Goal: Task Accomplishment & Management: Manage account settings

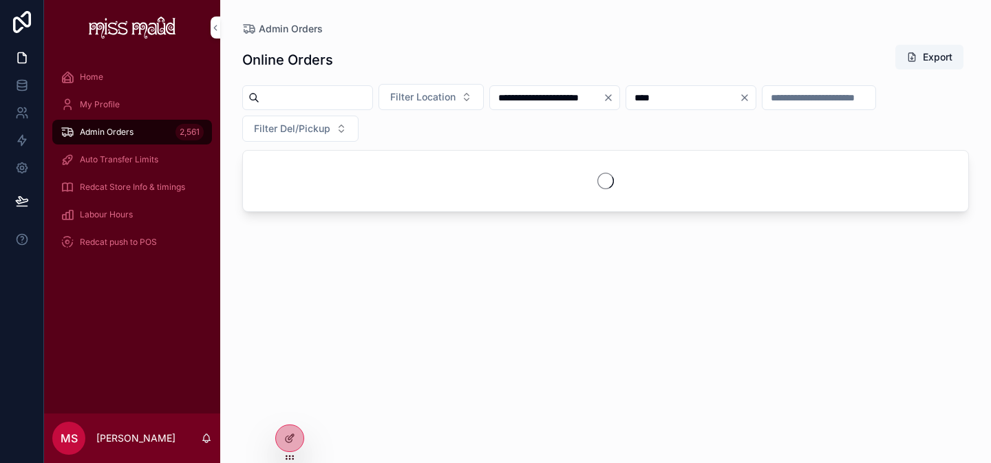
click at [24, 23] on icon at bounding box center [22, 22] width 18 height 22
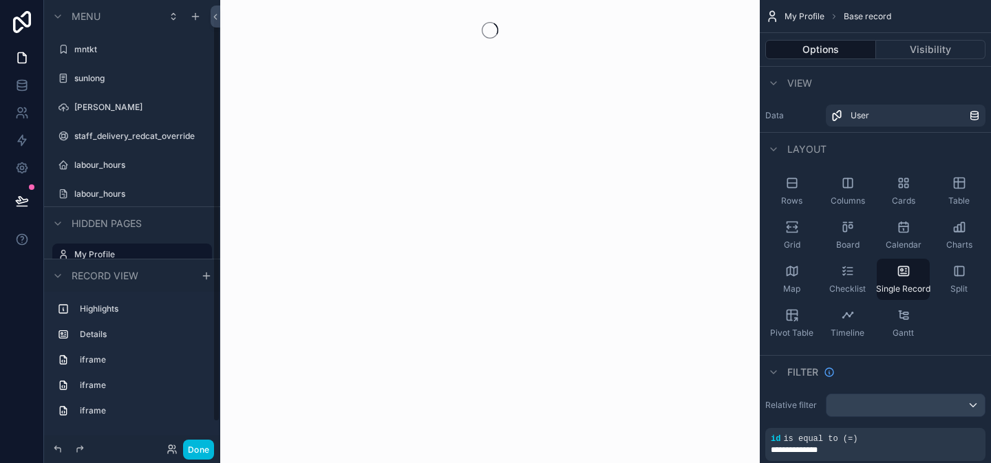
scroll to position [17, 0]
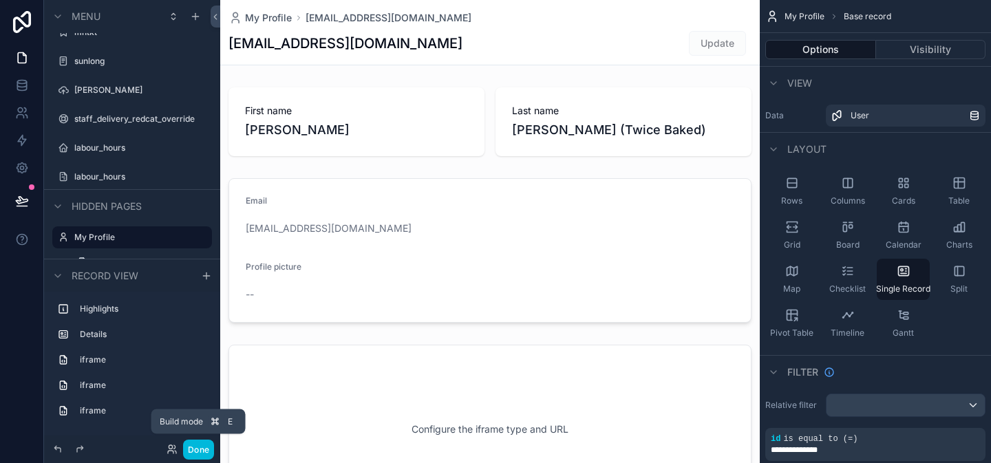
click at [190, 453] on button "Done" at bounding box center [198, 450] width 31 height 20
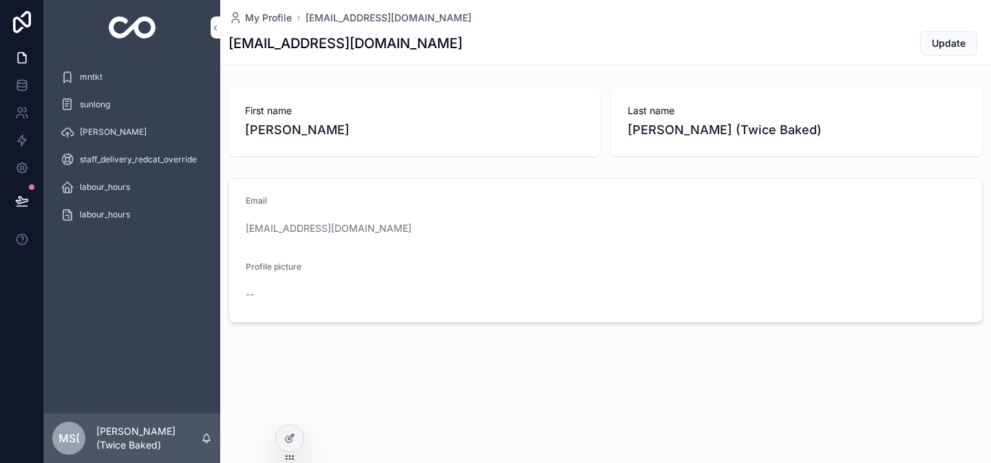
click at [116, 81] on div "mntkt" at bounding box center [132, 77] width 143 height 22
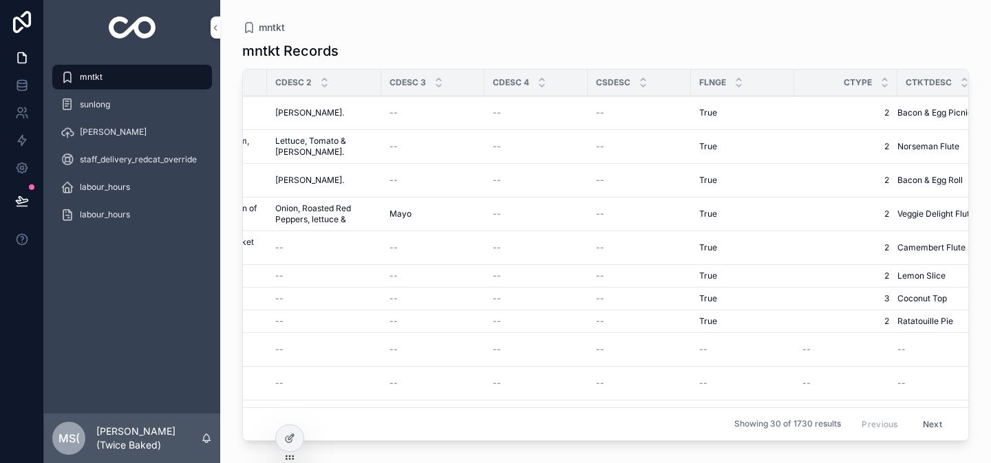
scroll to position [0, 361]
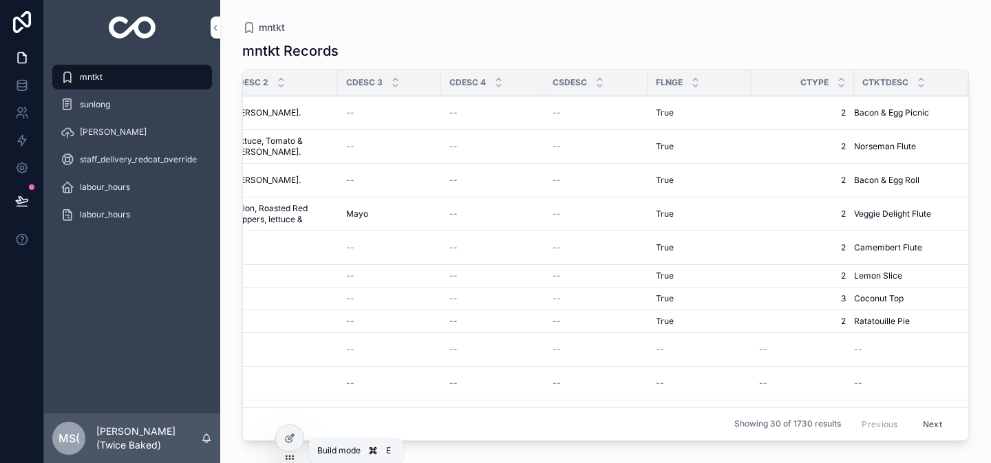
click at [293, 436] on icon at bounding box center [292, 435] width 1 height 1
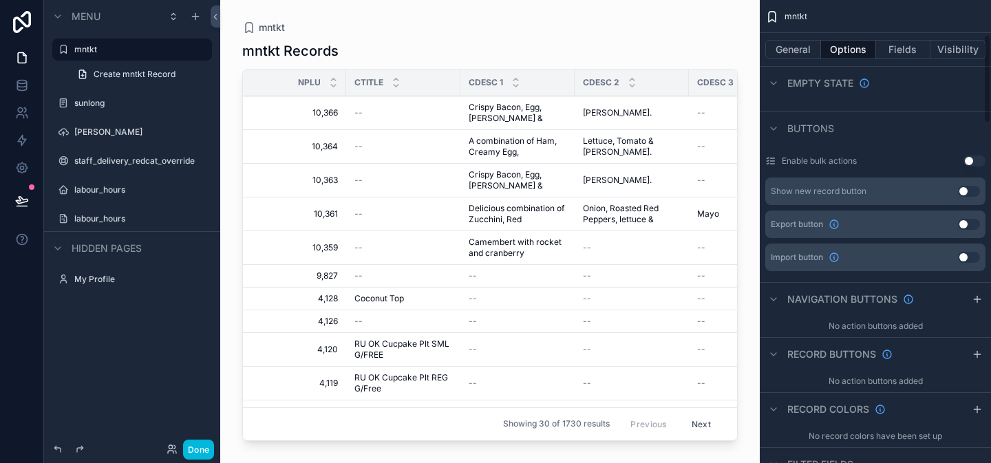
scroll to position [96, 0]
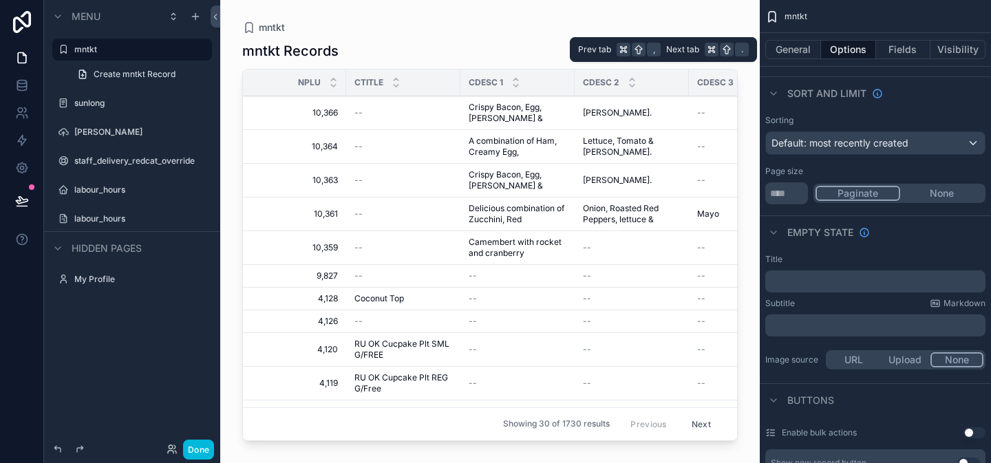
click at [904, 52] on button "Fields" at bounding box center [903, 49] width 55 height 19
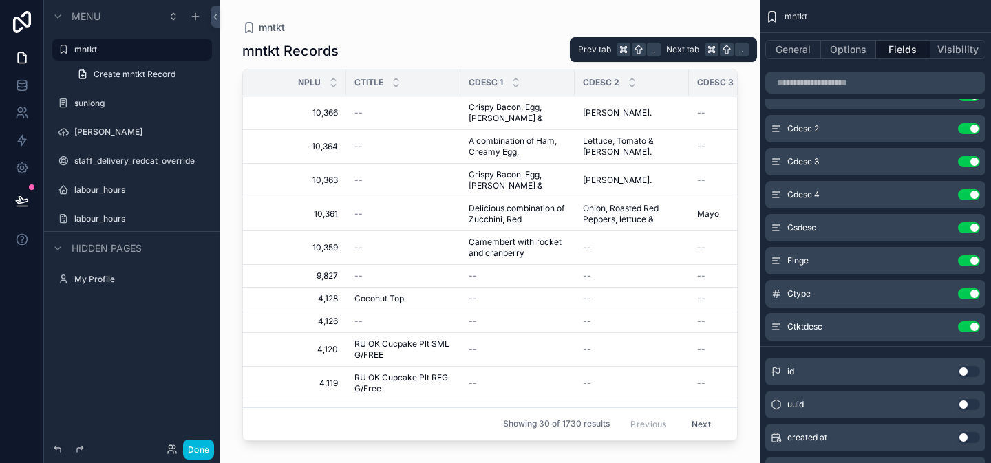
click at [852, 52] on button "Options" at bounding box center [848, 49] width 55 height 19
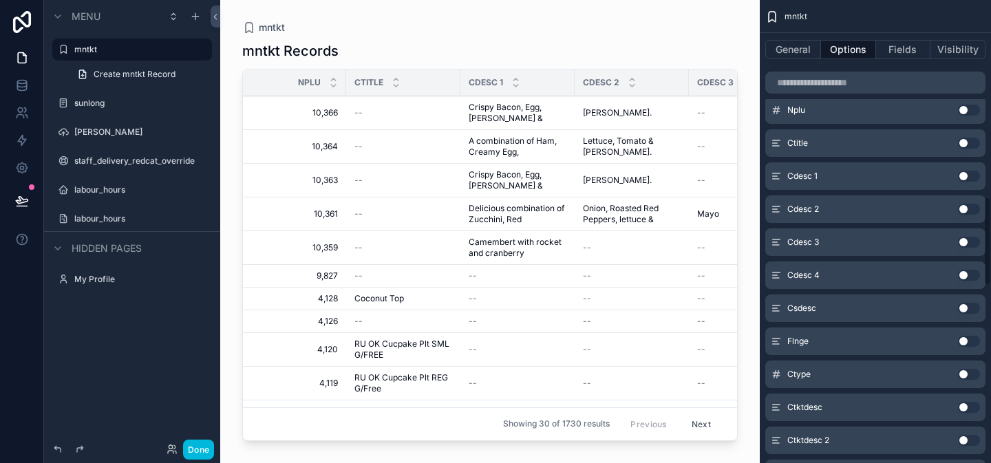
scroll to position [1025, 0]
click at [971, 115] on button "Use setting" at bounding box center [969, 112] width 22 height 11
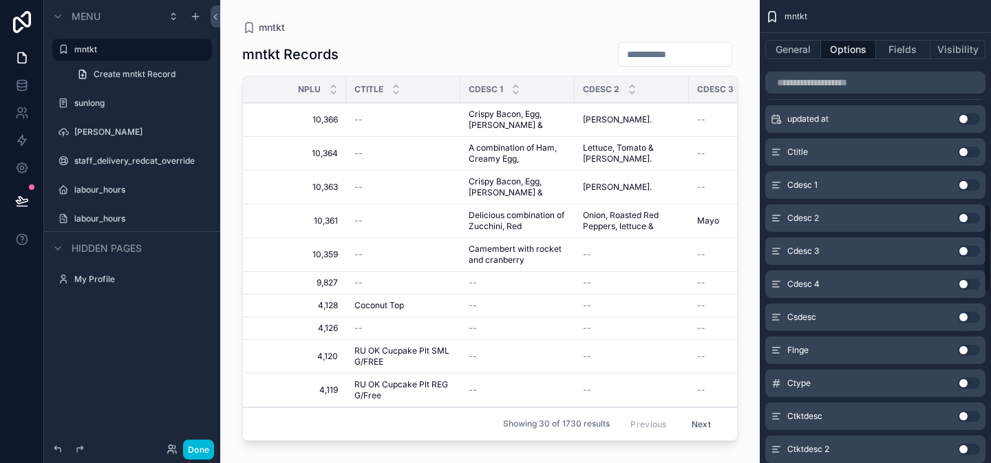
scroll to position [1064, 0]
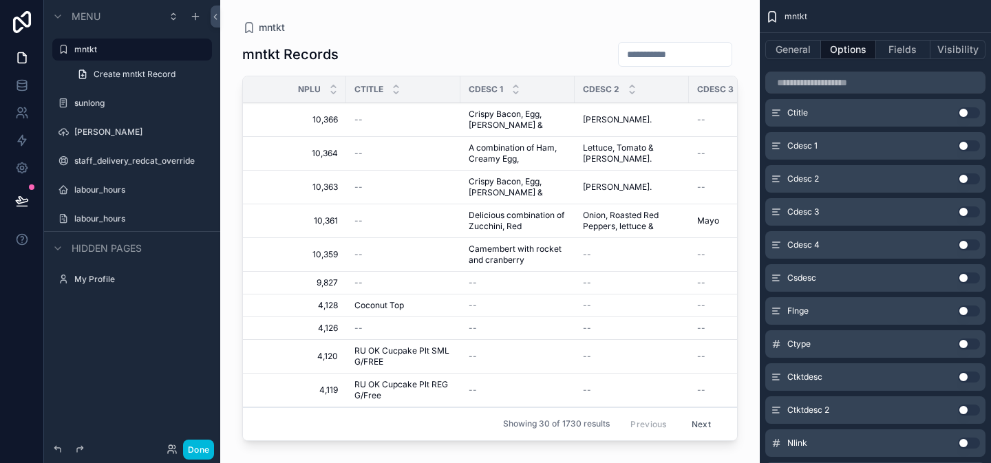
drag, startPoint x: 443, startPoint y: 433, endPoint x: 524, endPoint y: 434, distance: 81.2
click at [524, 434] on div "scrollable content" at bounding box center [490, 223] width 540 height 447
click at [444, 440] on div "Nplu Ctitle Cdesc 1 Cdesc 2 Cdesc 3 Cdesc 4 Csdesc Flnge Ctype Ctktdesc 10,366 …" at bounding box center [490, 258] width 494 height 364
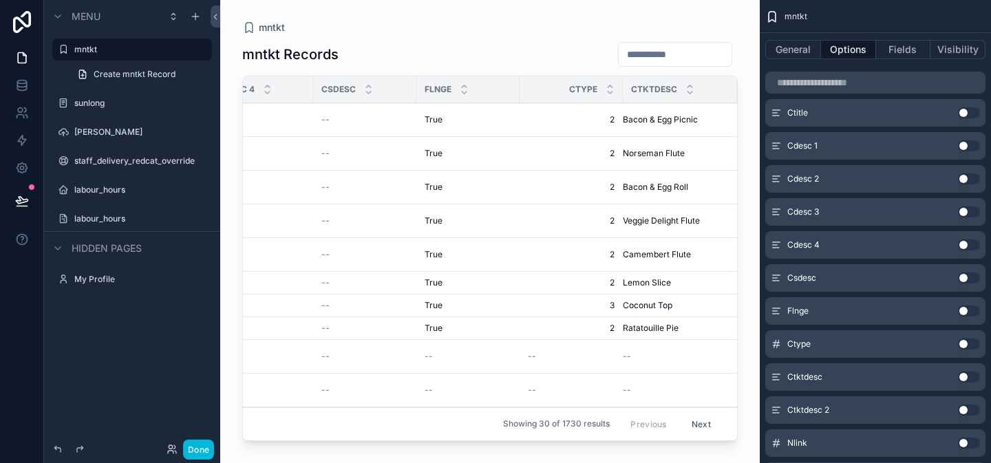
scroll to position [0, 589]
click at [969, 346] on button "Use setting" at bounding box center [969, 344] width 22 height 11
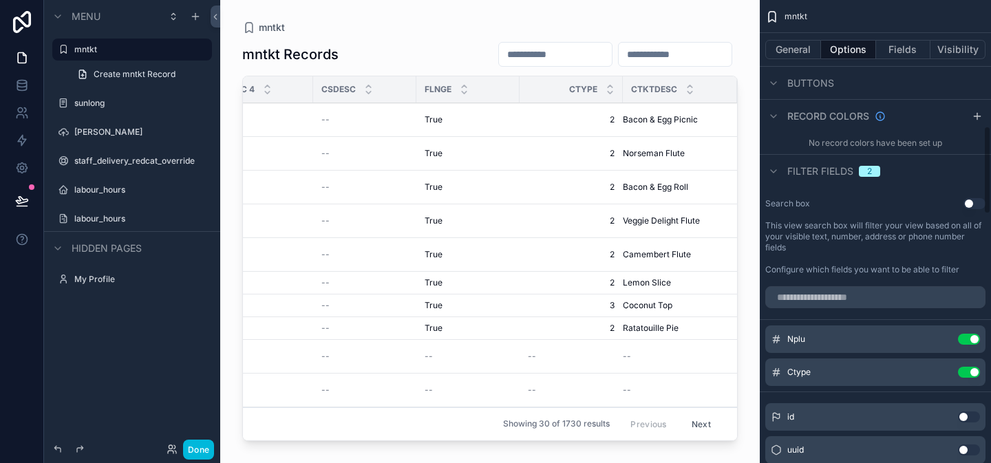
scroll to position [660, 0]
click at [898, 43] on button "Fields" at bounding box center [903, 49] width 55 height 19
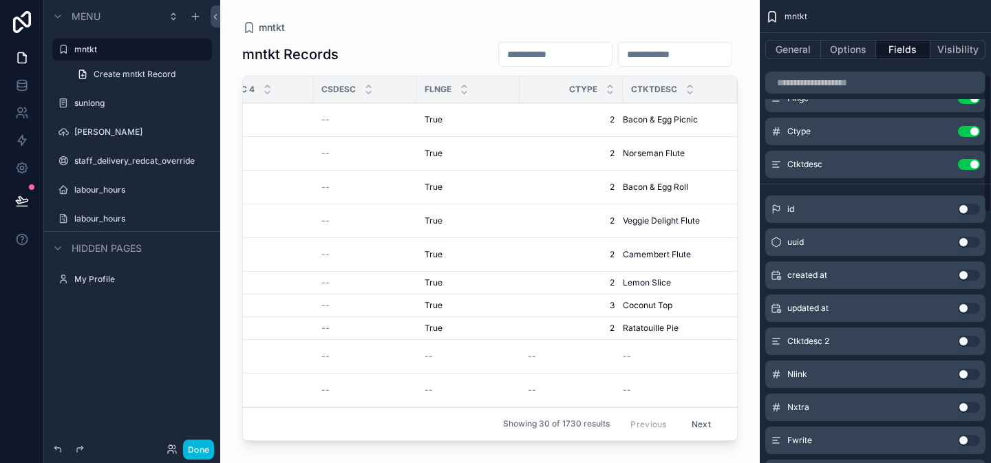
scroll to position [263, 0]
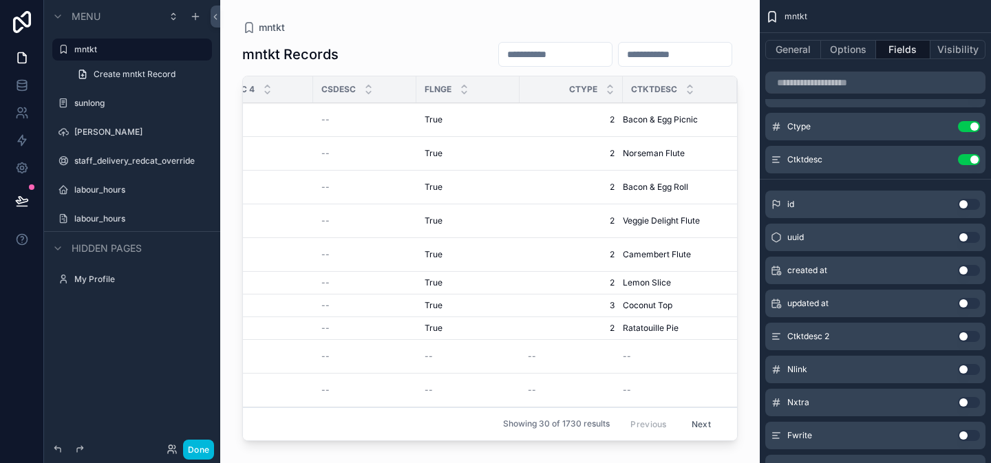
click at [967, 304] on button "Use setting" at bounding box center [969, 303] width 22 height 11
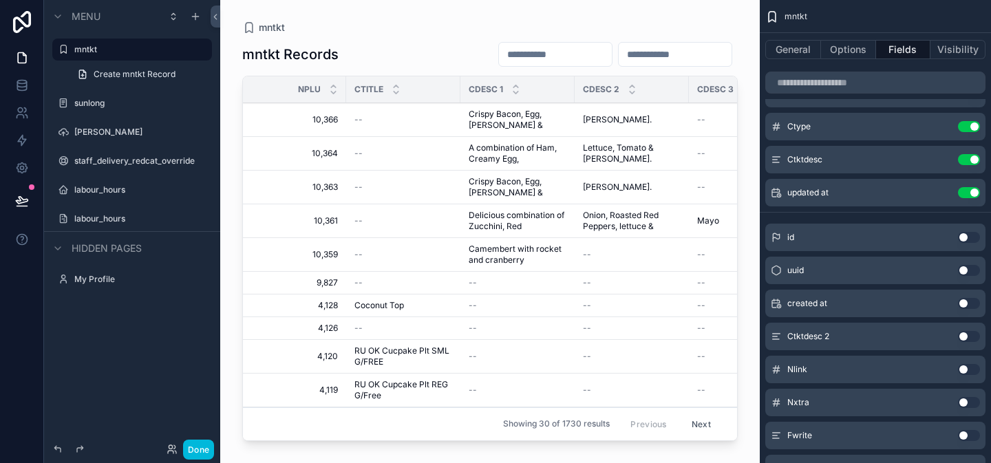
click at [970, 337] on button "Use setting" at bounding box center [969, 336] width 22 height 11
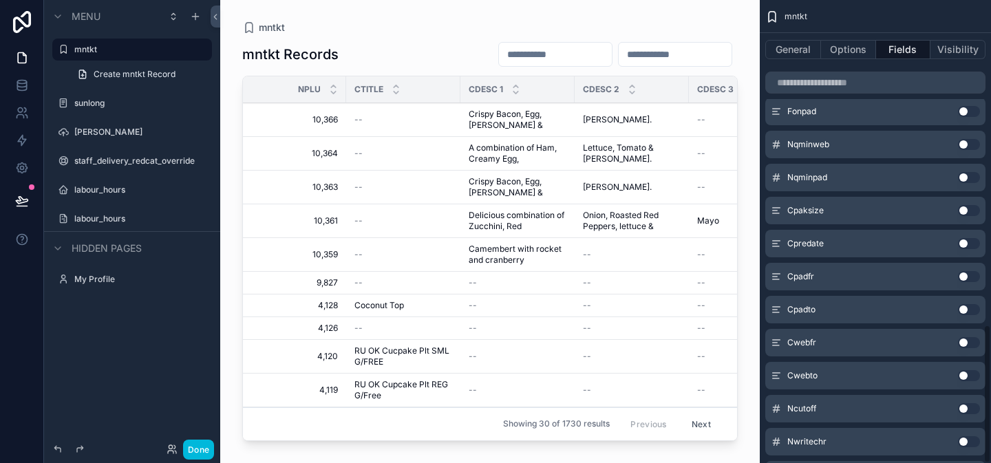
scroll to position [1081, 0]
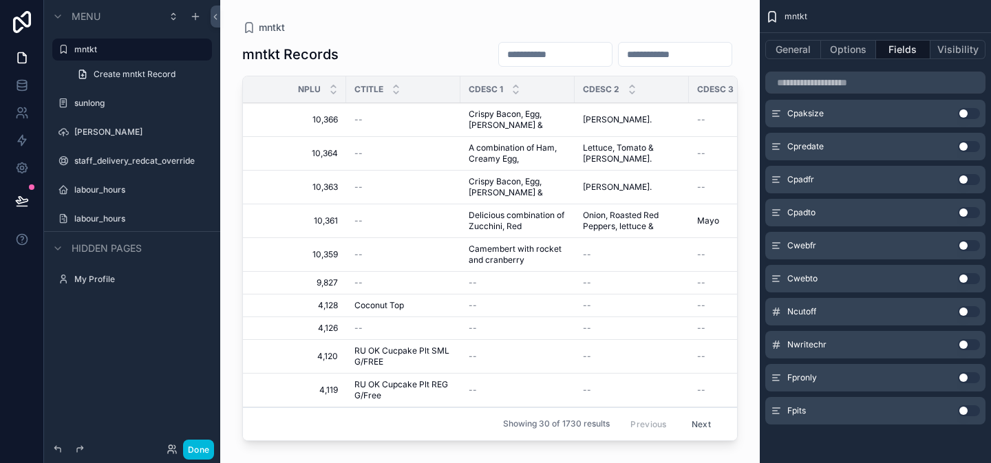
click at [971, 411] on button "Use setting" at bounding box center [969, 410] width 22 height 11
click at [972, 412] on button "Use setting" at bounding box center [969, 410] width 22 height 11
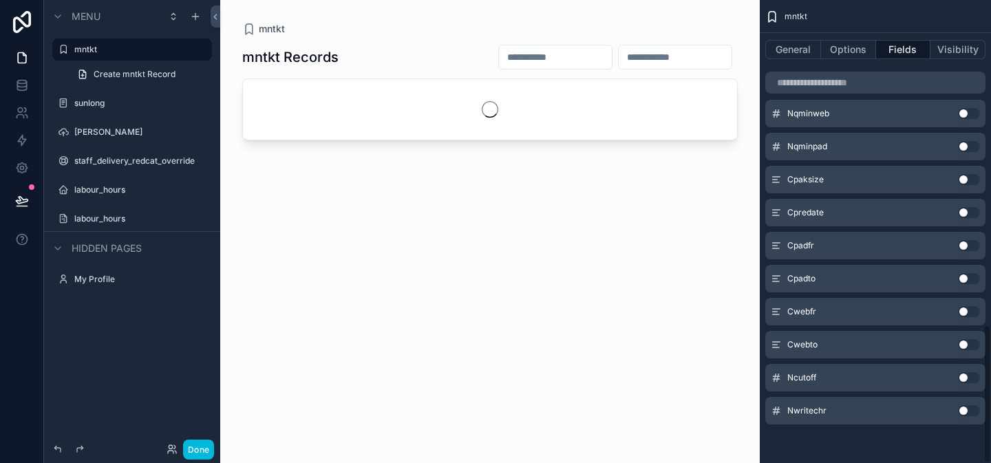
click at [973, 411] on button "Use setting" at bounding box center [969, 410] width 22 height 11
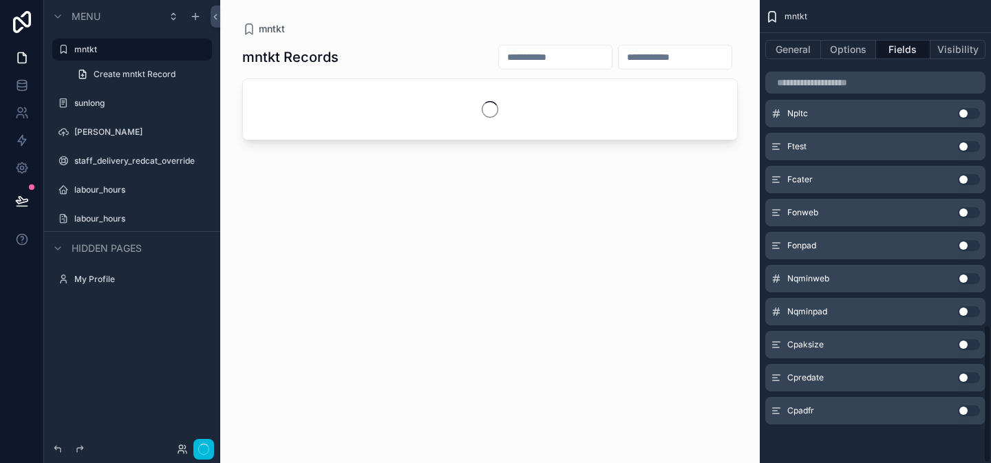
click at [973, 411] on button "Use setting" at bounding box center [969, 410] width 22 height 11
click at [973, 410] on button "Use setting" at bounding box center [969, 410] width 22 height 11
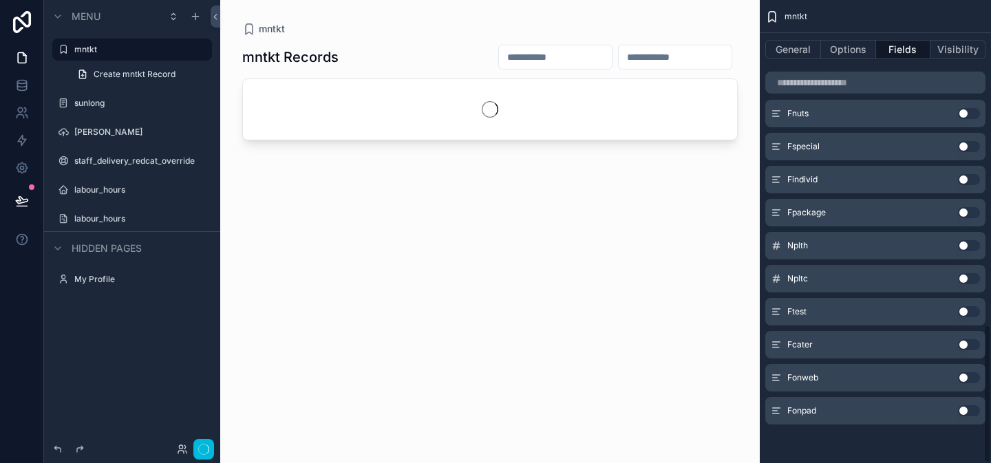
click at [973, 410] on button "Use setting" at bounding box center [969, 410] width 22 height 11
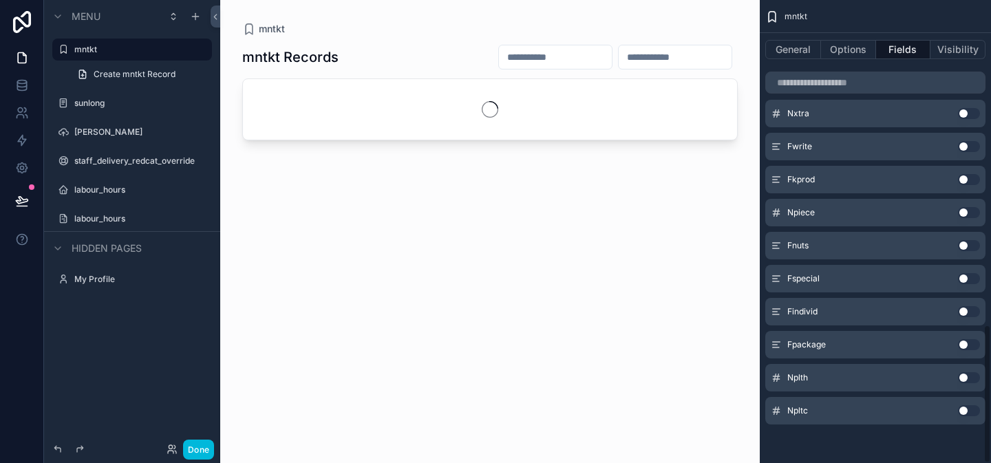
click at [973, 383] on button "Use setting" at bounding box center [969, 377] width 22 height 11
click at [973, 410] on button "Use setting" at bounding box center [969, 410] width 22 height 11
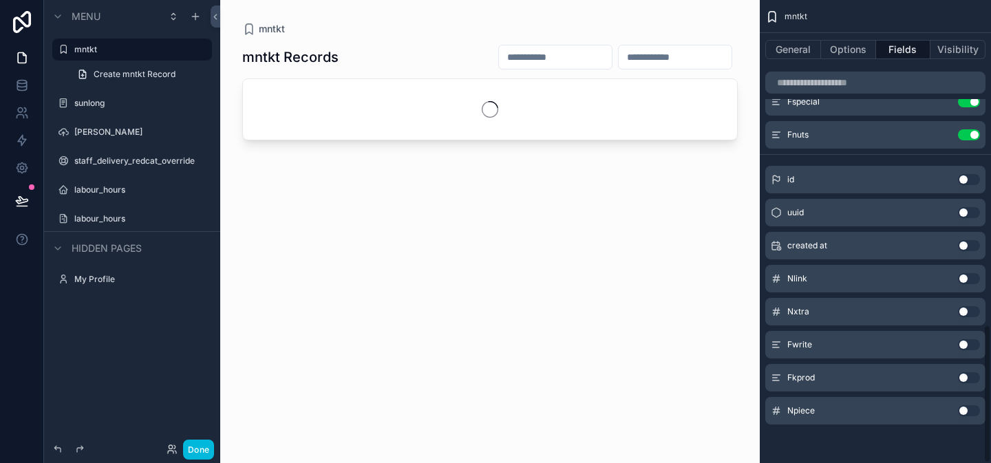
click at [973, 410] on button "Use setting" at bounding box center [969, 410] width 22 height 11
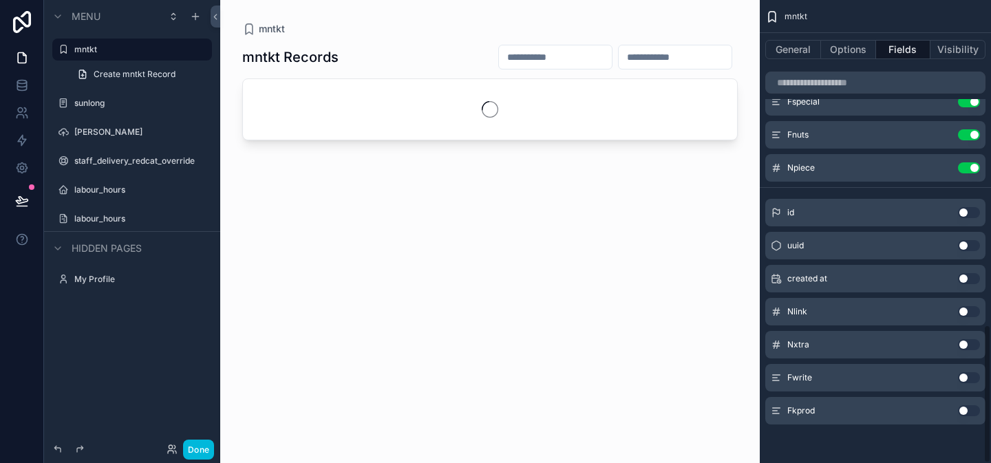
click at [972, 410] on button "Use setting" at bounding box center [969, 410] width 22 height 11
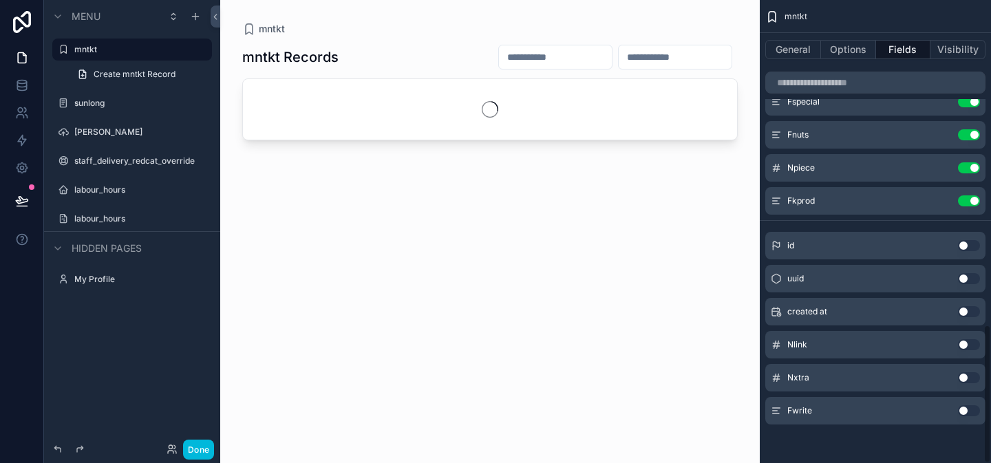
click at [972, 410] on button "Use setting" at bounding box center [969, 410] width 22 height 11
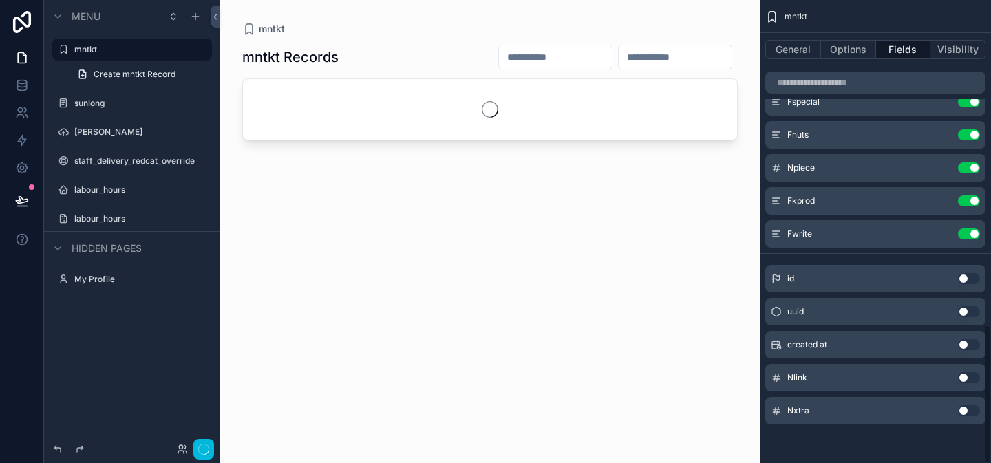
click at [972, 410] on button "Use setting" at bounding box center [969, 410] width 22 height 11
click at [972, 383] on button "Use setting" at bounding box center [969, 377] width 22 height 11
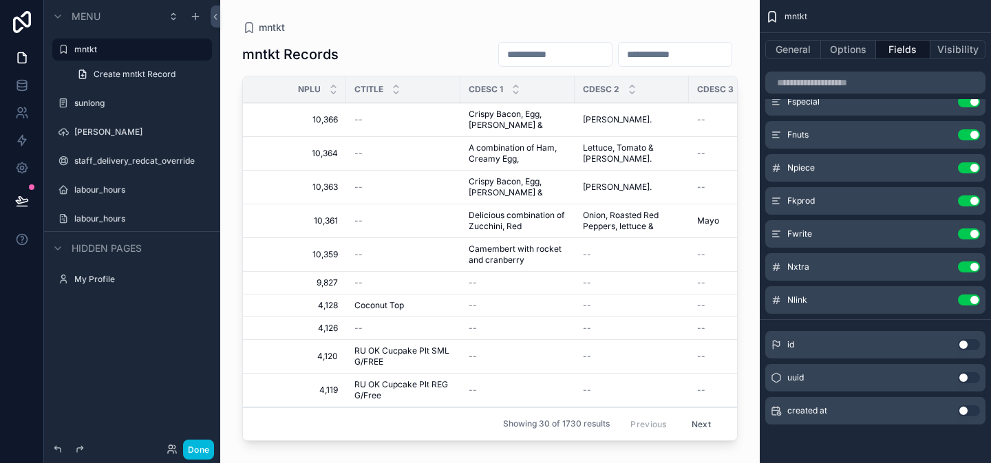
click at [972, 410] on button "Use setting" at bounding box center [969, 410] width 22 height 11
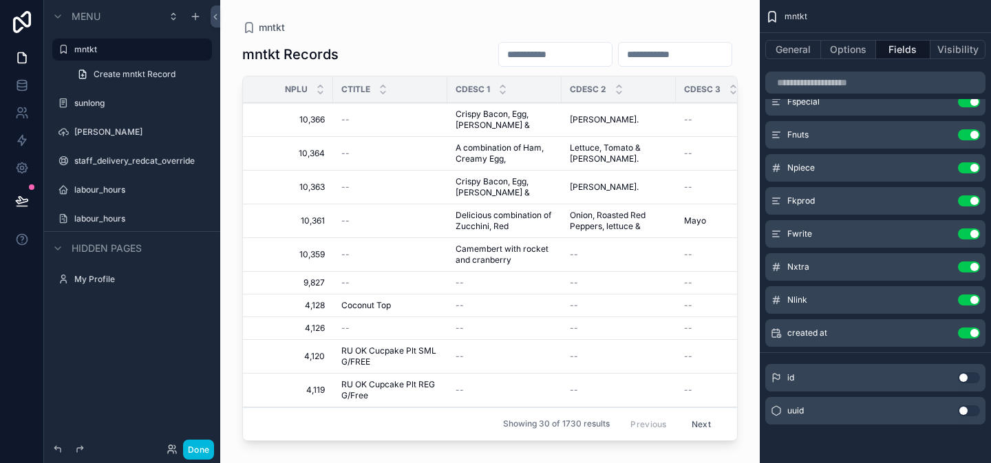
scroll to position [0, 0]
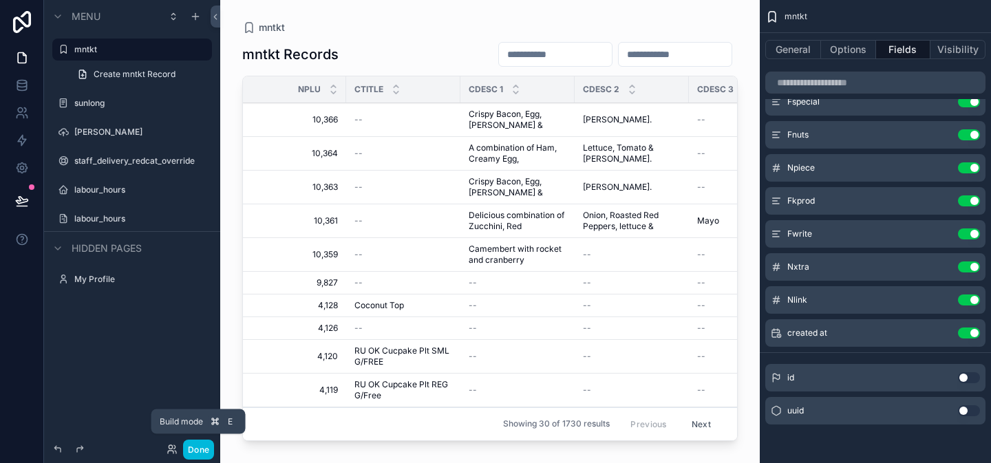
click at [198, 448] on button "Done" at bounding box center [198, 450] width 31 height 20
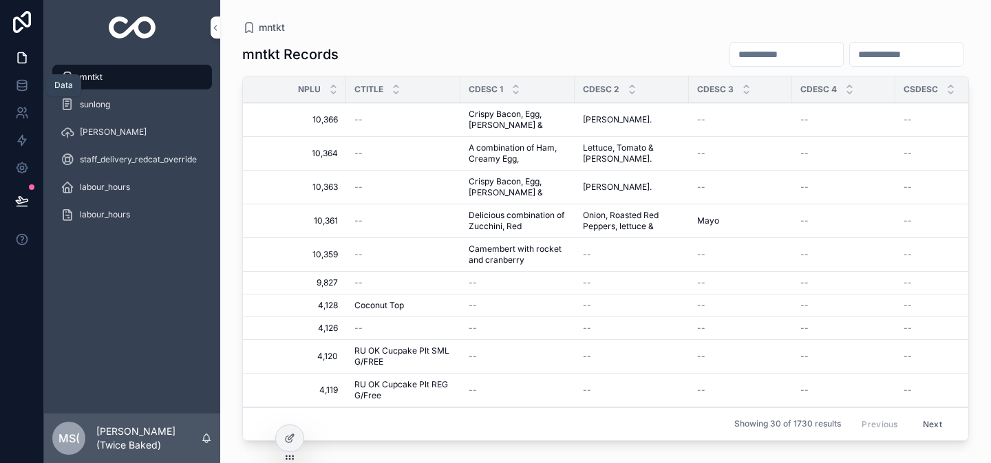
click at [22, 91] on icon at bounding box center [22, 85] width 14 height 14
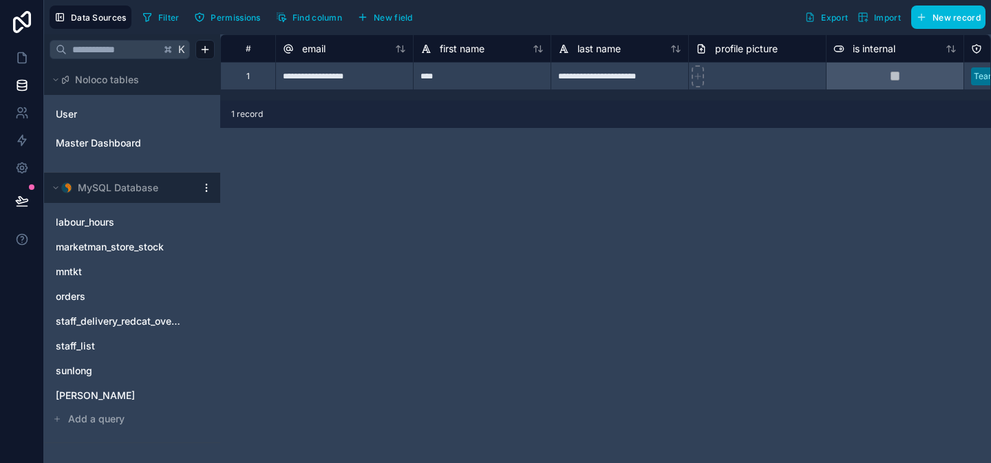
click at [92, 276] on link "mntkt" at bounding box center [118, 272] width 125 height 14
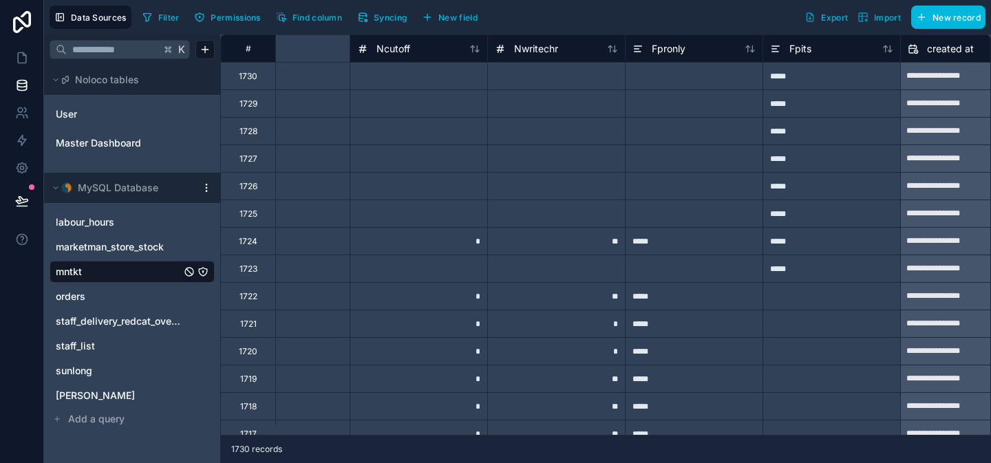
scroll to position [0, 4940]
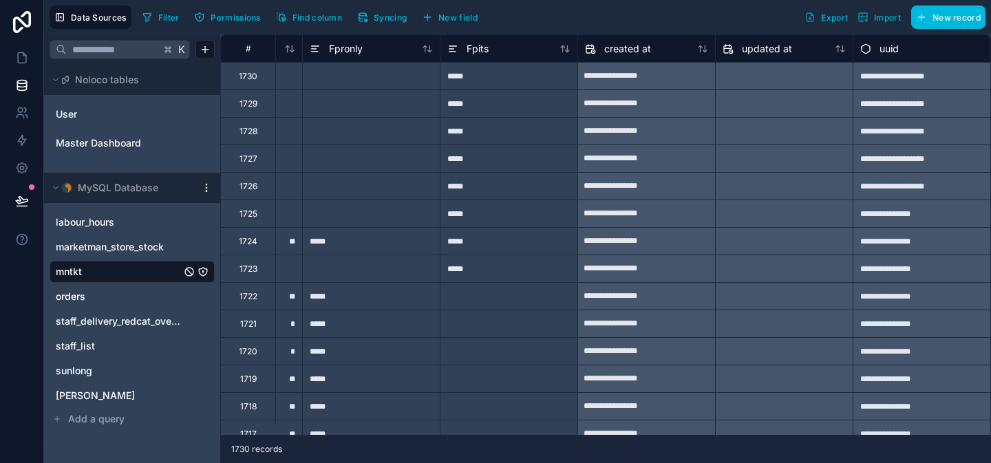
click at [472, 23] on button "New field" at bounding box center [449, 17] width 65 height 21
click at [472, 23] on div "Filter Permissions Find column Syncing New field Export Import New record" at bounding box center [561, 17] width 849 height 23
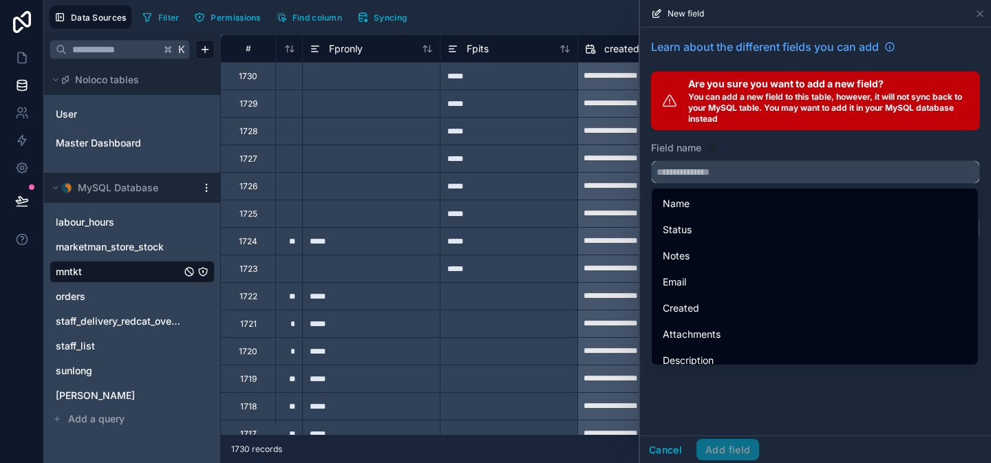
click at [692, 174] on input "text" at bounding box center [816, 172] width 328 height 22
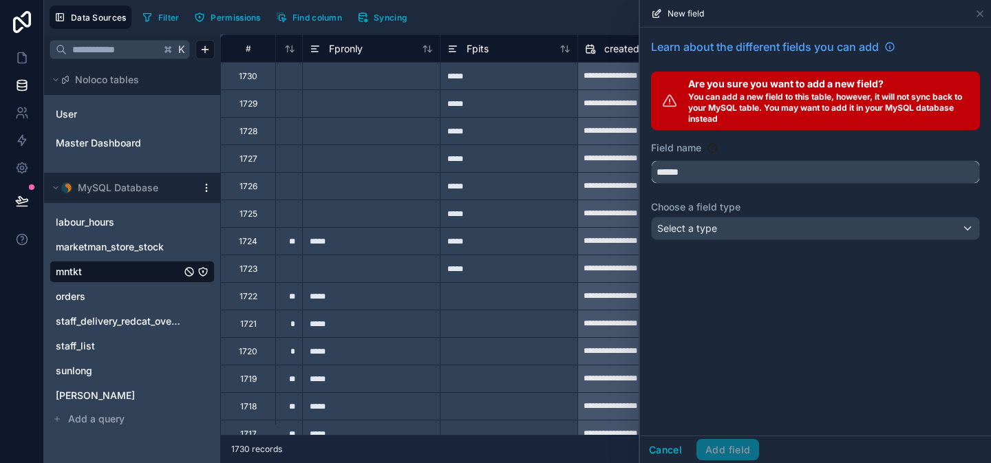
click at [651, 160] on button "*****" at bounding box center [815, 171] width 329 height 23
type input "**********"
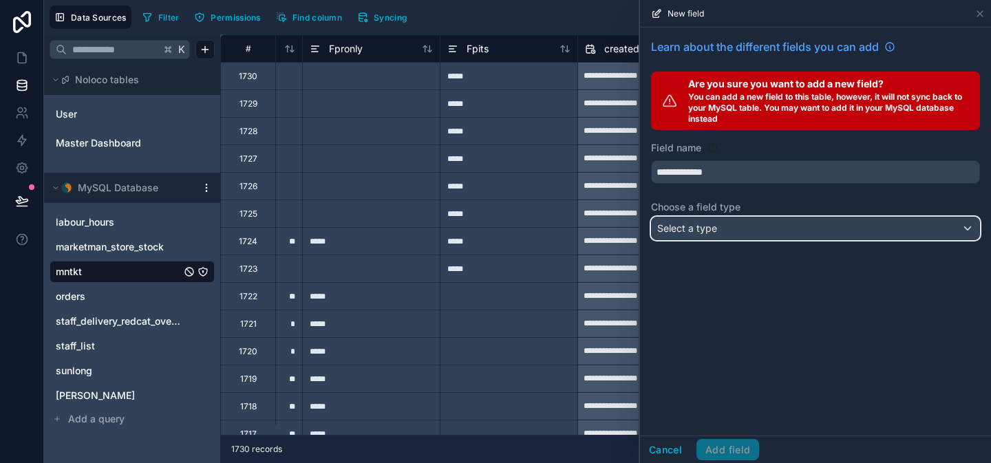
click at [808, 233] on div "Select a type" at bounding box center [816, 229] width 328 height 22
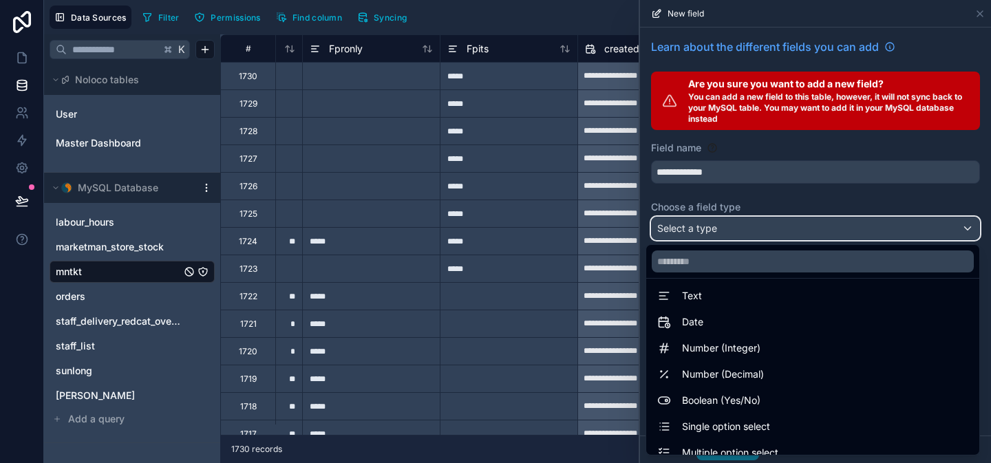
scroll to position [8, 0]
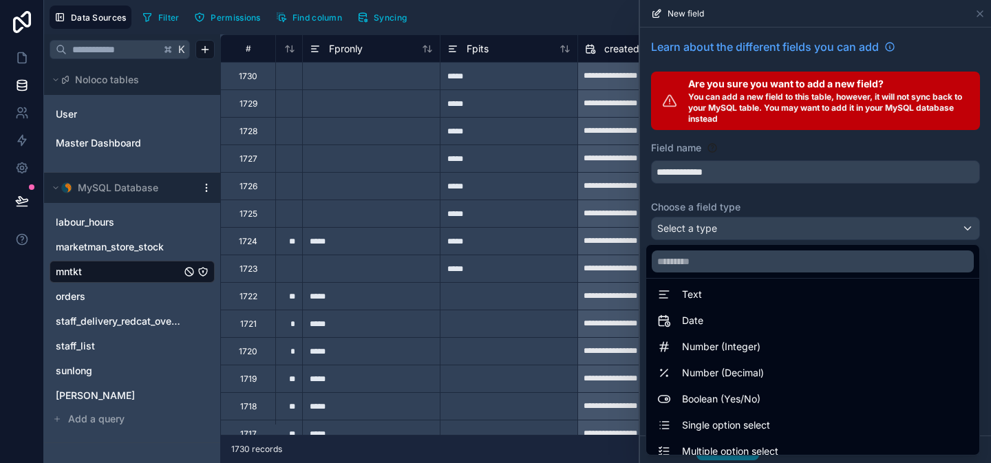
click at [781, 388] on div "Boolean (Yes/No)" at bounding box center [813, 399] width 328 height 25
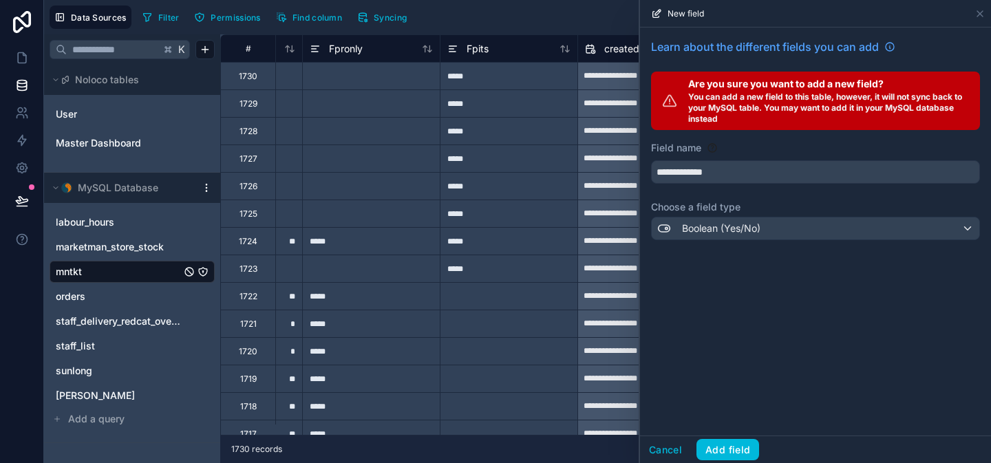
click at [744, 440] on button "Add field" at bounding box center [728, 450] width 63 height 22
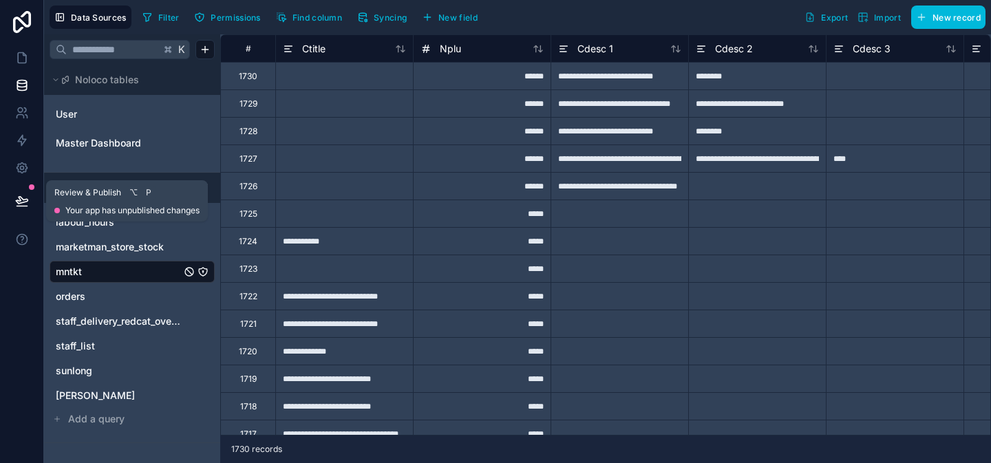
click at [30, 197] on button at bounding box center [22, 201] width 30 height 39
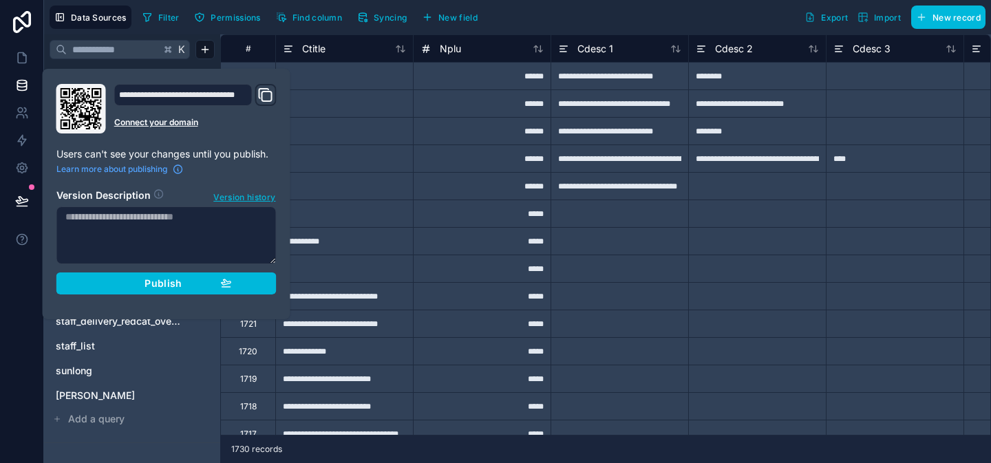
click at [100, 280] on button "Publish" at bounding box center [166, 284] width 220 height 22
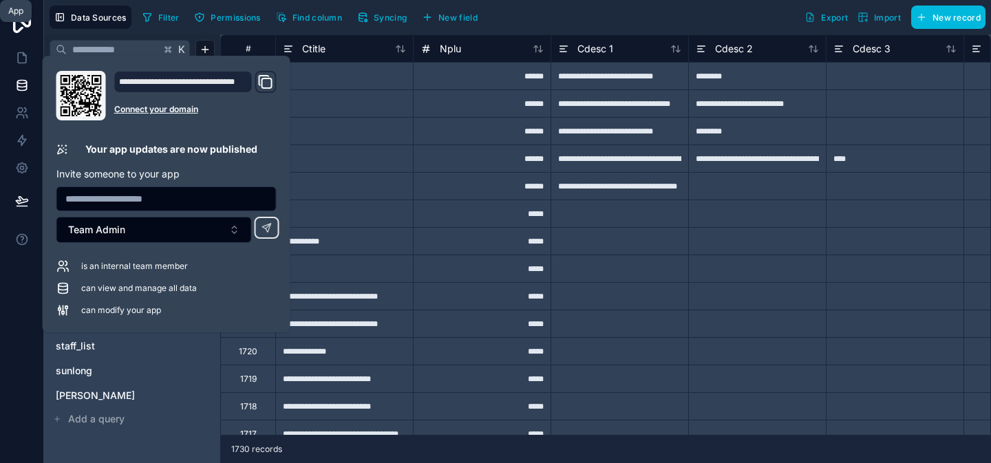
click at [24, 56] on icon at bounding box center [22, 58] width 14 height 14
click at [25, 56] on icon at bounding box center [22, 58] width 8 height 10
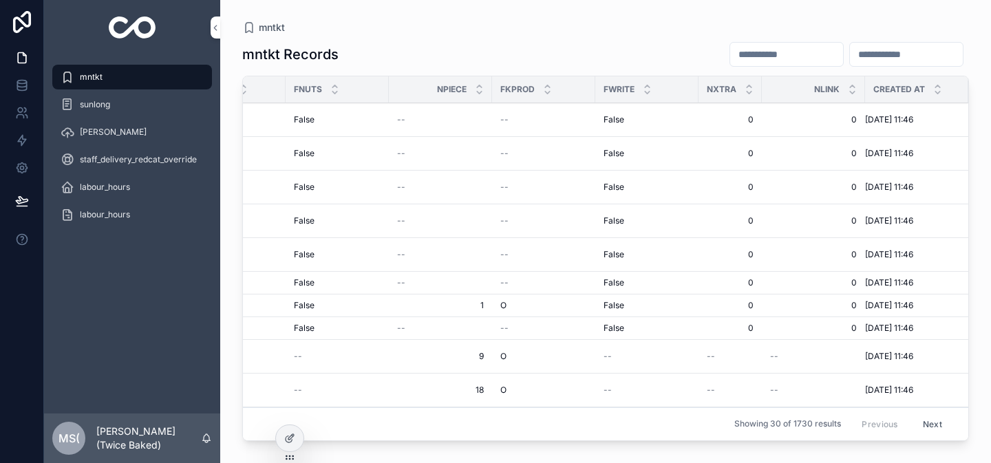
scroll to position [0, 3122]
click at [292, 436] on icon at bounding box center [289, 438] width 11 height 11
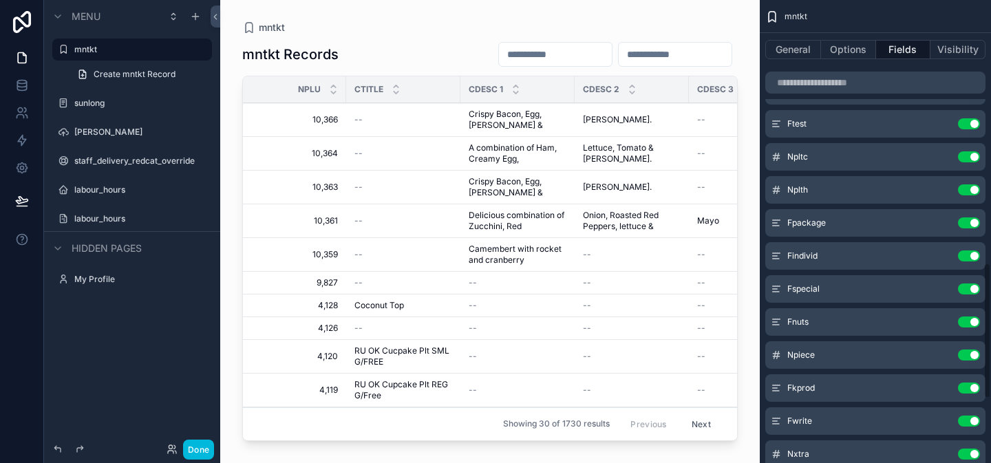
scroll to position [1114, 0]
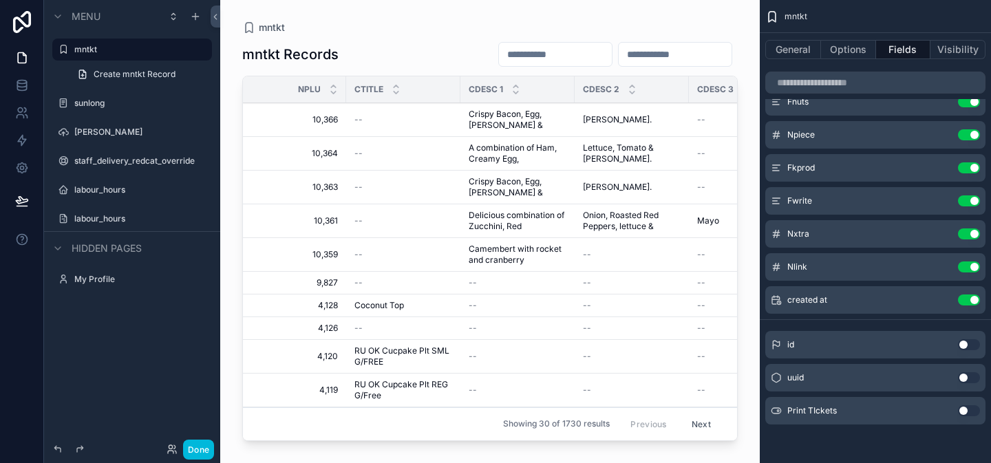
click at [976, 412] on button "Use setting" at bounding box center [969, 410] width 22 height 11
click at [976, 383] on button "Use setting" at bounding box center [969, 377] width 22 height 11
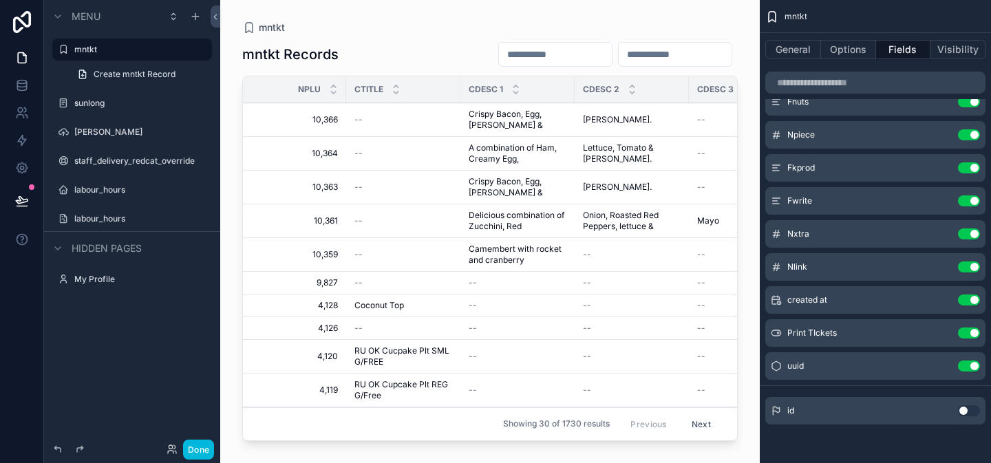
click at [967, 364] on button "Use setting" at bounding box center [969, 366] width 22 height 11
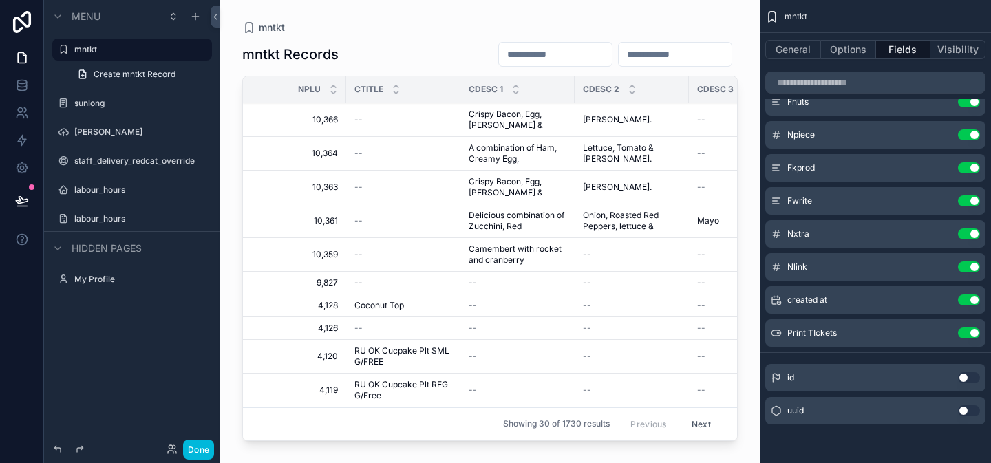
click at [179, 445] on div "Done" at bounding box center [187, 450] width 54 height 20
click at [189, 448] on button "Done" at bounding box center [198, 450] width 31 height 20
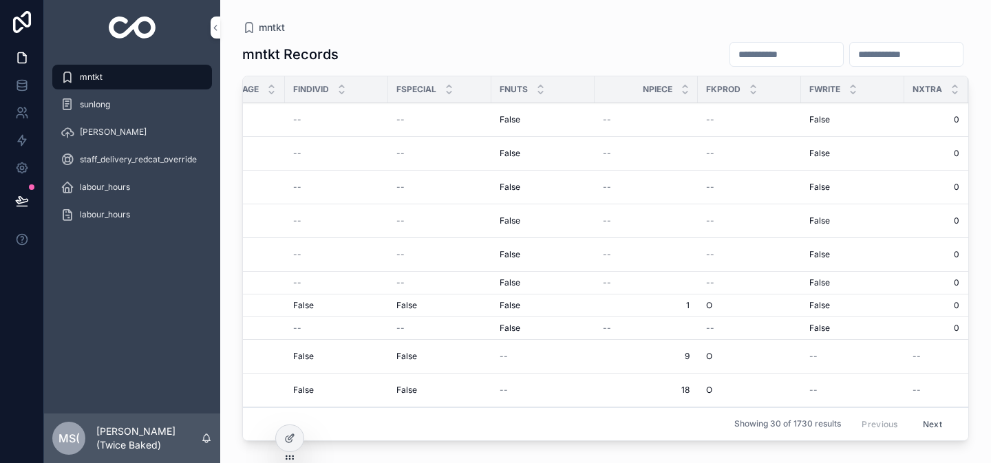
scroll to position [0, 3225]
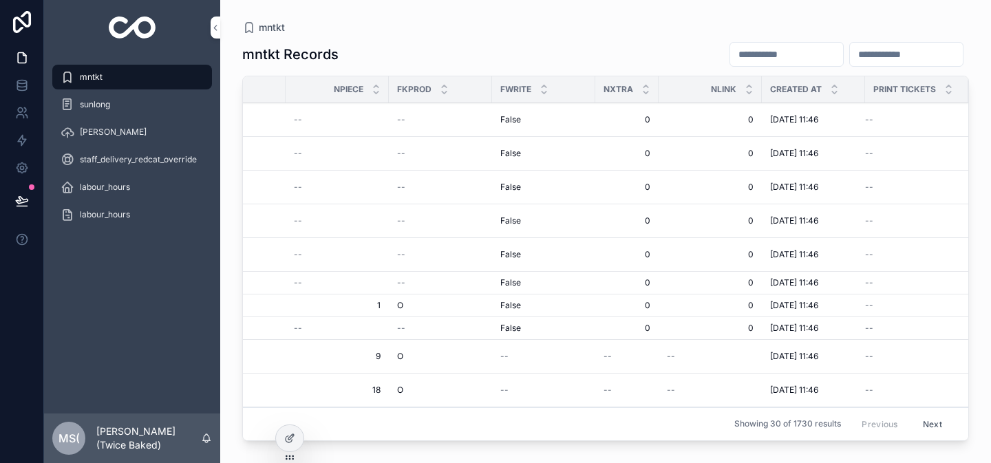
click at [926, 131] on td "--" at bounding box center [916, 120] width 103 height 34
click at [912, 123] on div "--" at bounding box center [908, 119] width 87 height 11
click at [295, 436] on div at bounding box center [290, 438] width 28 height 26
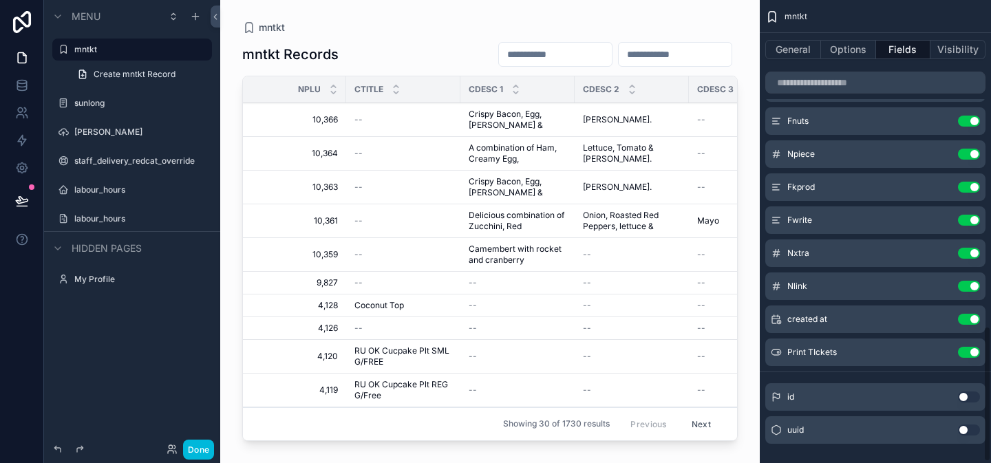
scroll to position [1114, 0]
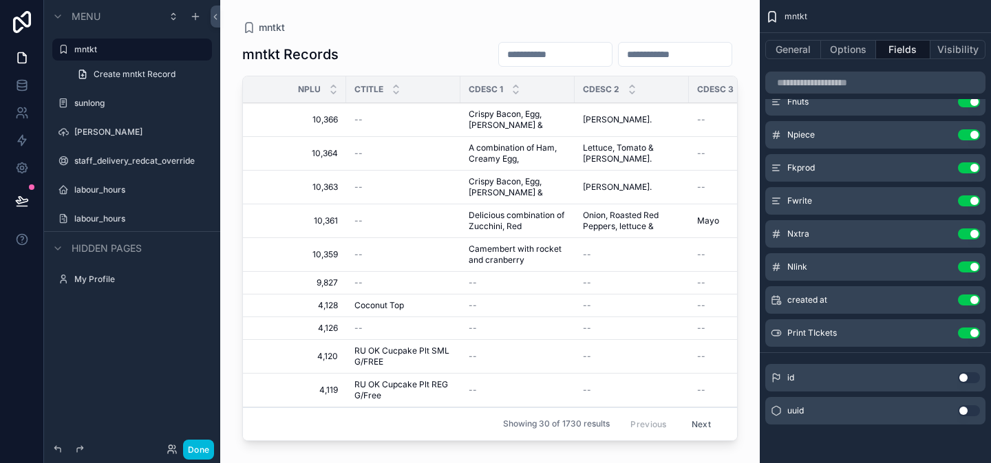
click at [0, 0] on icon "scrollable content" at bounding box center [0, 0] width 0 height 0
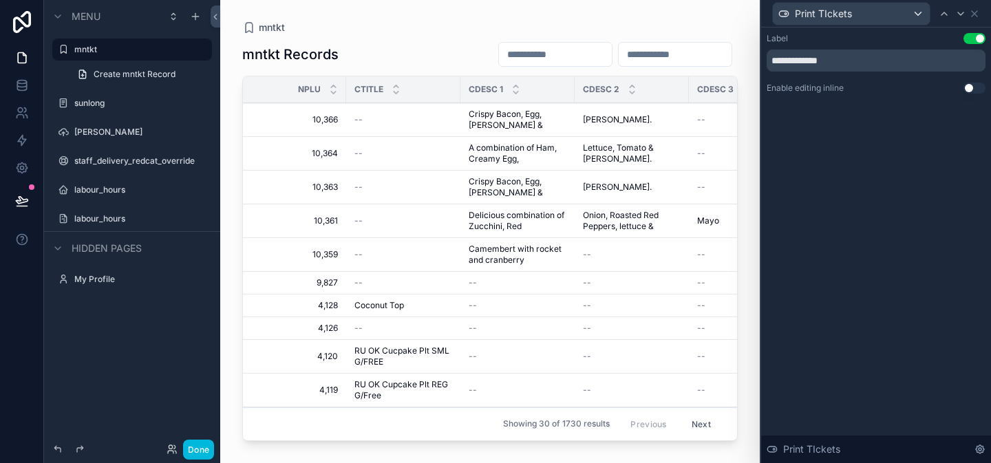
click at [975, 88] on button "Use setting" at bounding box center [975, 88] width 22 height 11
click at [974, 87] on button "Use setting" at bounding box center [975, 88] width 22 height 11
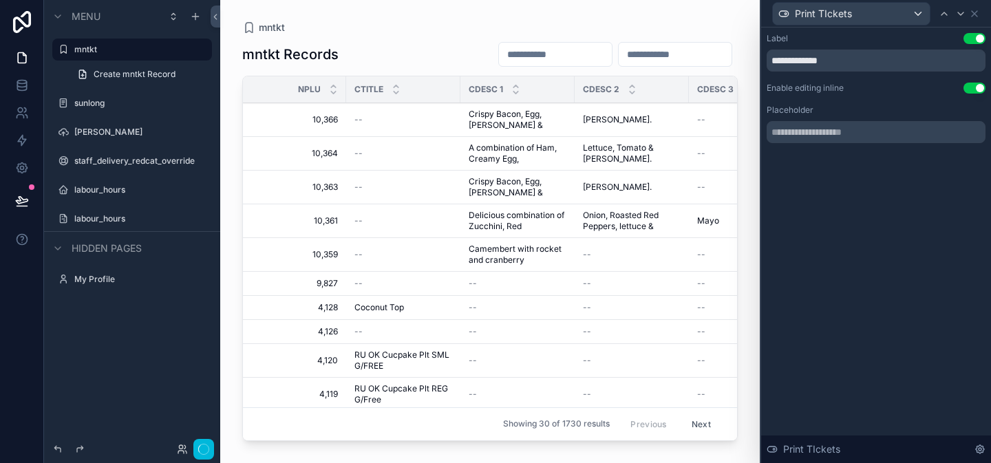
drag, startPoint x: 972, startPoint y: 86, endPoint x: 962, endPoint y: 96, distance: 13.6
click at [973, 86] on button "Use setting" at bounding box center [975, 88] width 22 height 11
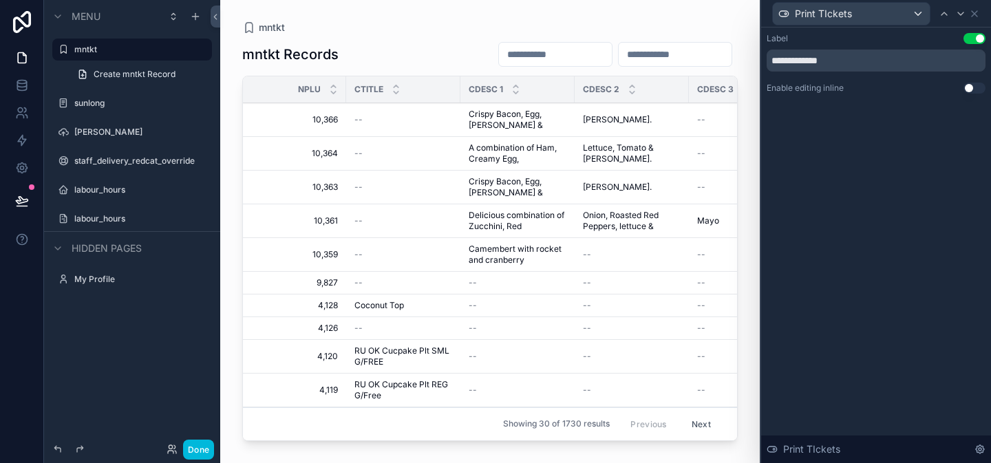
click at [973, 86] on button "Use setting" at bounding box center [975, 88] width 22 height 11
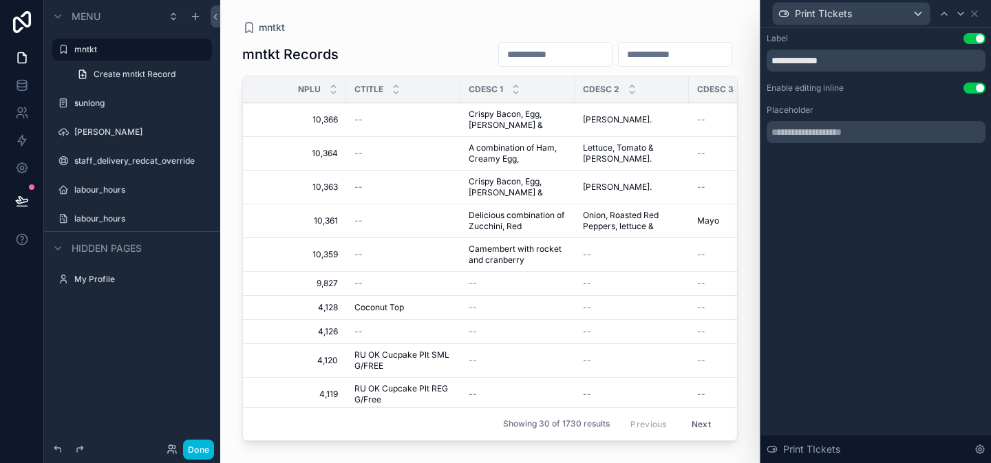
click at [204, 452] on button "Done" at bounding box center [198, 450] width 31 height 20
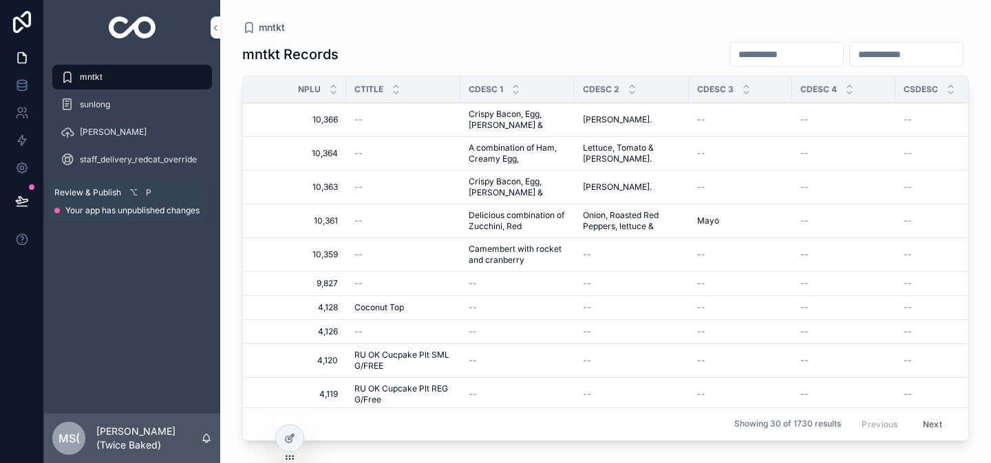
click at [19, 197] on icon at bounding box center [22, 200] width 12 height 7
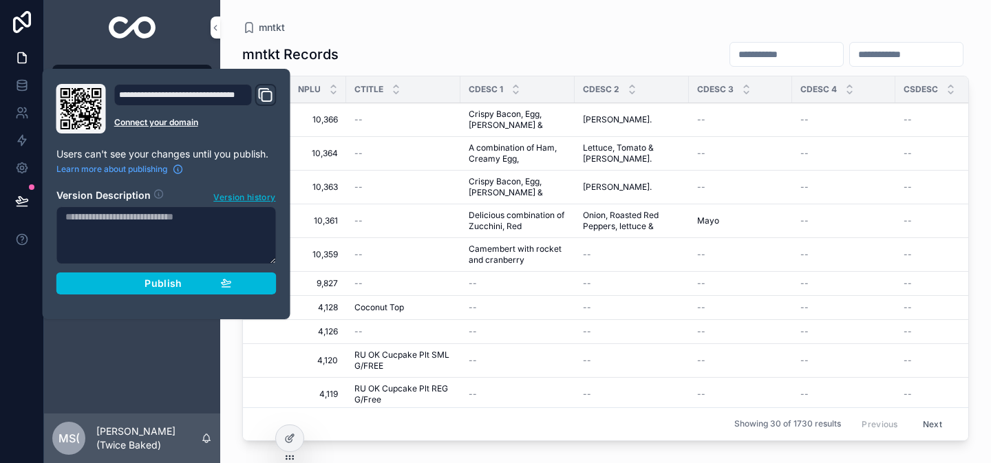
click at [153, 281] on span "Publish" at bounding box center [163, 283] width 37 height 12
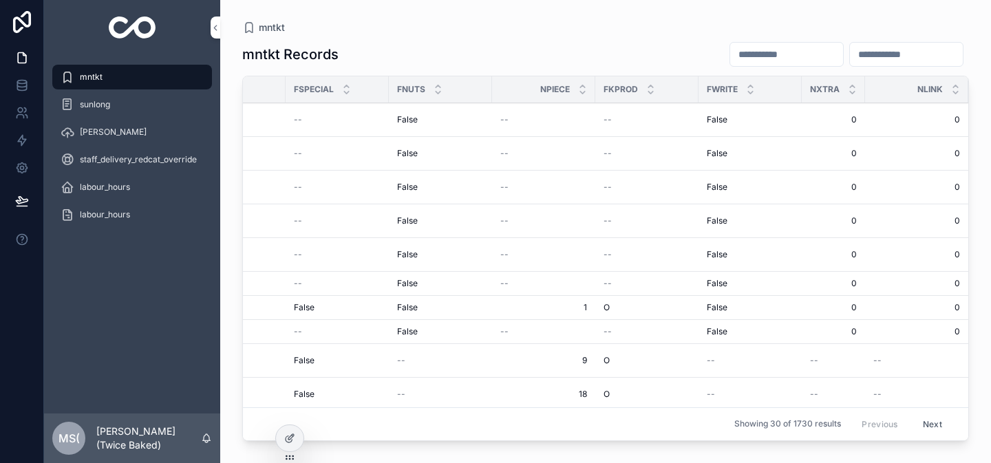
scroll to position [0, 3225]
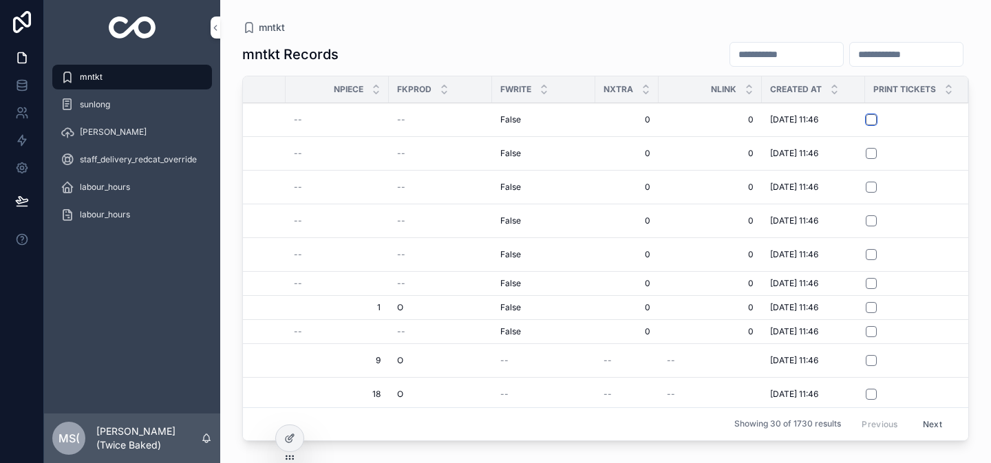
click at [866, 120] on button "scrollable content" at bounding box center [871, 119] width 11 height 11
click at [865, 140] on td "scrollable content" at bounding box center [916, 154] width 103 height 34
click at [866, 154] on button "scrollable content" at bounding box center [871, 153] width 11 height 11
click at [866, 120] on button "scrollable content" at bounding box center [871, 119] width 11 height 11
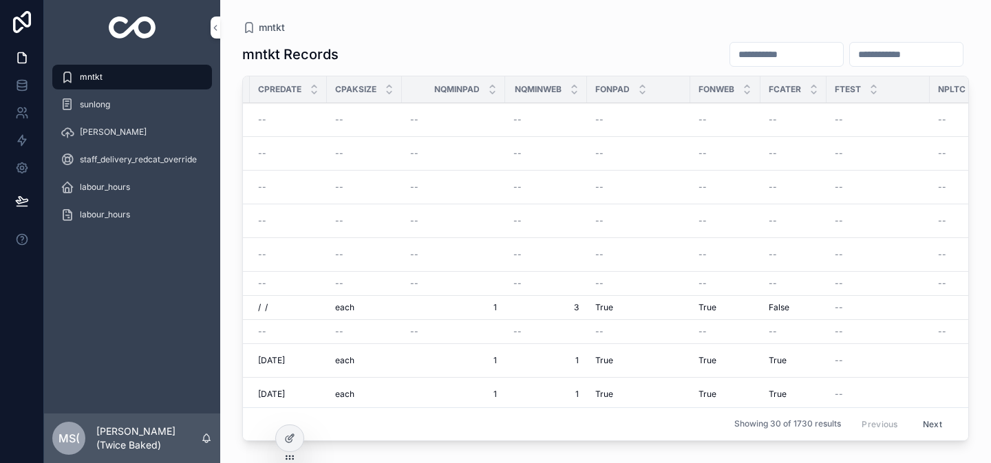
scroll to position [0, 325]
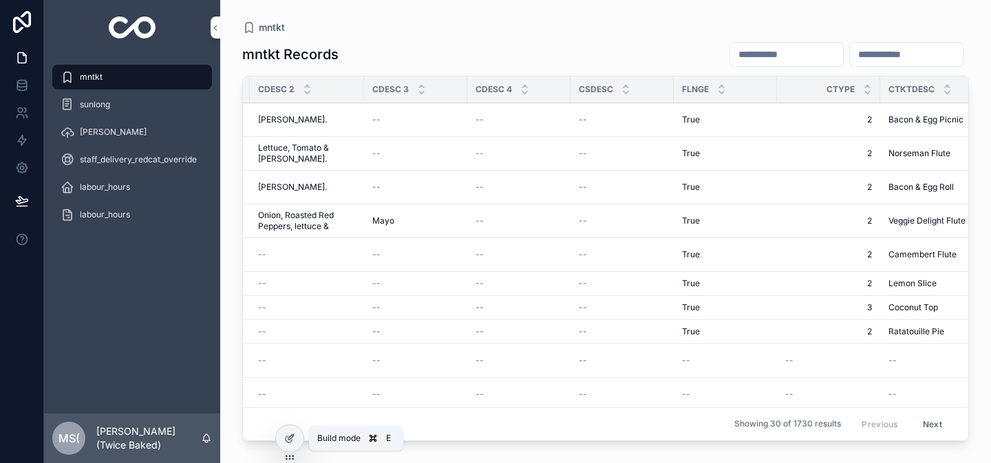
click at [286, 439] on icon at bounding box center [289, 438] width 11 height 11
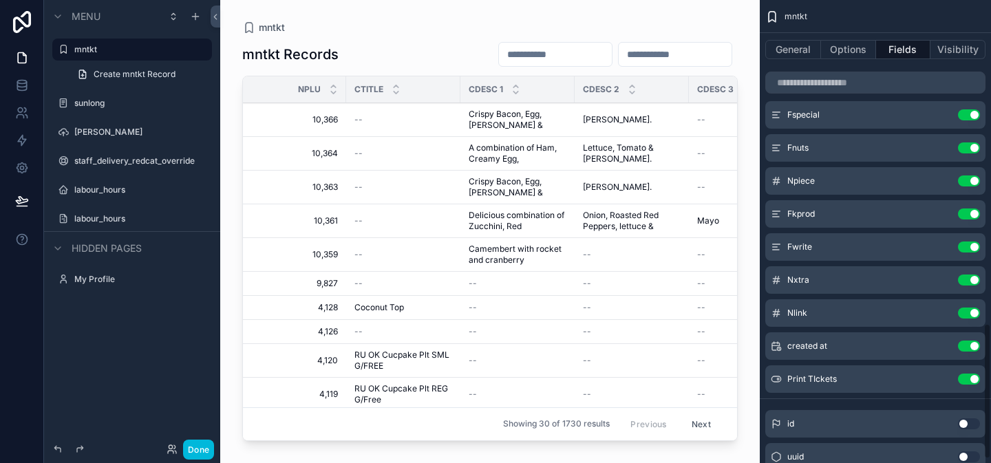
scroll to position [1114, 0]
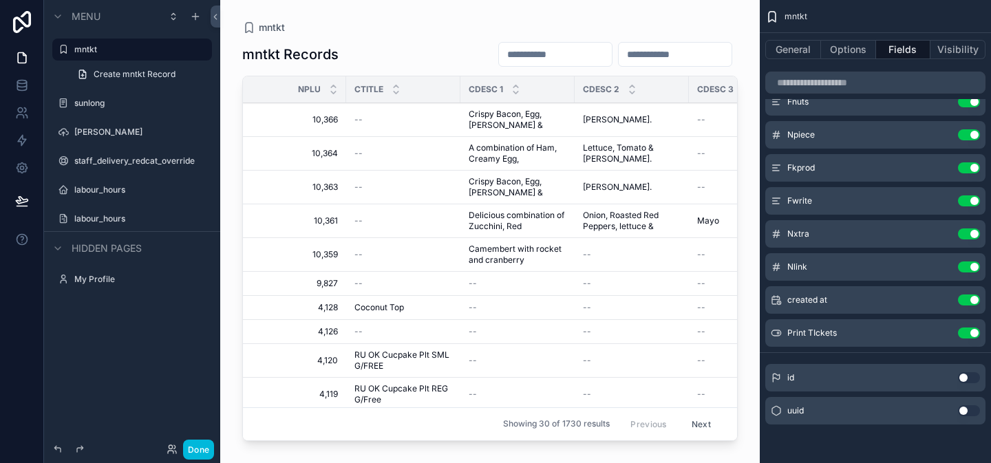
click at [845, 45] on button "Options" at bounding box center [848, 49] width 55 height 19
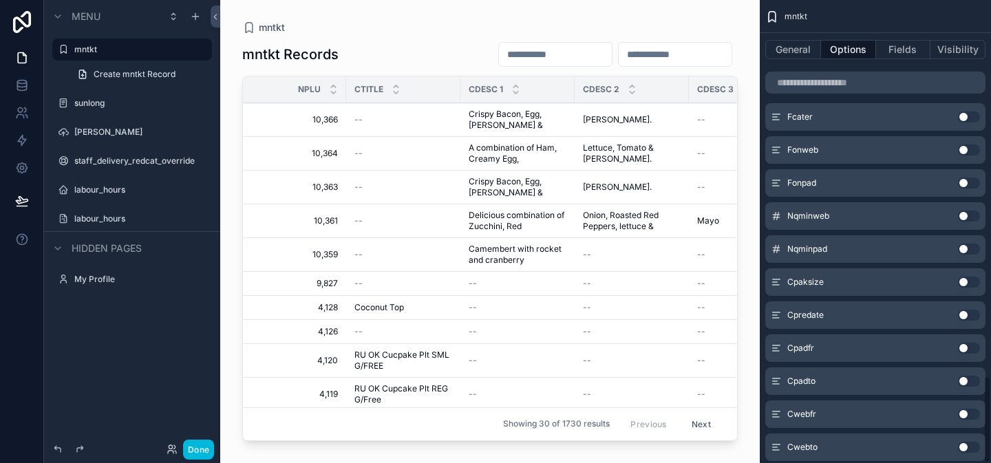
scroll to position [1989, 0]
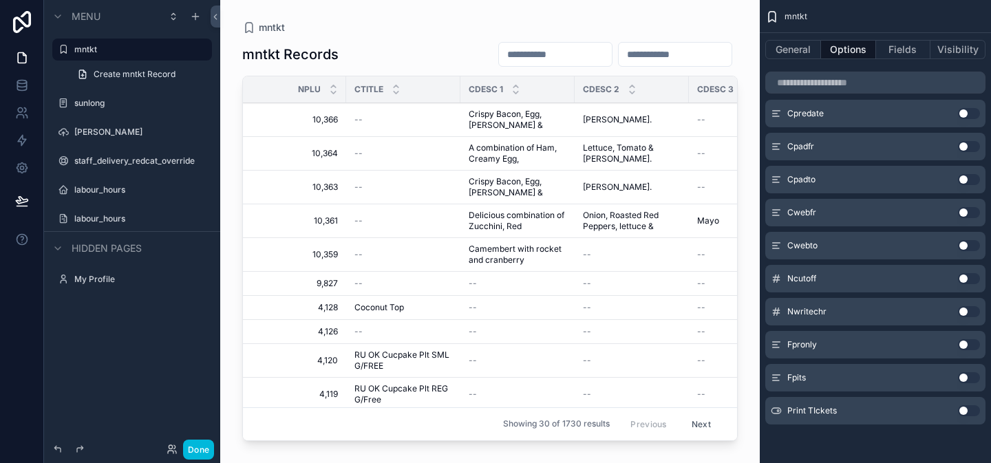
click at [971, 413] on button "Use setting" at bounding box center [969, 410] width 22 height 11
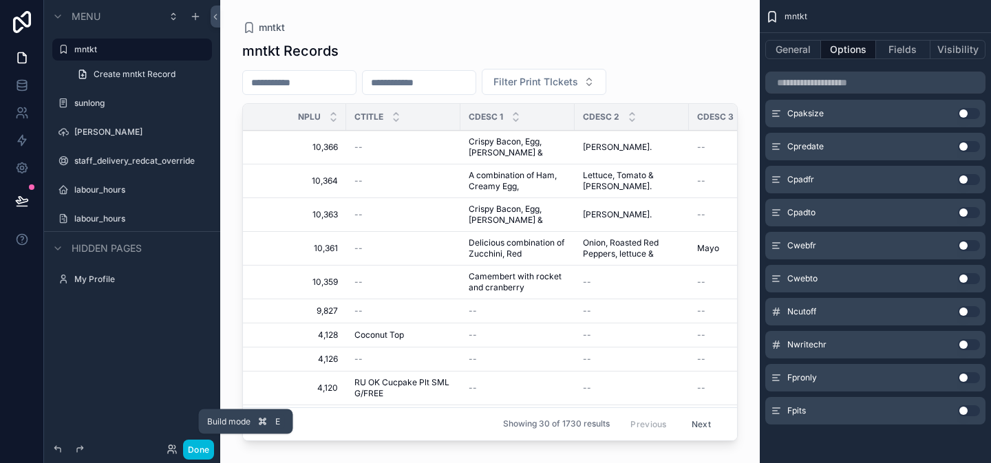
click at [198, 454] on button "Done" at bounding box center [198, 450] width 31 height 20
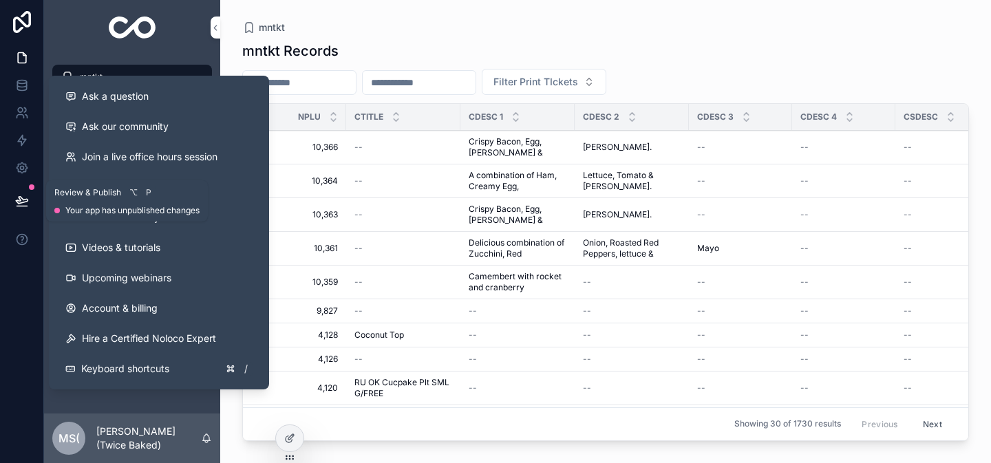
click at [15, 200] on icon at bounding box center [22, 201] width 14 height 14
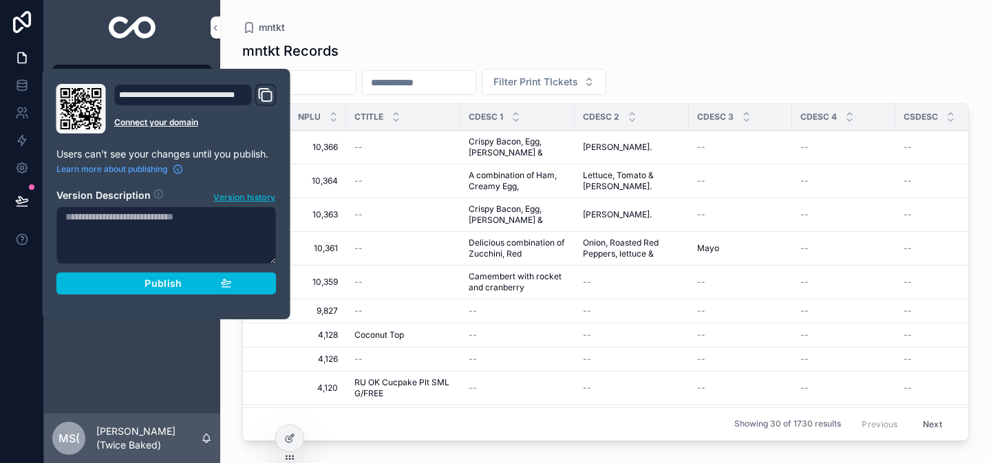
click at [157, 282] on span "Publish" at bounding box center [163, 283] width 37 height 12
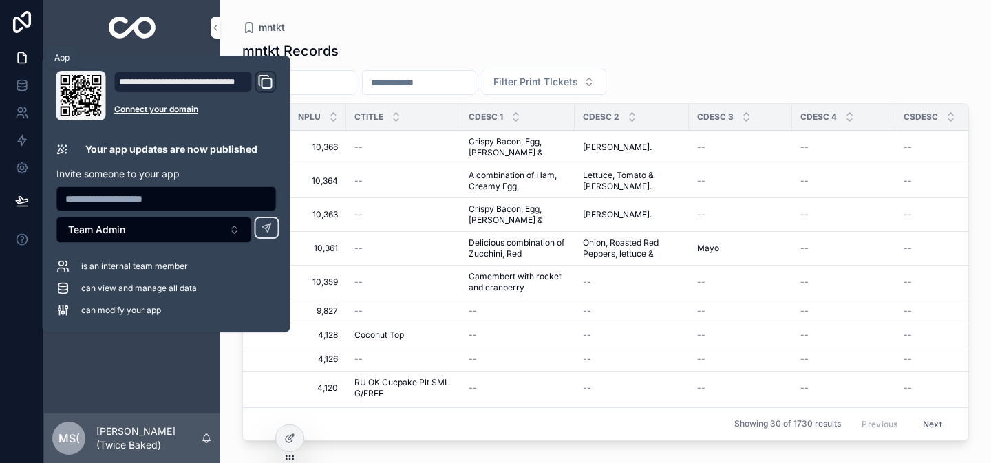
click at [25, 54] on icon at bounding box center [22, 58] width 8 height 10
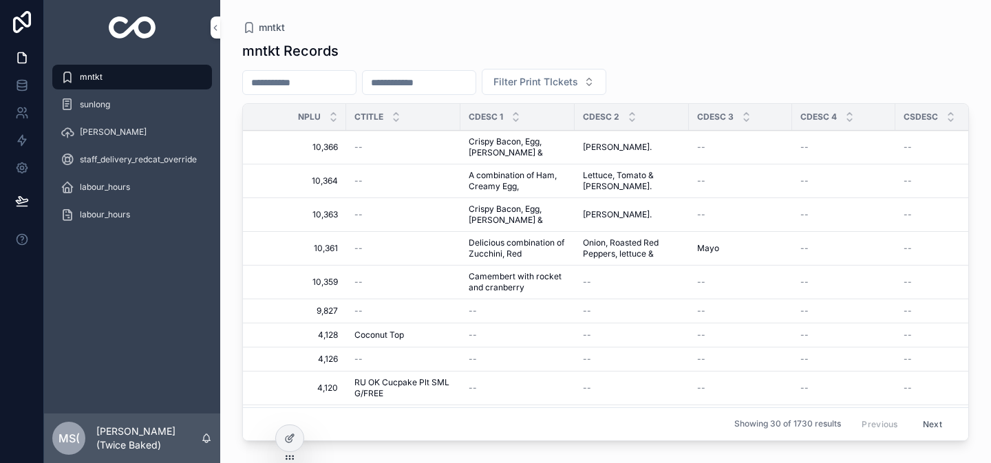
click at [288, 436] on icon at bounding box center [289, 439] width 6 height 6
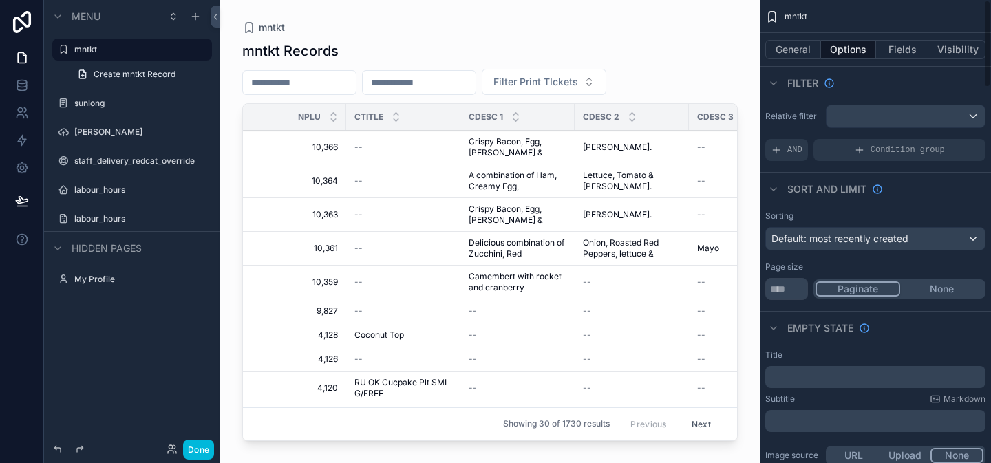
click at [800, 51] on button "General" at bounding box center [794, 49] width 56 height 19
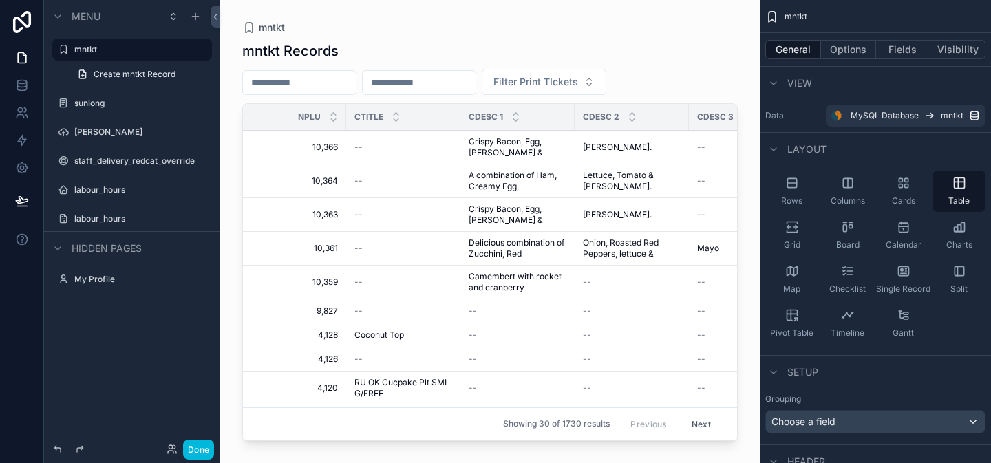
click at [865, 45] on button "Options" at bounding box center [848, 49] width 55 height 19
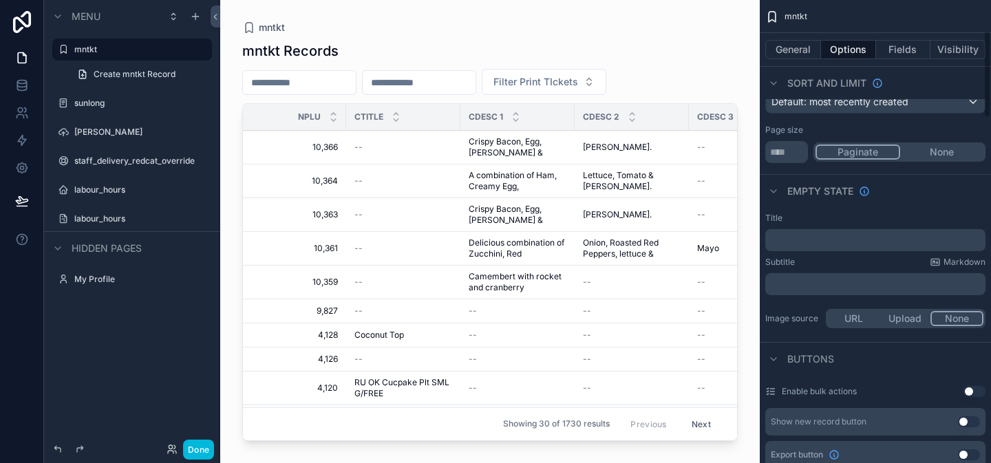
scroll to position [164, 0]
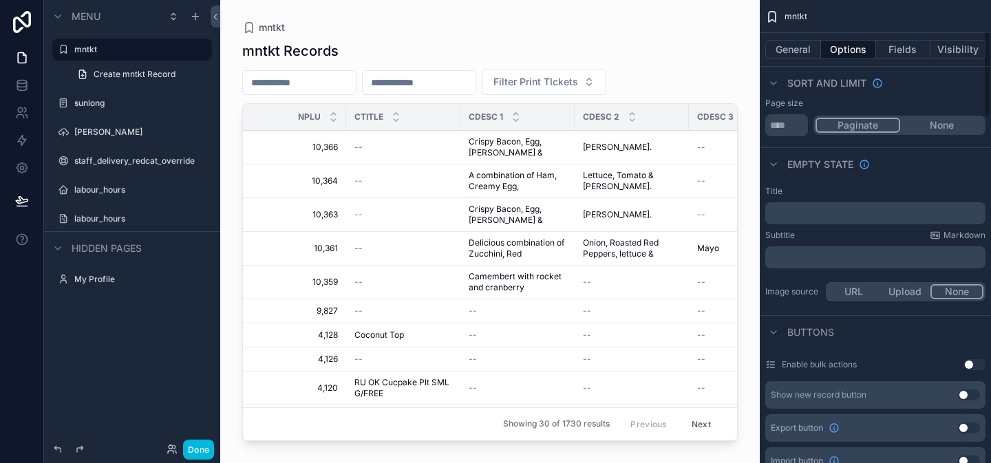
click at [897, 54] on button "Fields" at bounding box center [903, 49] width 55 height 19
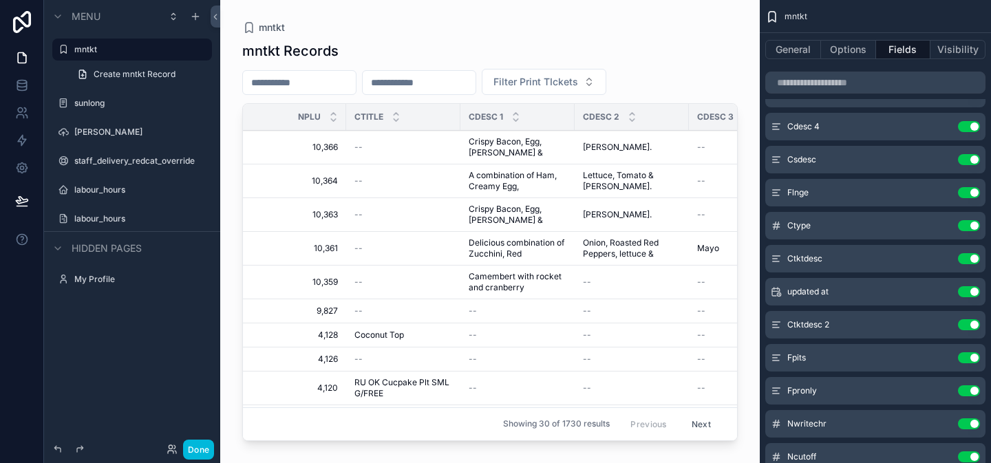
click at [341, 48] on div "scrollable content" at bounding box center [490, 223] width 540 height 447
click at [953, 47] on button "Visibility" at bounding box center [958, 49] width 55 height 19
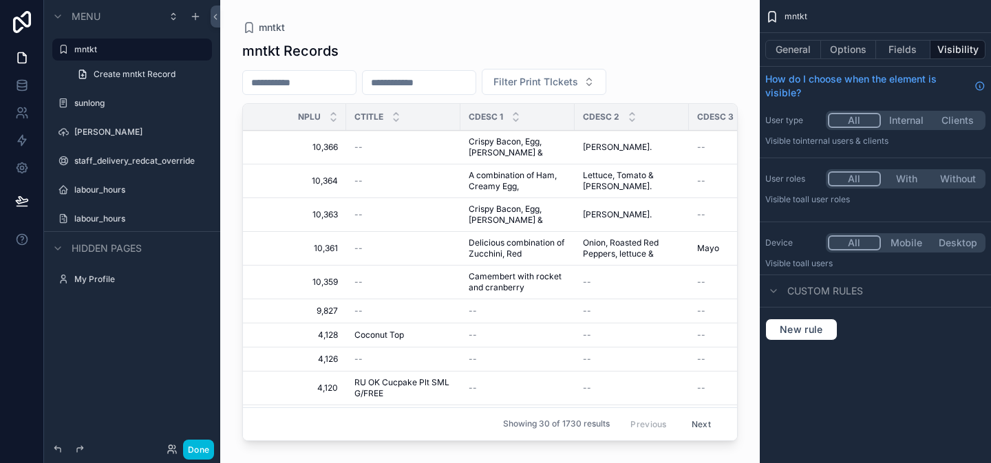
click at [791, 50] on button "General" at bounding box center [794, 49] width 56 height 19
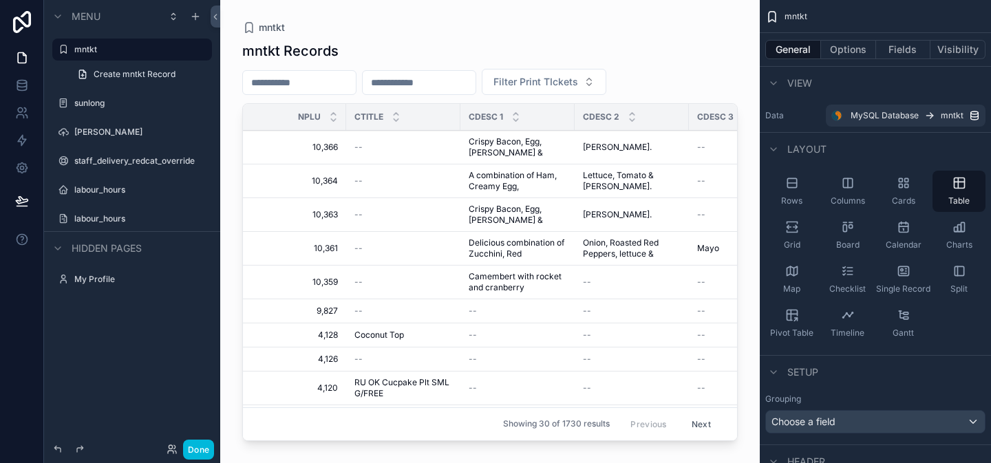
click at [852, 53] on button "Options" at bounding box center [848, 49] width 55 height 19
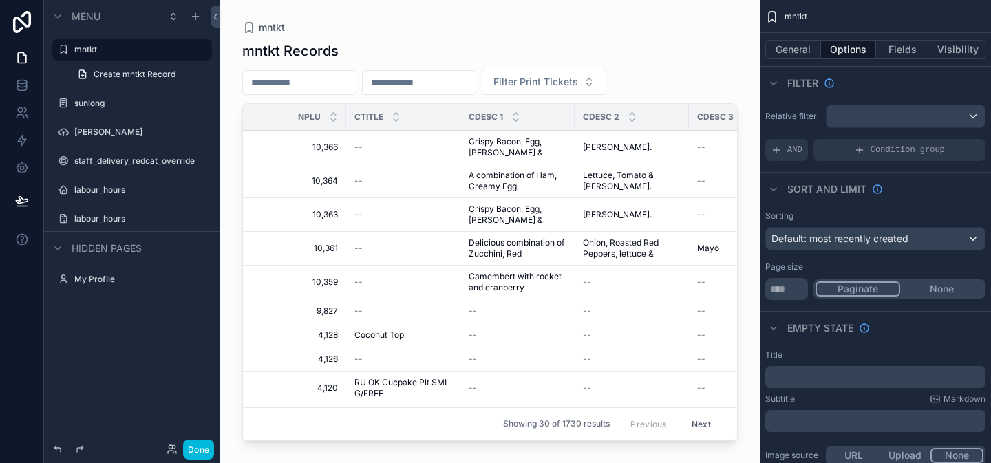
click at [789, 47] on button "General" at bounding box center [794, 49] width 56 height 19
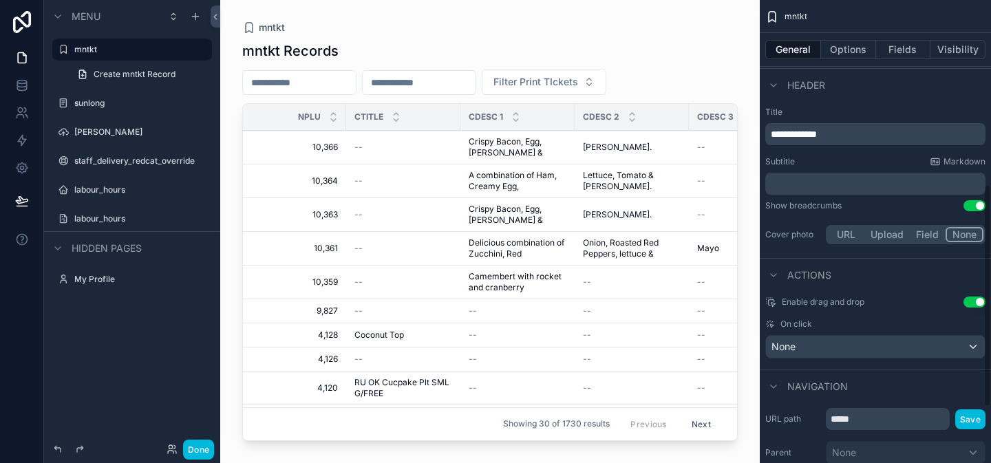
scroll to position [382, 0]
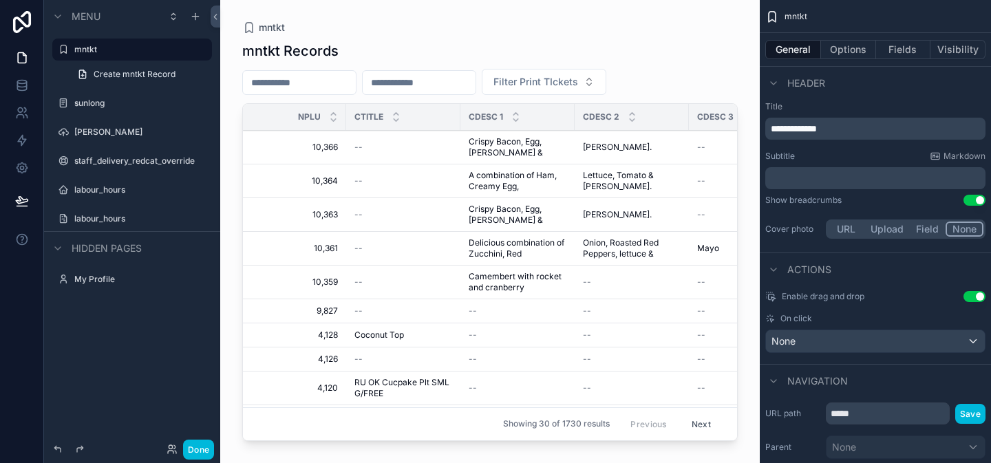
click at [862, 131] on p "**********" at bounding box center [877, 129] width 212 height 14
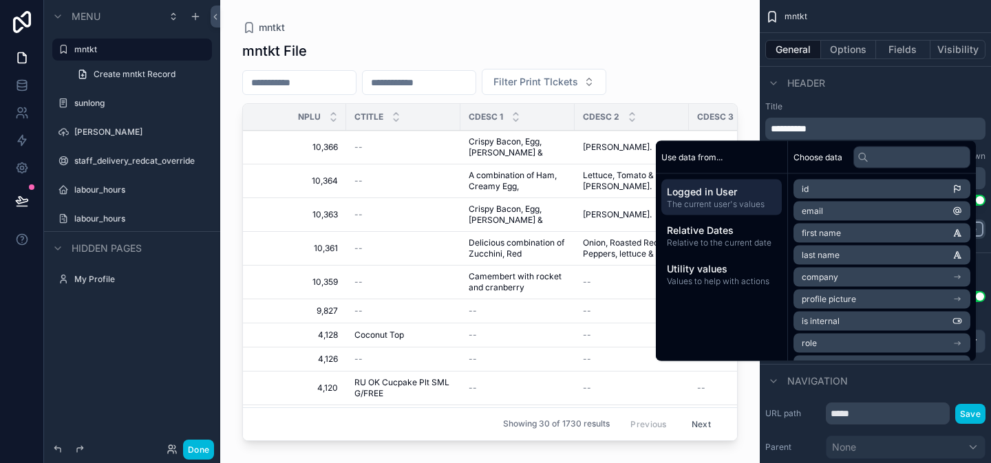
click at [796, 125] on span "**********" at bounding box center [789, 129] width 36 height 10
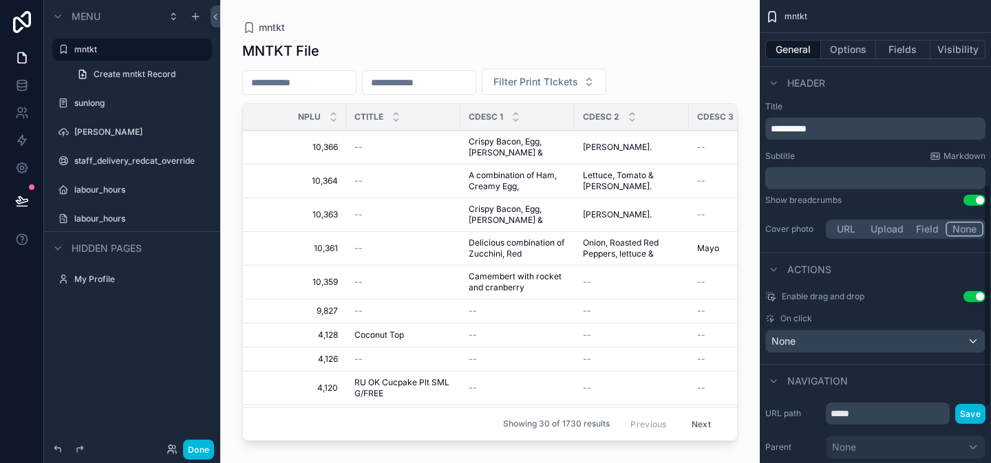
click at [970, 416] on button "Save" at bounding box center [971, 414] width 30 height 20
click at [197, 446] on button "Done" at bounding box center [198, 450] width 31 height 20
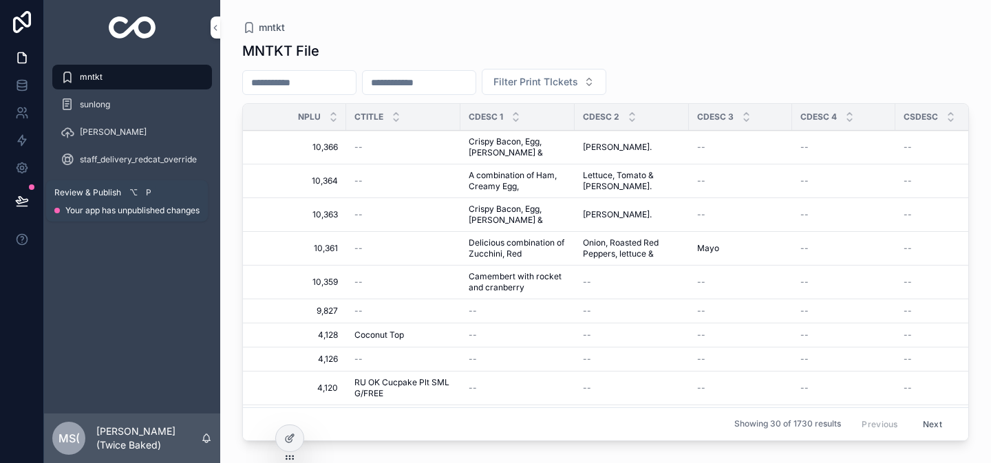
click at [27, 199] on icon at bounding box center [22, 201] width 14 height 14
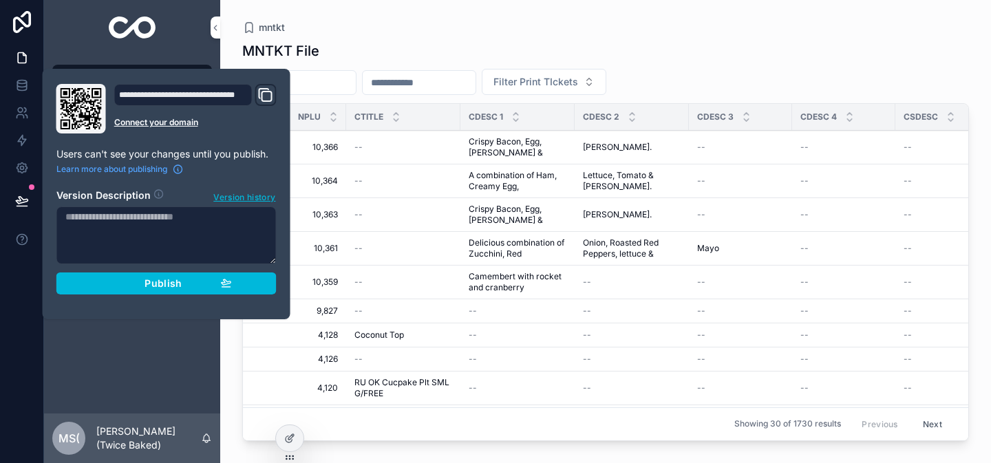
click at [111, 278] on div "Publish" at bounding box center [166, 283] width 131 height 12
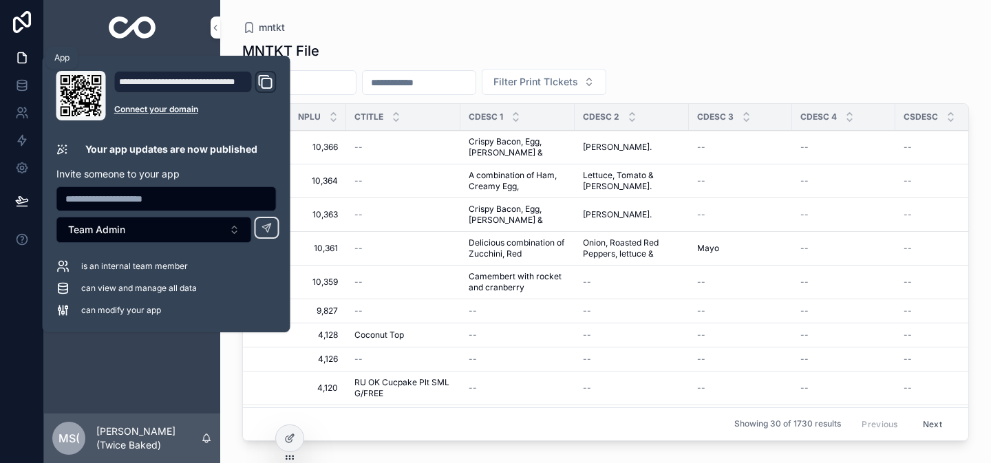
click at [20, 60] on icon at bounding box center [22, 58] width 14 height 14
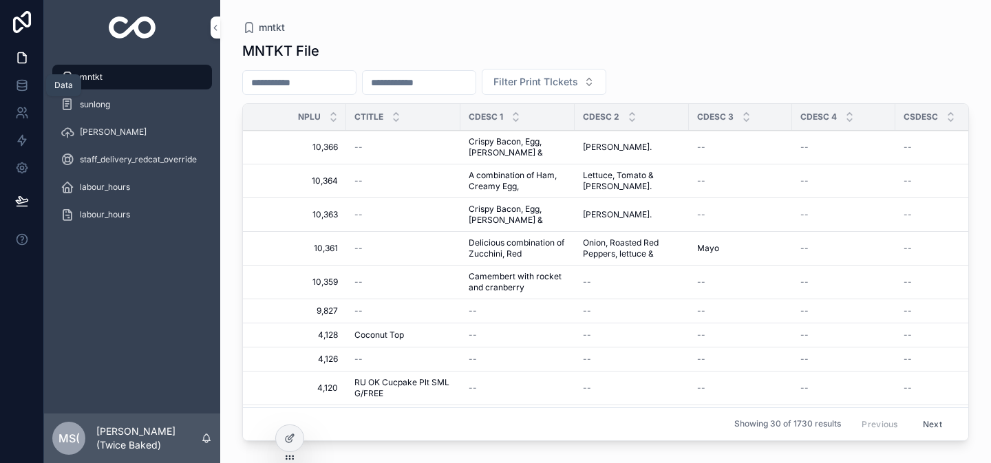
click at [19, 91] on icon at bounding box center [22, 85] width 14 height 14
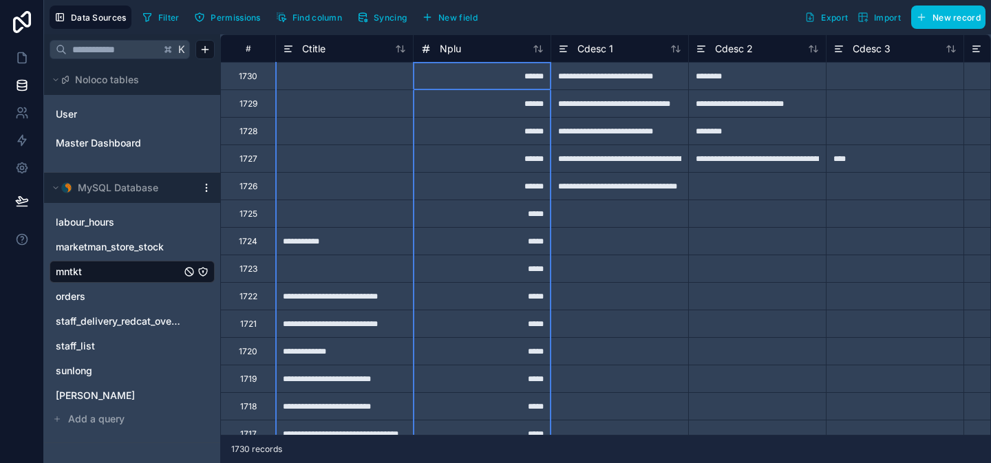
click at [489, 51] on div "Nplu" at bounding box center [482, 49] width 123 height 17
click at [456, 45] on span "Nplu" at bounding box center [450, 49] width 21 height 14
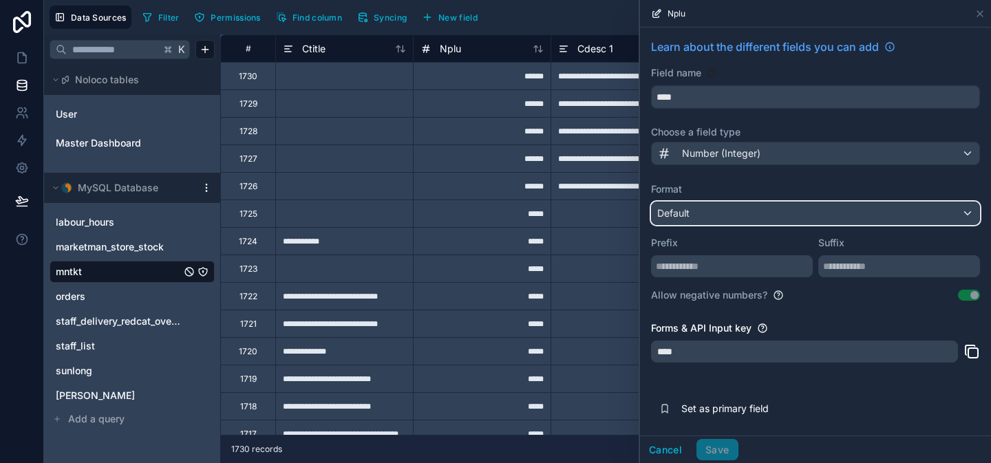
click at [712, 216] on div "Default" at bounding box center [816, 213] width 328 height 22
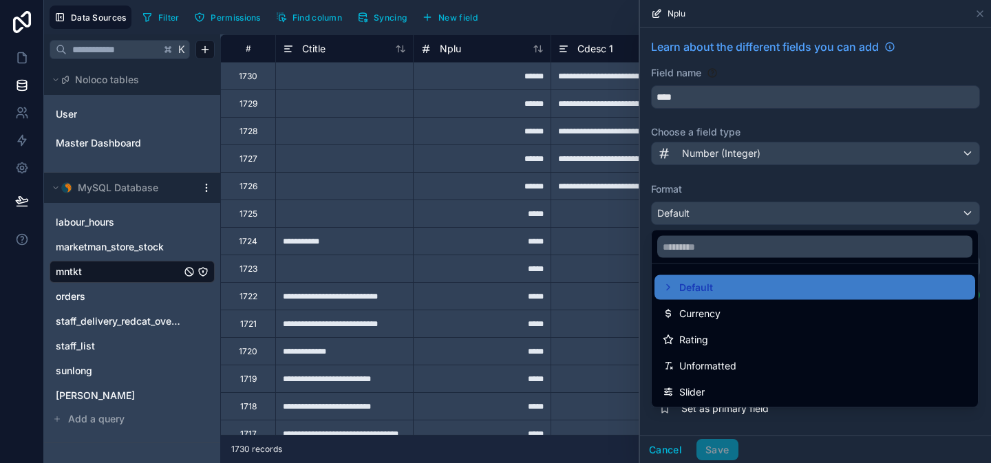
click at [714, 356] on div "Unformatted" at bounding box center [815, 366] width 321 height 25
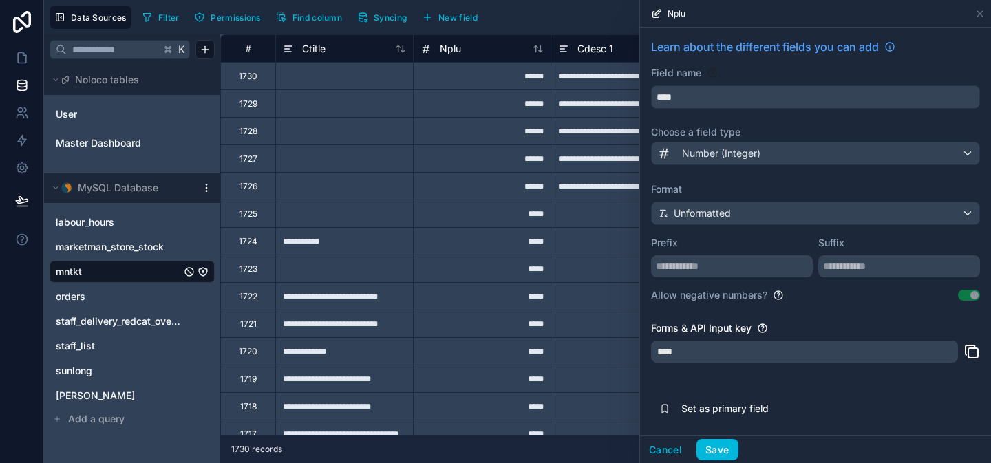
click at [715, 449] on button "Save" at bounding box center [717, 450] width 41 height 22
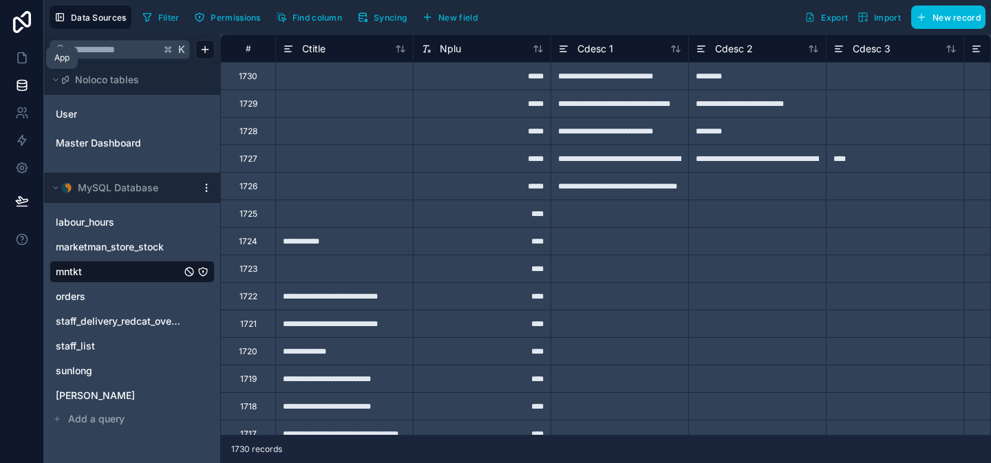
click at [25, 68] on link at bounding box center [21, 58] width 43 height 28
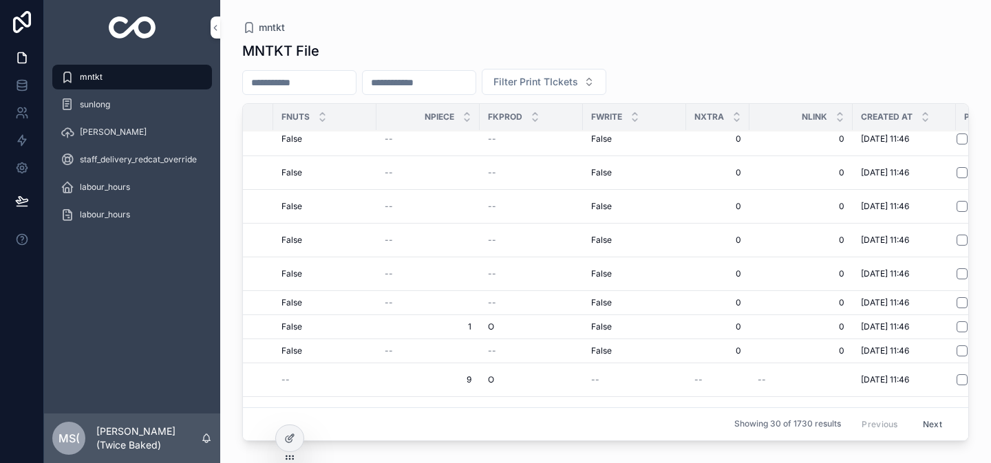
scroll to position [8, 3225]
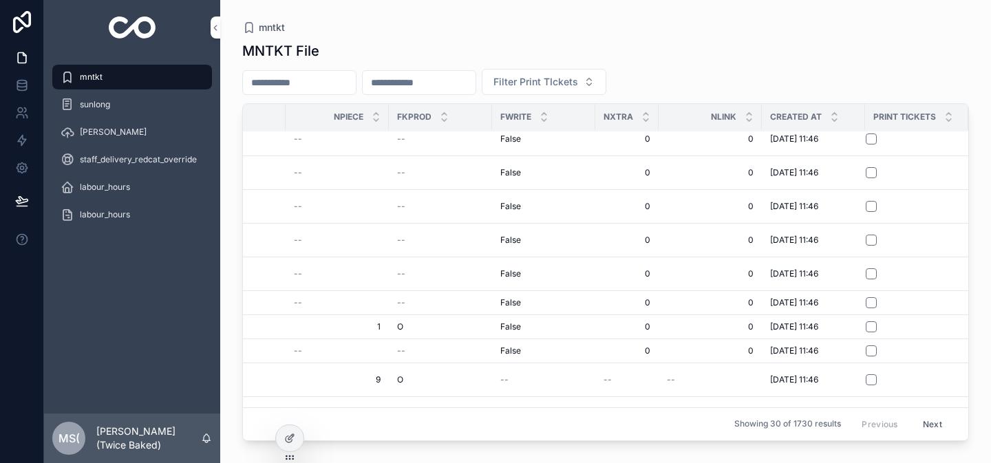
click at [125, 162] on span "staff_delivery_redcat_override" at bounding box center [138, 159] width 117 height 11
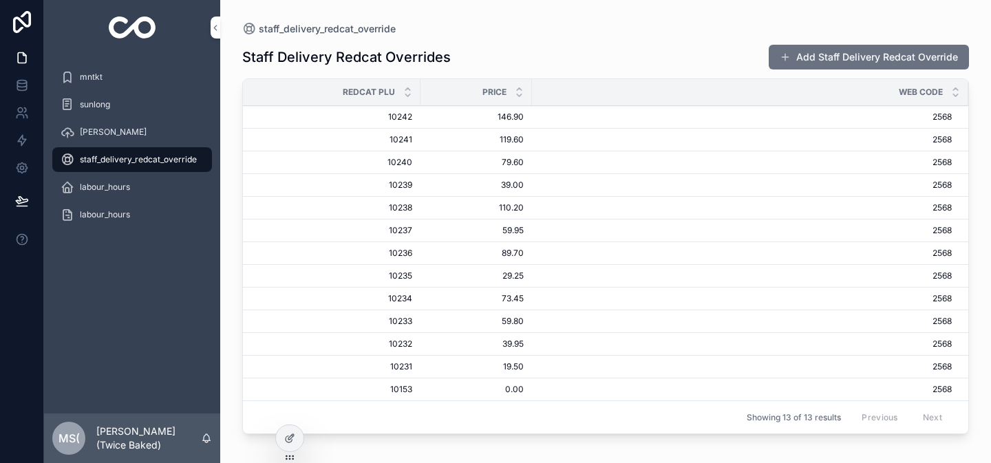
click at [129, 178] on div "labour_hours" at bounding box center [132, 187] width 143 height 22
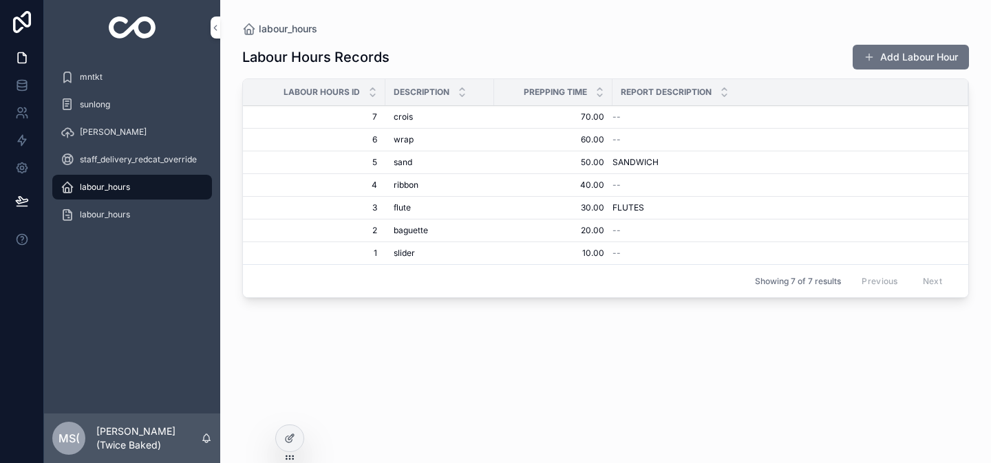
click at [123, 213] on span "labour_hours" at bounding box center [105, 214] width 50 height 11
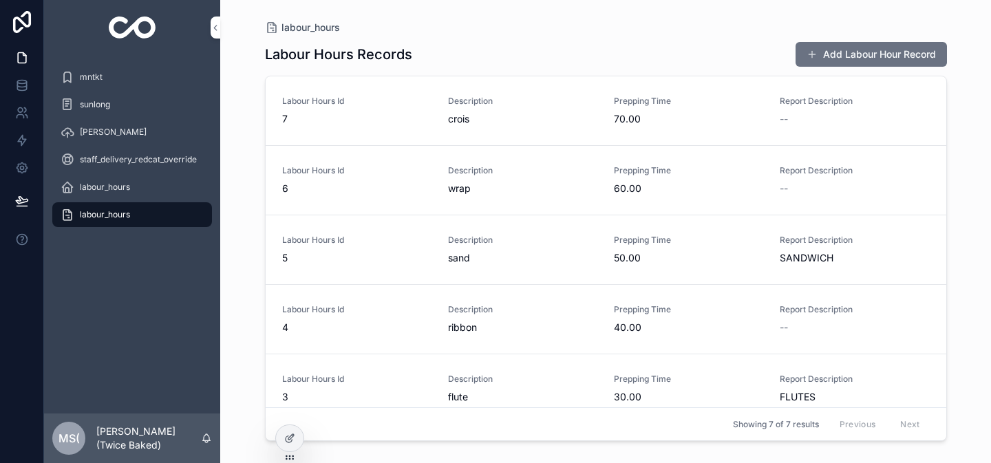
click at [289, 436] on icon at bounding box center [289, 438] width 11 height 11
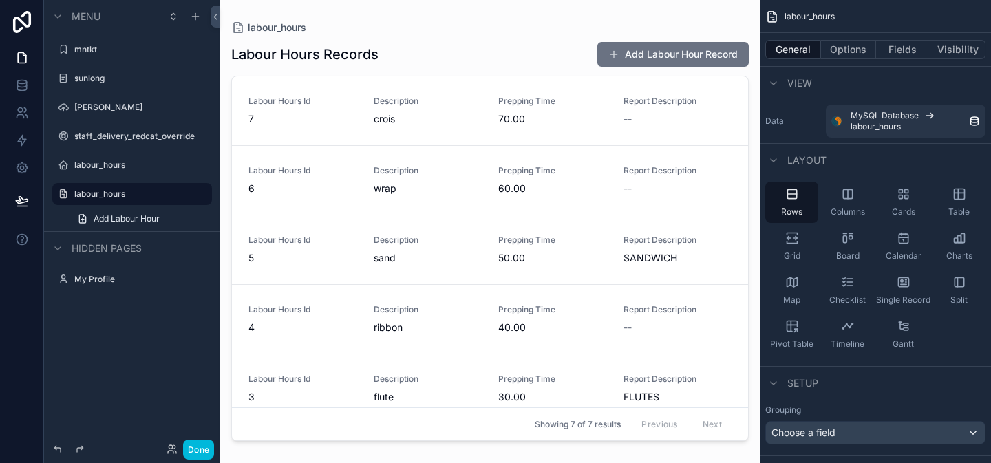
click at [0, 0] on icon "scrollable content" at bounding box center [0, 0] width 0 height 0
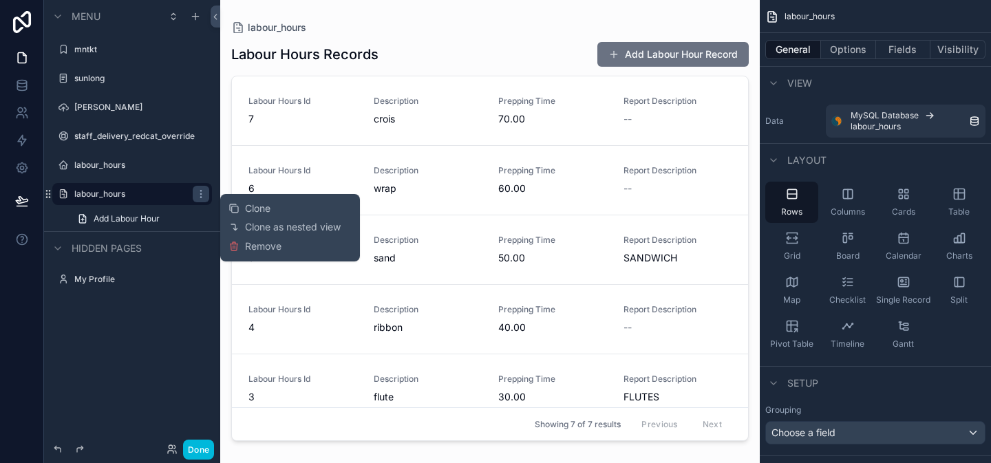
click at [268, 255] on div "Clone Clone as nested view Remove" at bounding box center [290, 227] width 140 height 67
click at [268, 251] on span "Remove" at bounding box center [263, 247] width 36 height 14
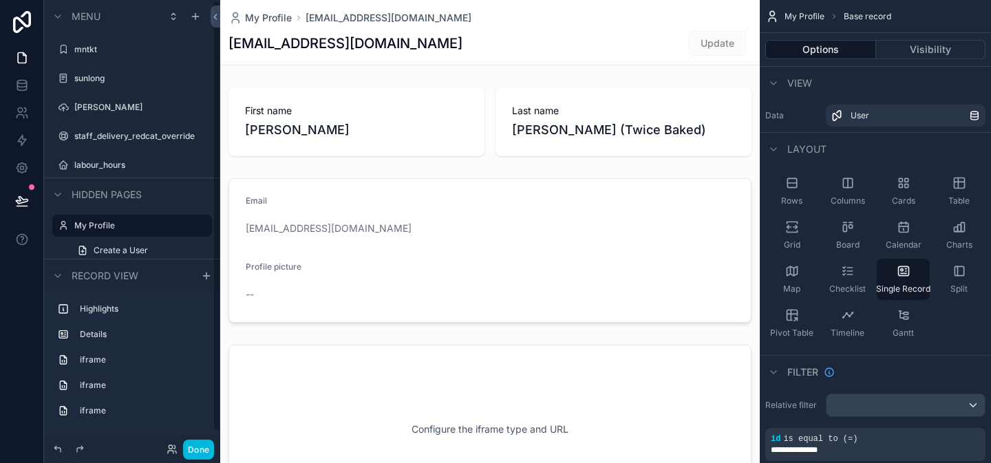
click at [197, 452] on button "Done" at bounding box center [198, 450] width 31 height 20
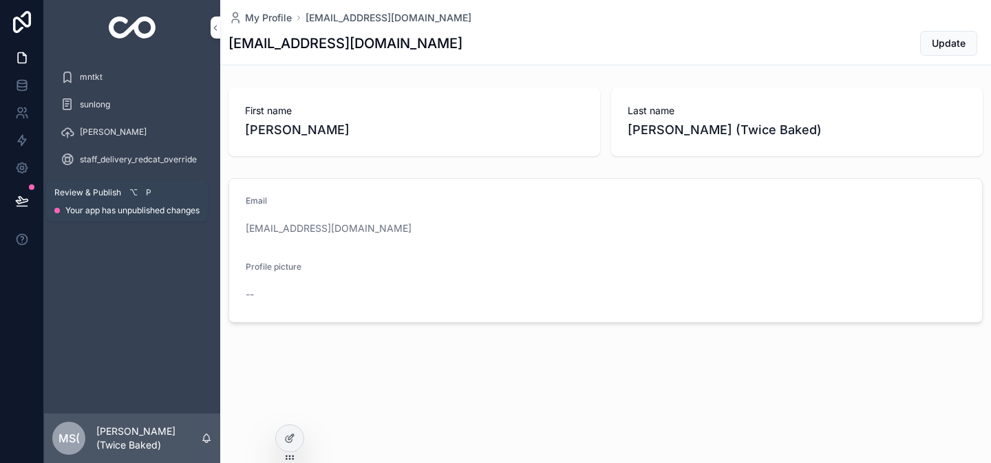
click at [28, 202] on button at bounding box center [22, 201] width 30 height 39
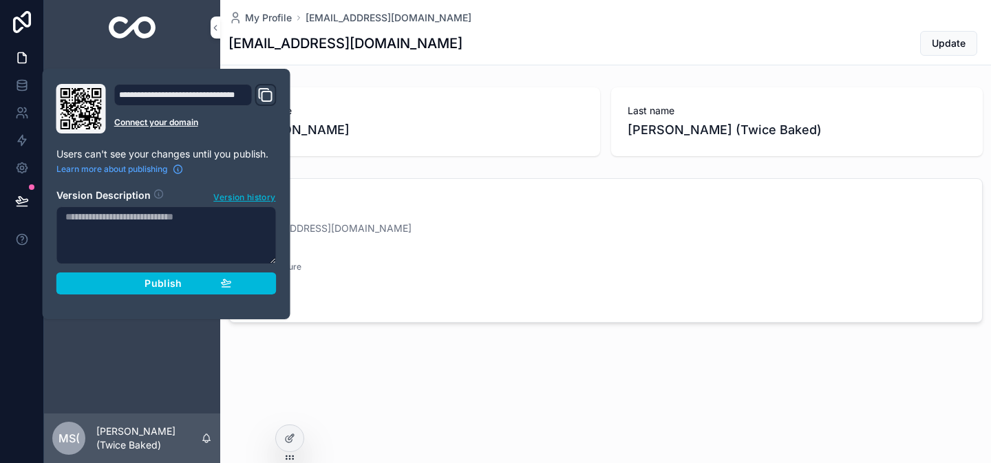
click at [96, 282] on button "Publish" at bounding box center [166, 284] width 220 height 22
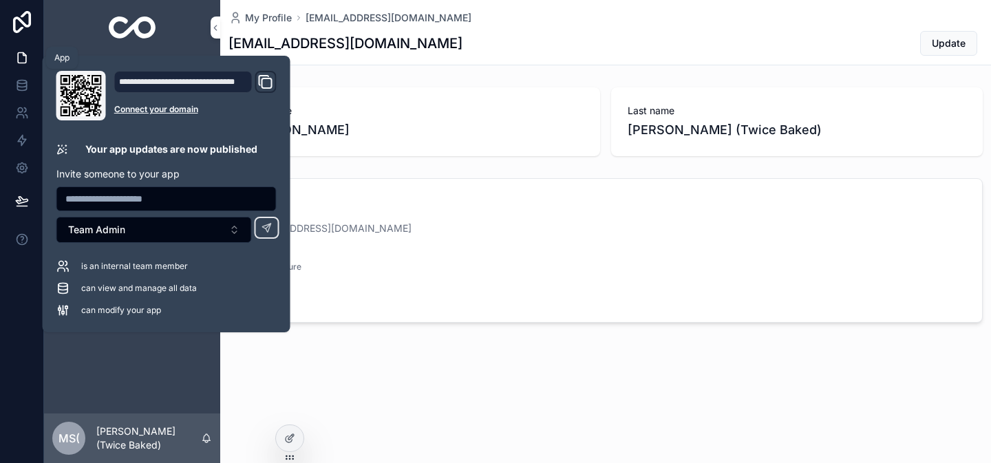
click at [22, 53] on icon at bounding box center [22, 58] width 14 height 14
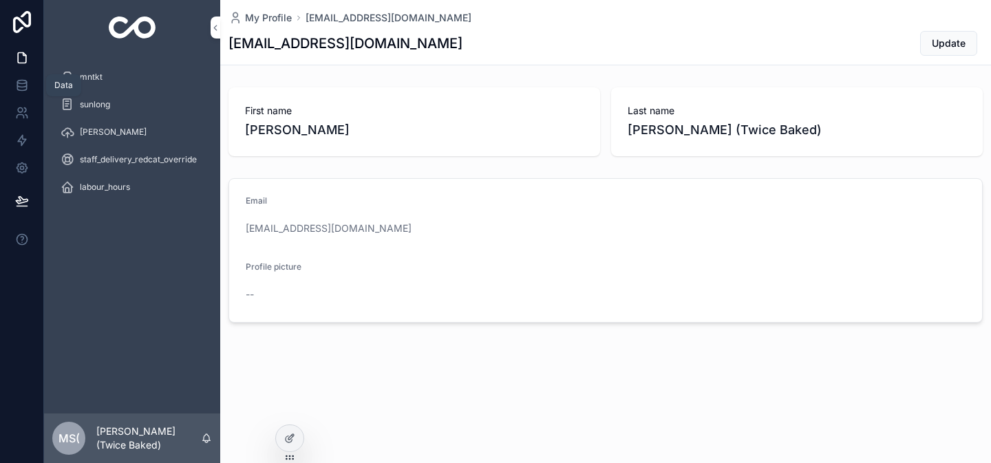
click at [19, 83] on icon at bounding box center [21, 82] width 9 height 3
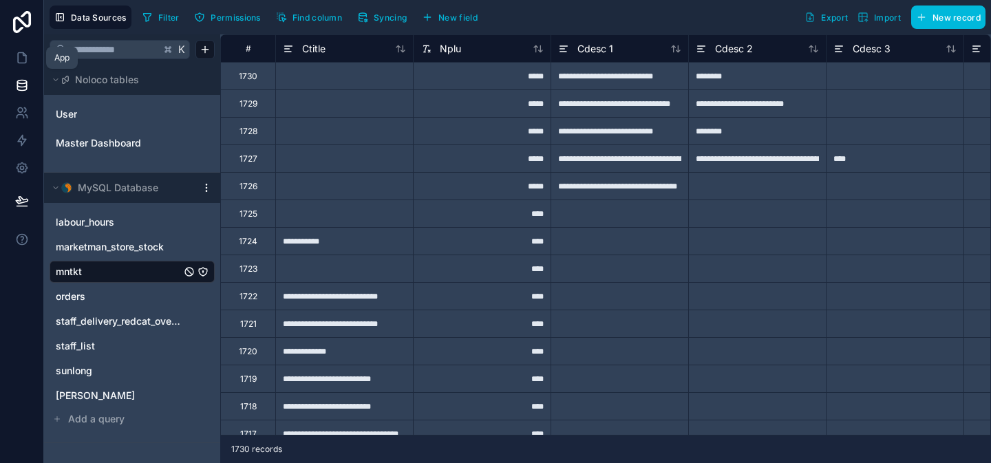
click at [16, 59] on icon at bounding box center [22, 58] width 14 height 14
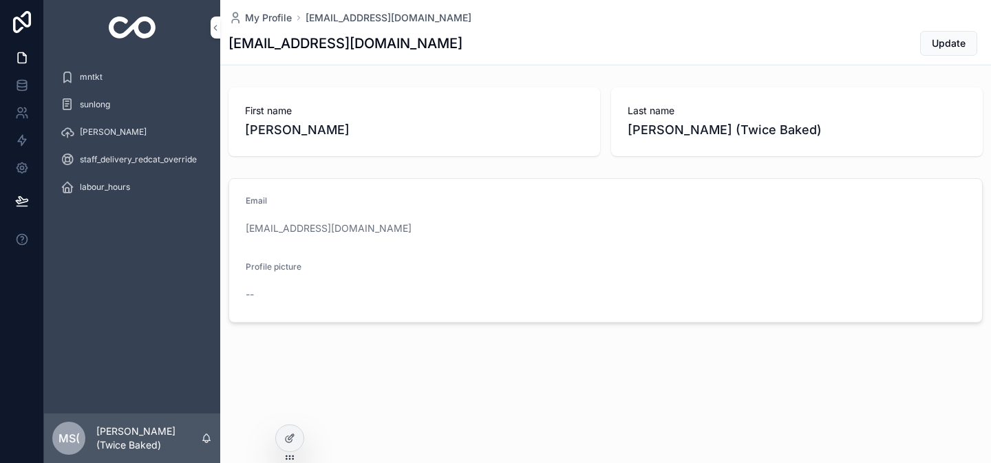
click at [123, 81] on div "mntkt" at bounding box center [132, 77] width 143 height 22
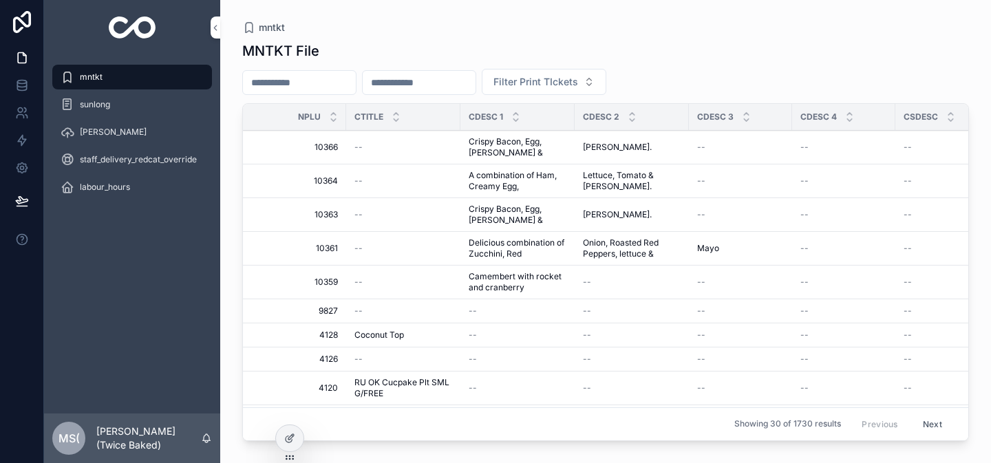
click at [125, 107] on div "sunlong" at bounding box center [132, 105] width 143 height 22
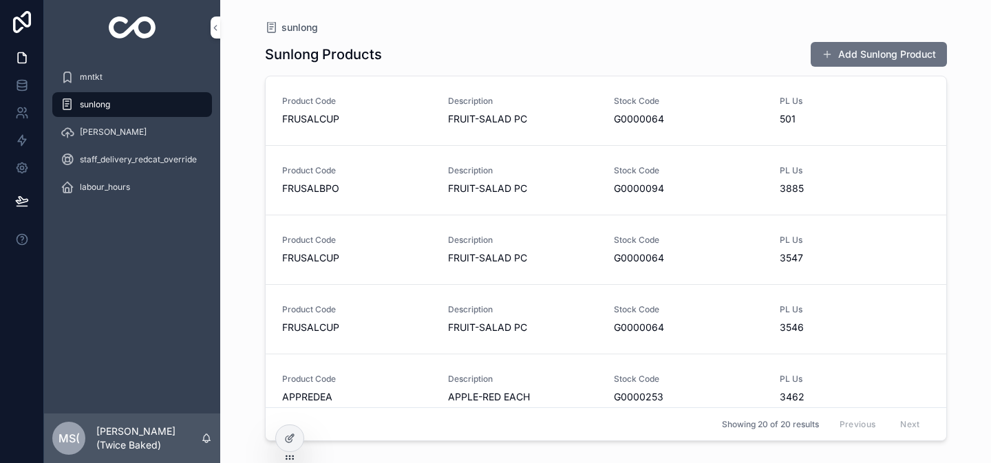
click at [145, 126] on div "[PERSON_NAME]" at bounding box center [132, 132] width 143 height 22
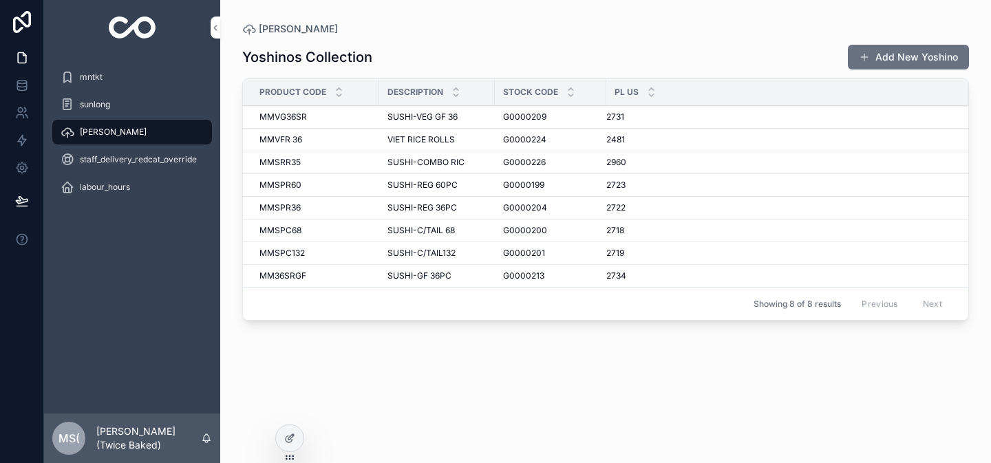
click at [283, 439] on div at bounding box center [290, 438] width 28 height 26
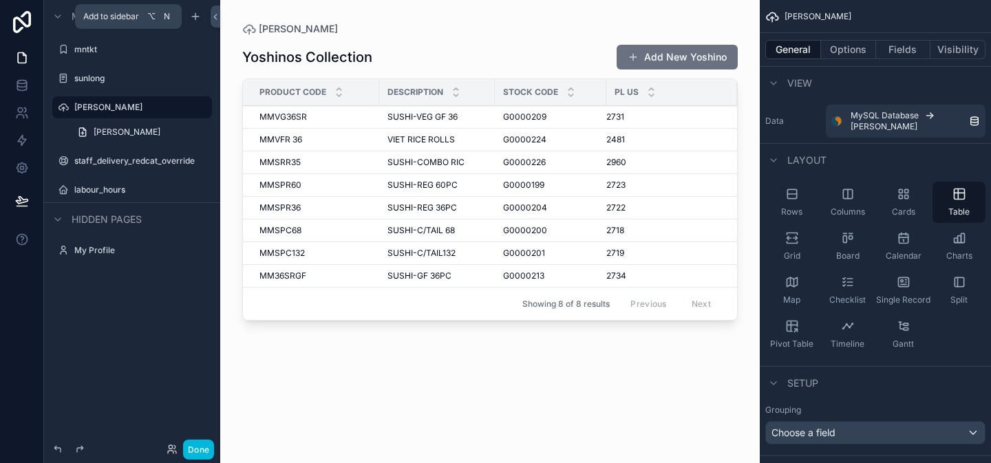
click at [191, 20] on icon "scrollable content" at bounding box center [195, 16] width 11 height 11
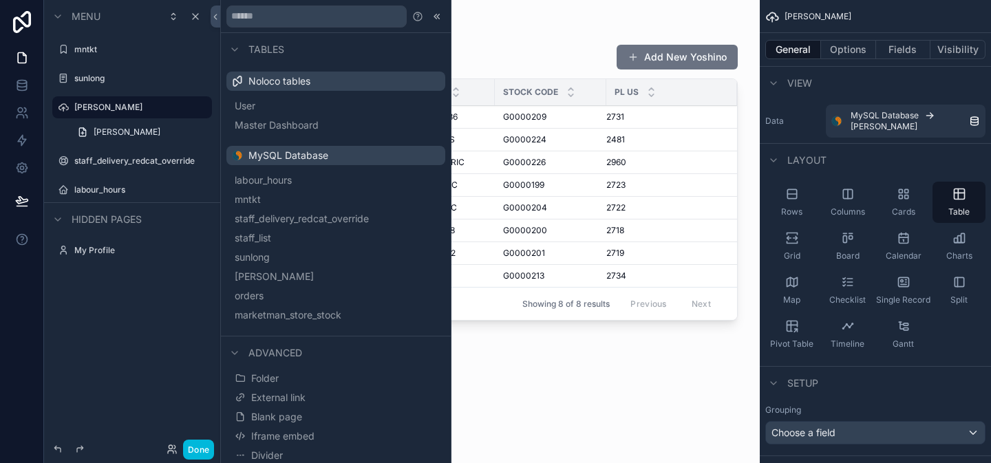
click at [271, 244] on span "staff_list" at bounding box center [253, 238] width 36 height 14
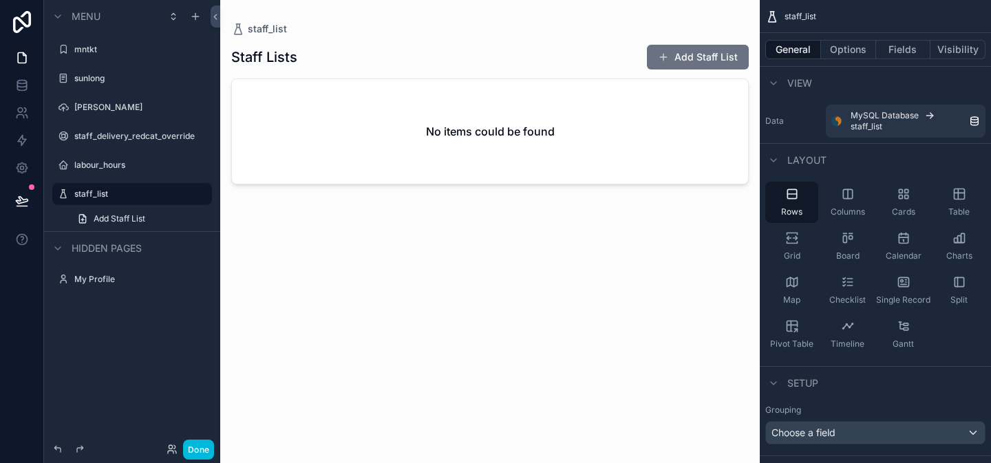
click at [0, 0] on icon "scrollable content" at bounding box center [0, 0] width 0 height 0
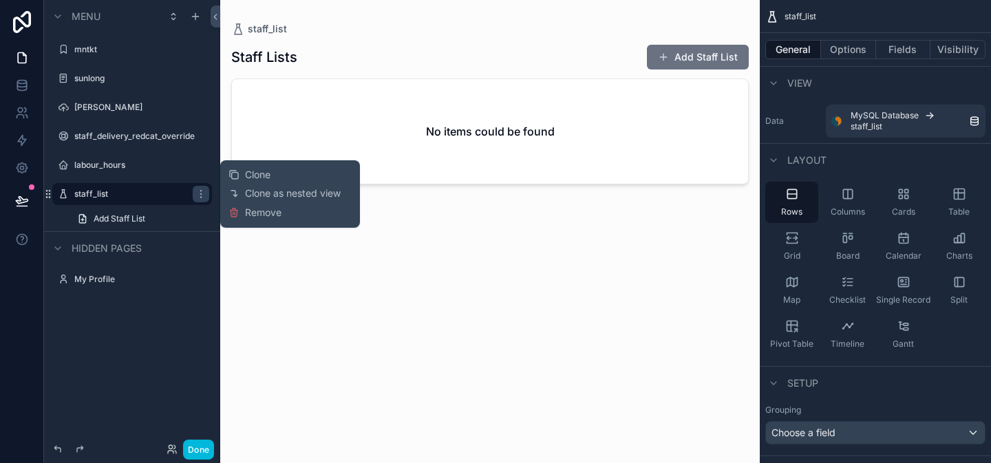
click at [257, 209] on span "Remove" at bounding box center [263, 213] width 36 height 14
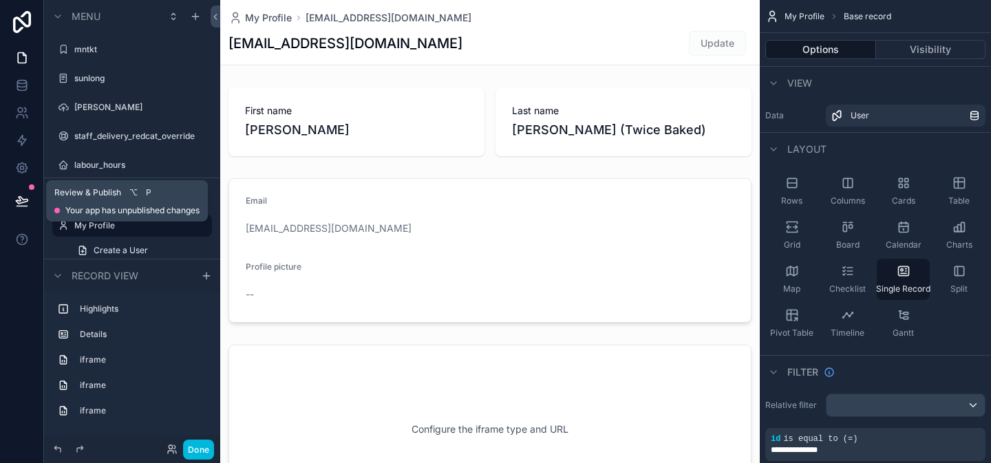
click at [31, 200] on button at bounding box center [22, 201] width 30 height 39
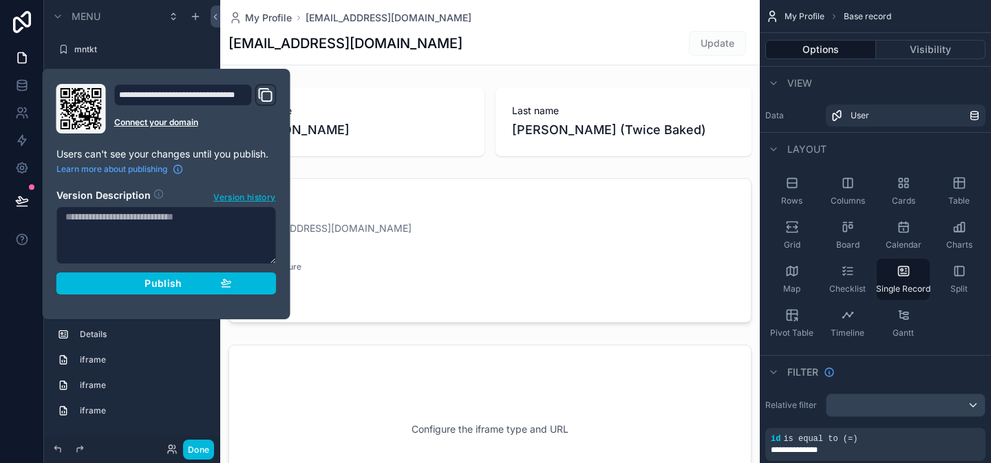
click at [160, 282] on span "Publish" at bounding box center [163, 283] width 37 height 12
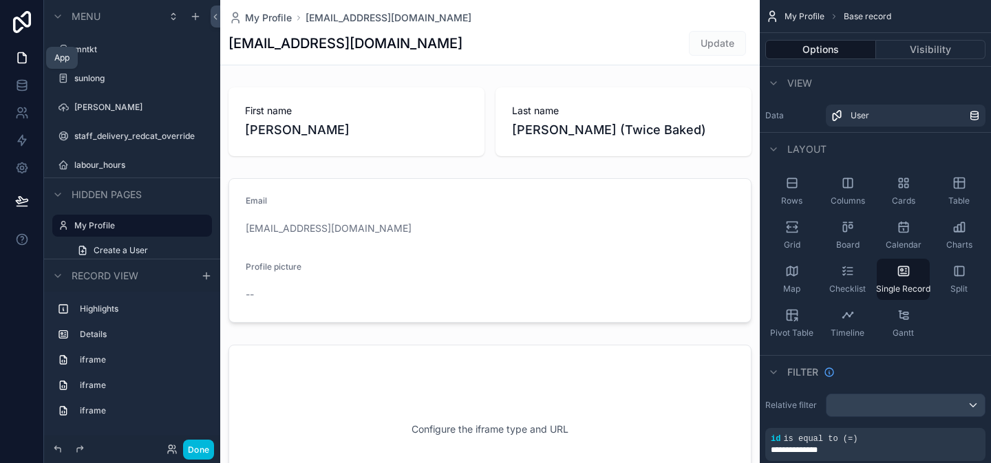
click at [22, 61] on icon at bounding box center [22, 58] width 14 height 14
click at [19, 83] on icon at bounding box center [21, 82] width 9 height 3
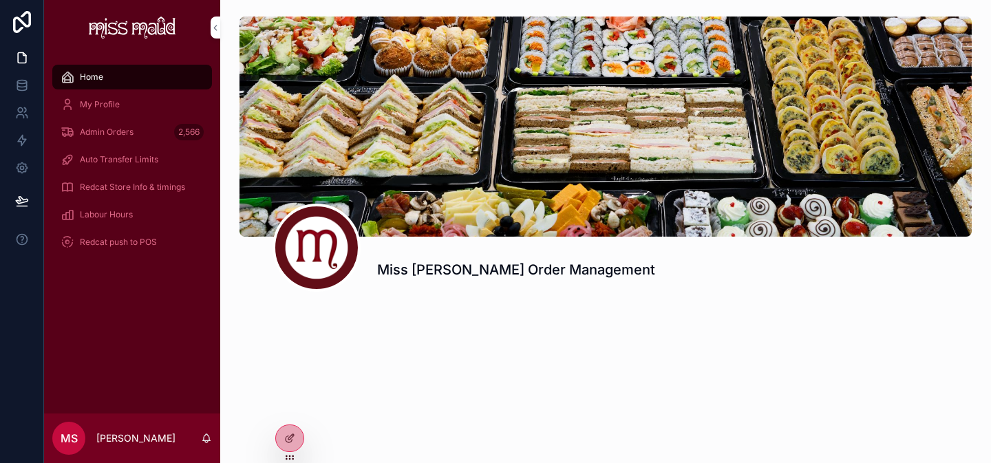
click at [120, 132] on span "Admin Orders" at bounding box center [107, 132] width 54 height 11
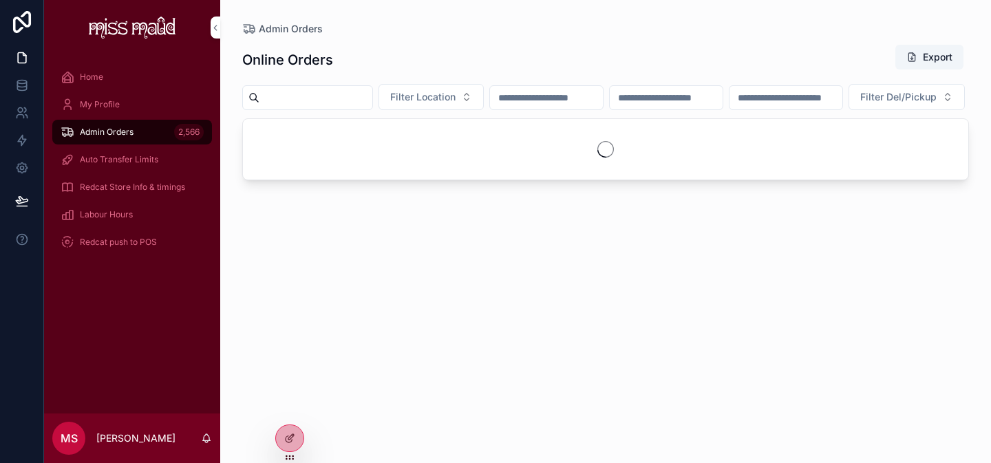
click at [540, 98] on input "scrollable content" at bounding box center [546, 97] width 113 height 19
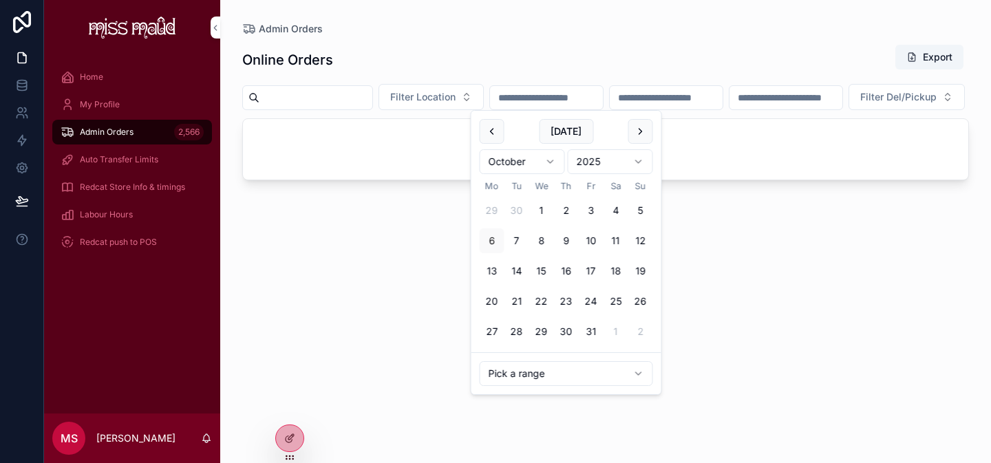
click at [492, 238] on button "6" at bounding box center [492, 241] width 25 height 25
type input "**********"
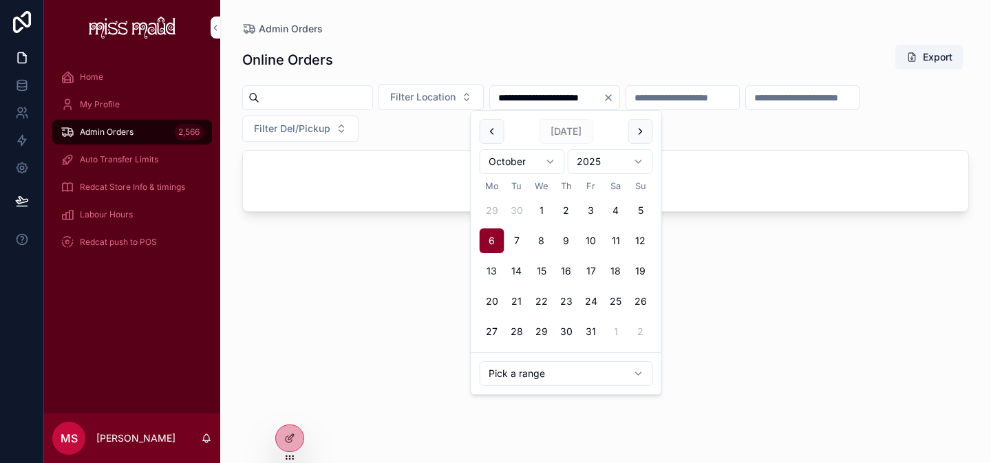
click at [492, 238] on button "6" at bounding box center [492, 241] width 25 height 25
click at [697, 98] on input "scrollable content" at bounding box center [682, 97] width 113 height 19
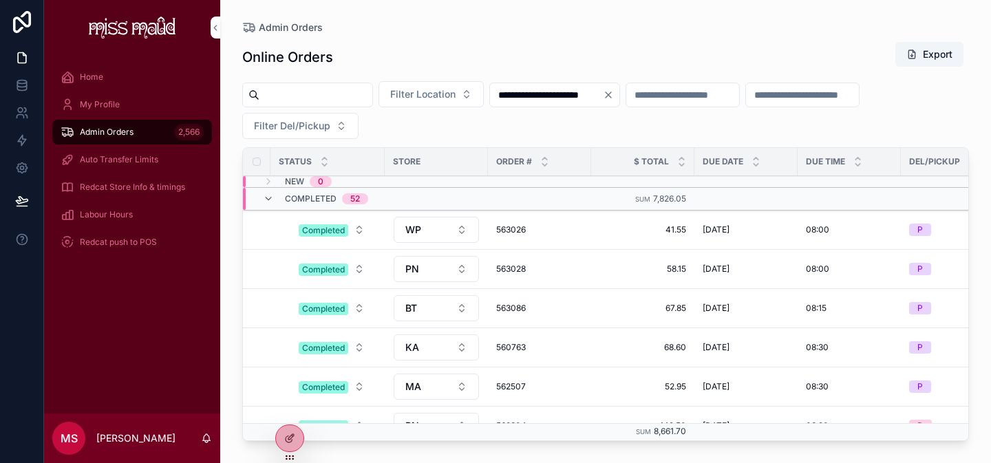
type input "****"
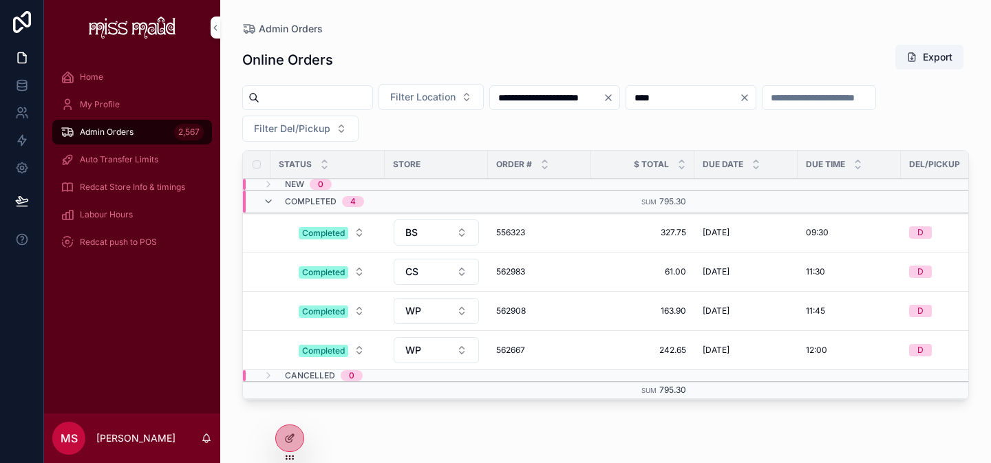
click at [514, 233] on span "556323" at bounding box center [539, 232] width 87 height 11
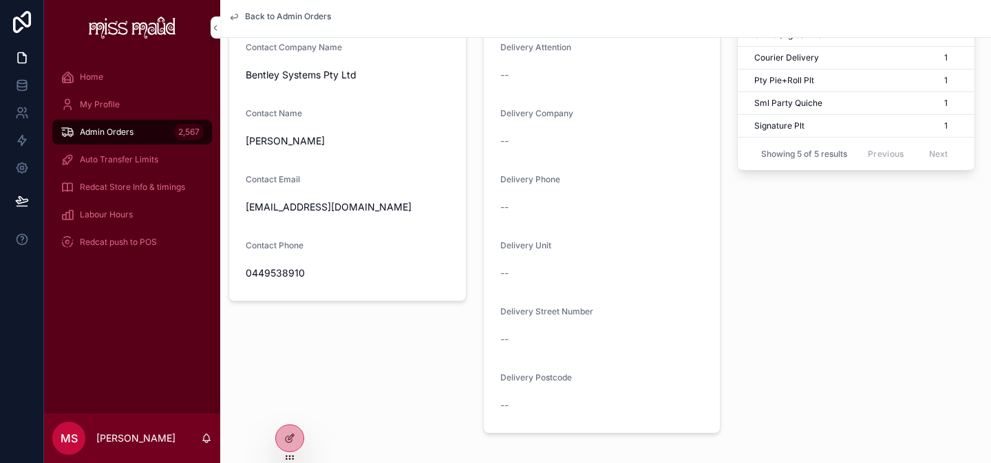
scroll to position [445, 0]
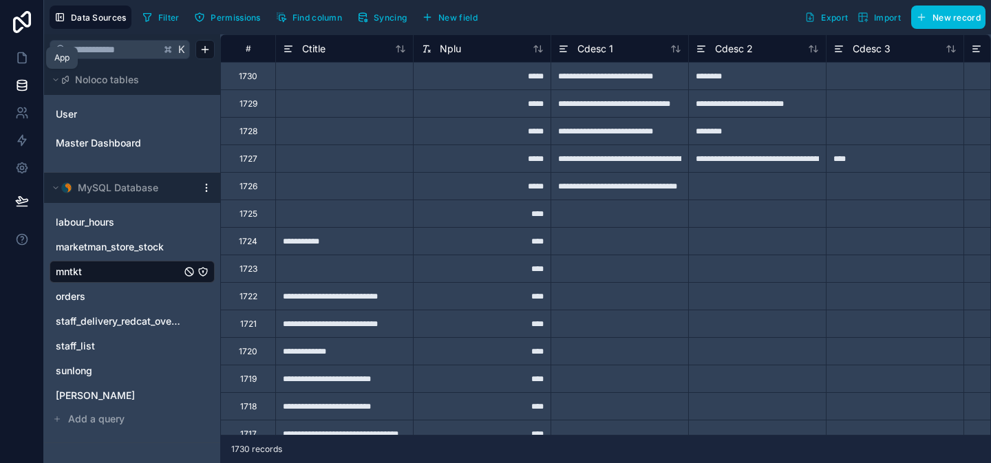
click at [18, 61] on icon at bounding box center [22, 58] width 14 height 14
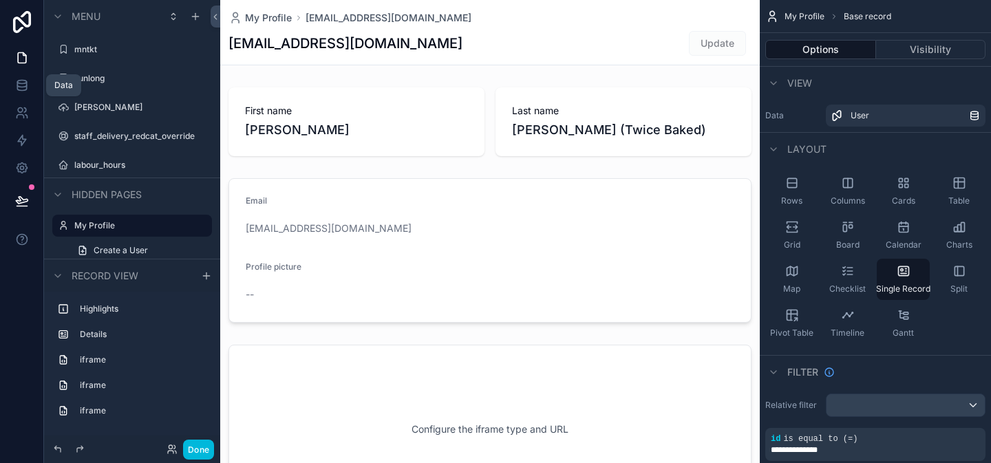
click at [28, 84] on icon at bounding box center [22, 85] width 14 height 14
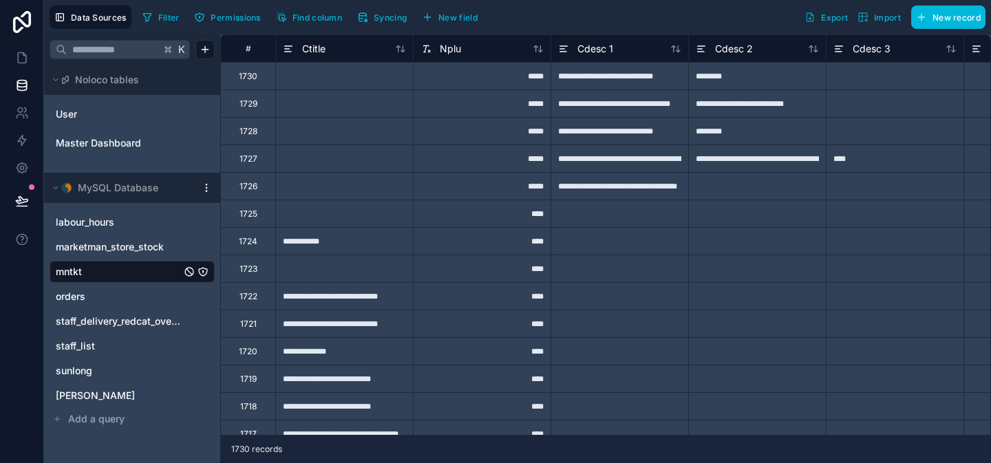
click at [19, 29] on icon at bounding box center [22, 22] width 28 height 22
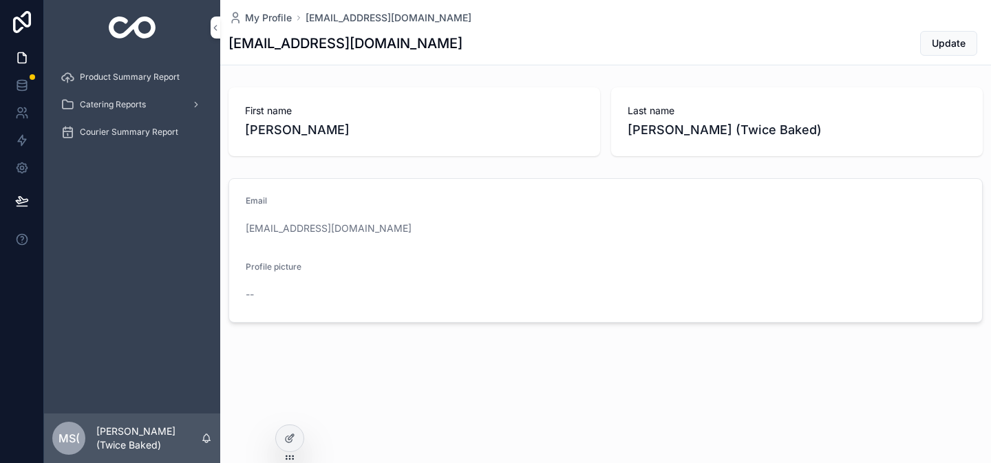
click at [116, 138] on div "Courier Summary Report" at bounding box center [132, 132] width 143 height 22
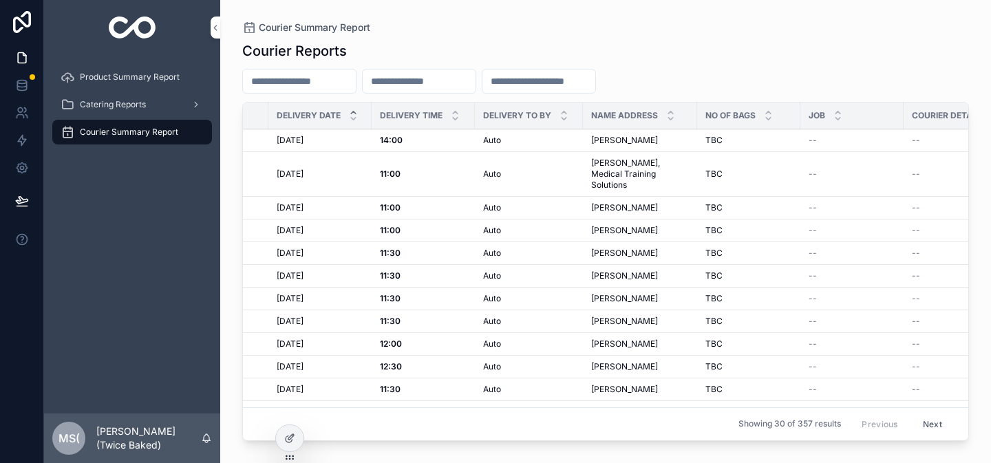
scroll to position [0, 177]
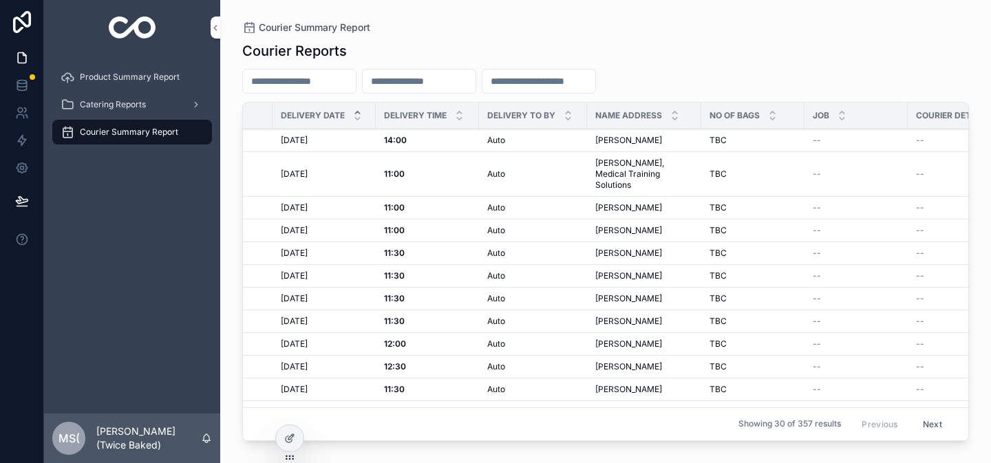
click at [538, 91] on div "scrollable content" at bounding box center [539, 81] width 114 height 25
click at [540, 83] on input "scrollable content" at bounding box center [539, 81] width 113 height 19
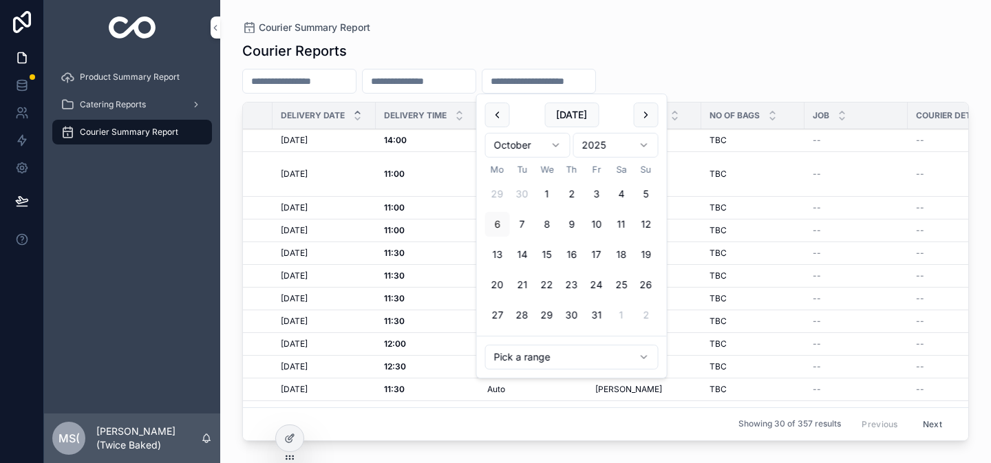
click at [496, 221] on button "6" at bounding box center [497, 224] width 25 height 25
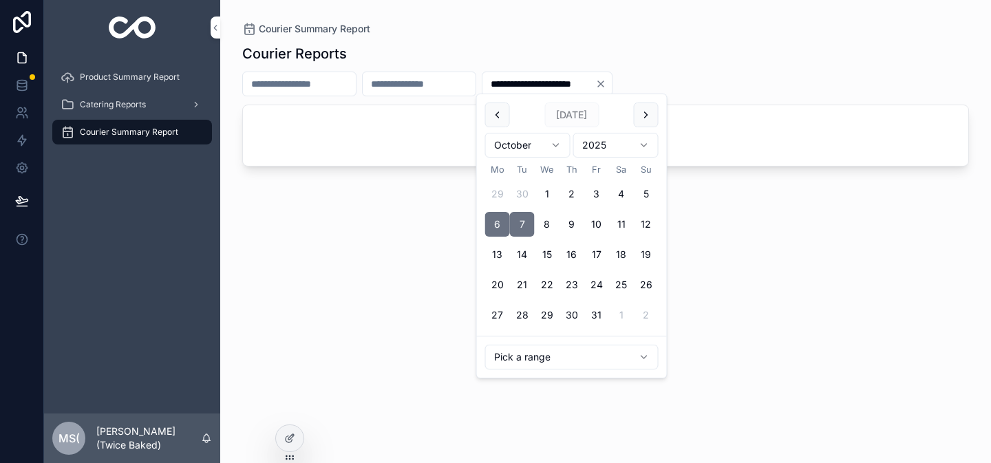
click at [520, 224] on button "7" at bounding box center [522, 224] width 25 height 25
type input "**********"
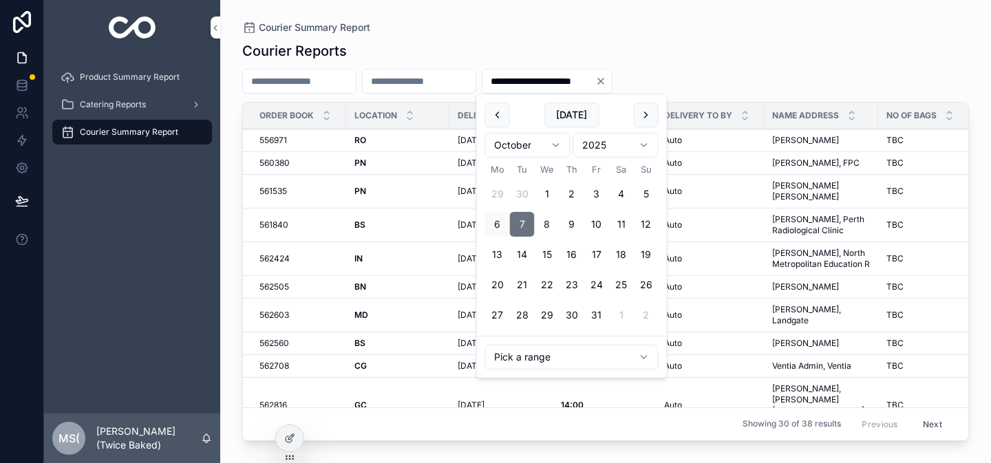
click at [745, 429] on div "Showing 30 of 38 results Previous Next" at bounding box center [606, 424] width 726 height 33
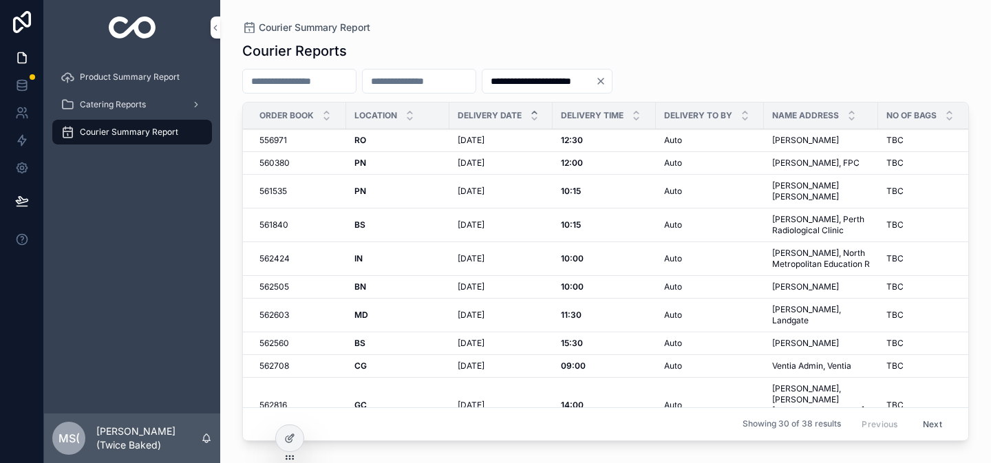
click at [460, 81] on input "scrollable content" at bounding box center [419, 81] width 113 height 19
type input "**"
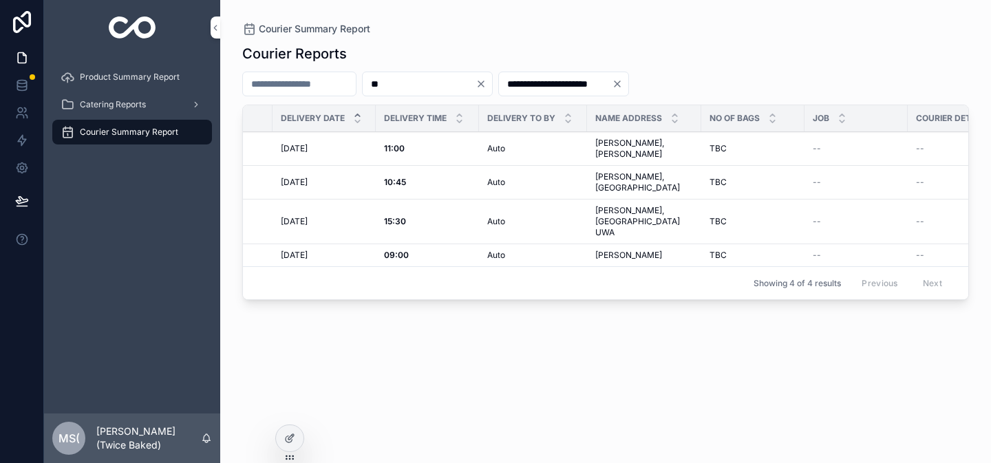
scroll to position [0, 166]
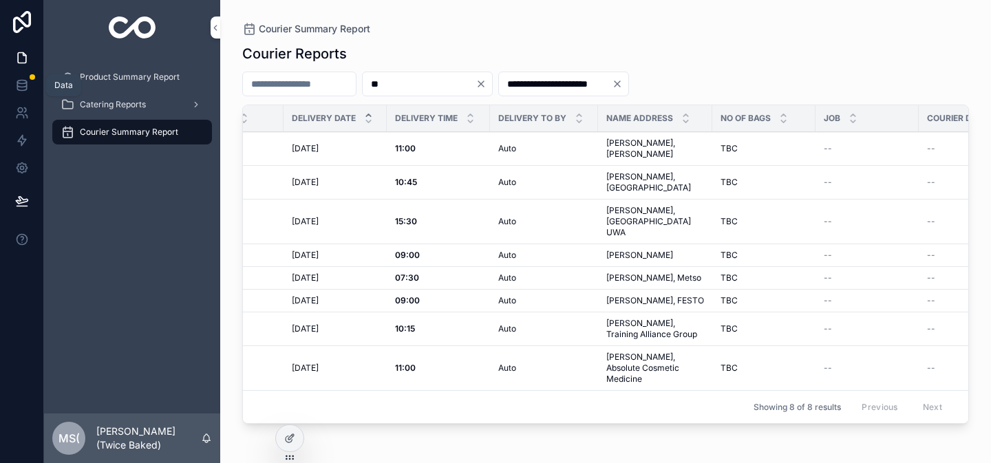
click at [25, 81] on icon at bounding box center [21, 82] width 9 height 3
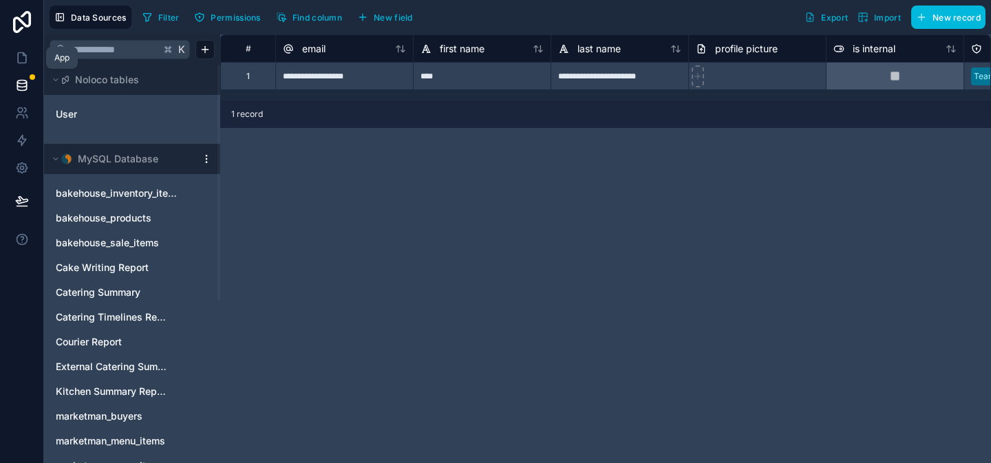
click at [17, 60] on icon at bounding box center [22, 58] width 14 height 14
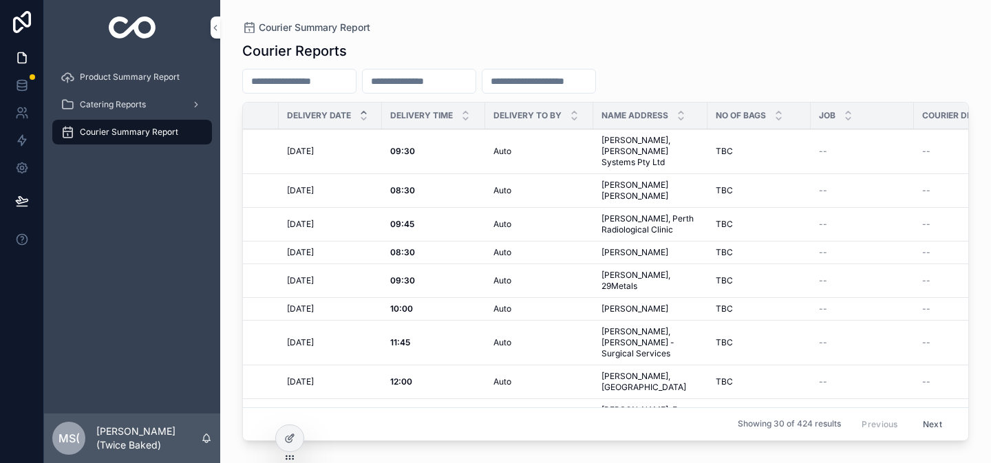
scroll to position [0, 178]
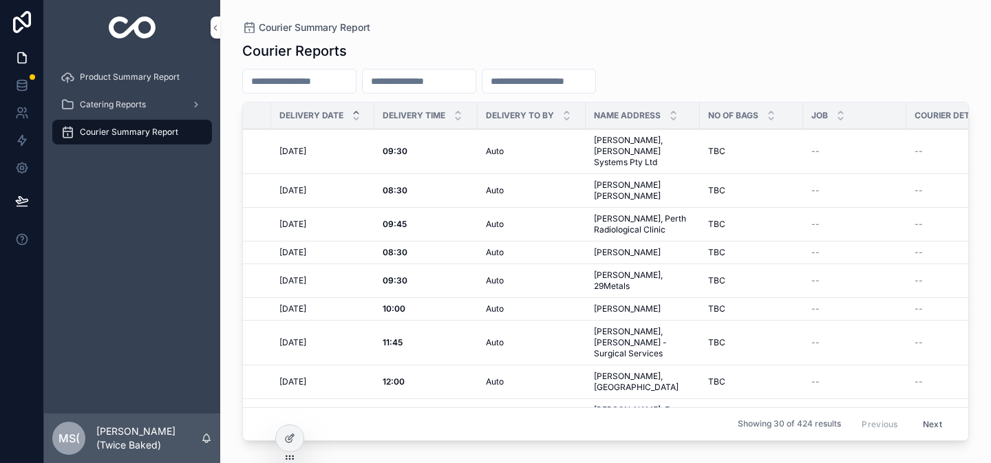
click at [452, 79] on input "scrollable content" at bounding box center [419, 81] width 113 height 19
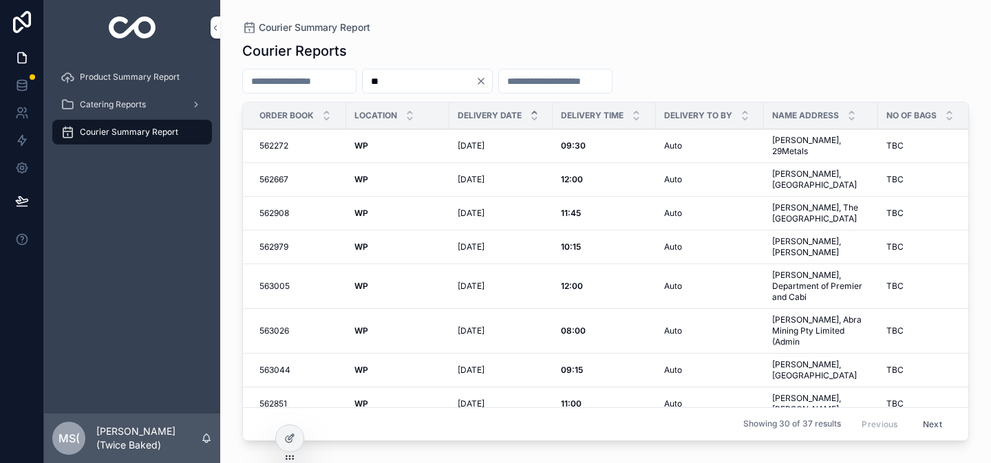
type input "**"
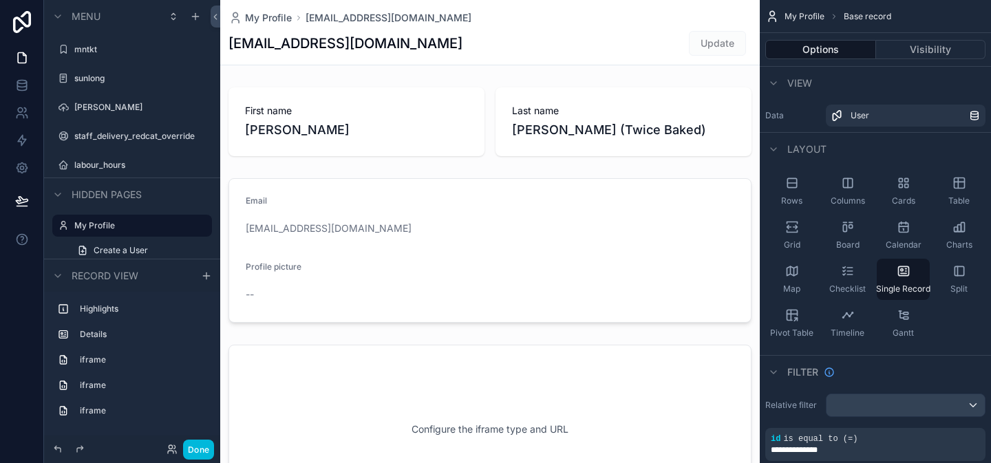
click at [198, 454] on button "Done" at bounding box center [198, 450] width 31 height 20
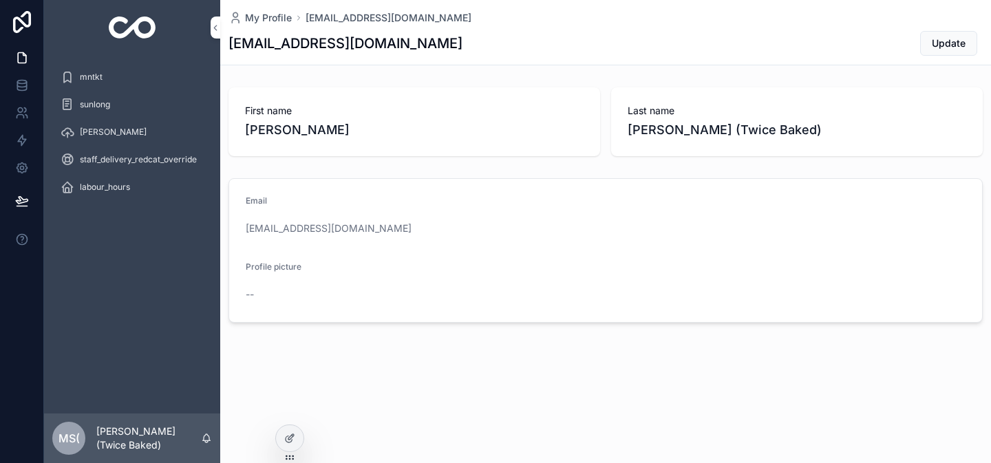
click at [94, 75] on span "mntkt" at bounding box center [91, 77] width 23 height 11
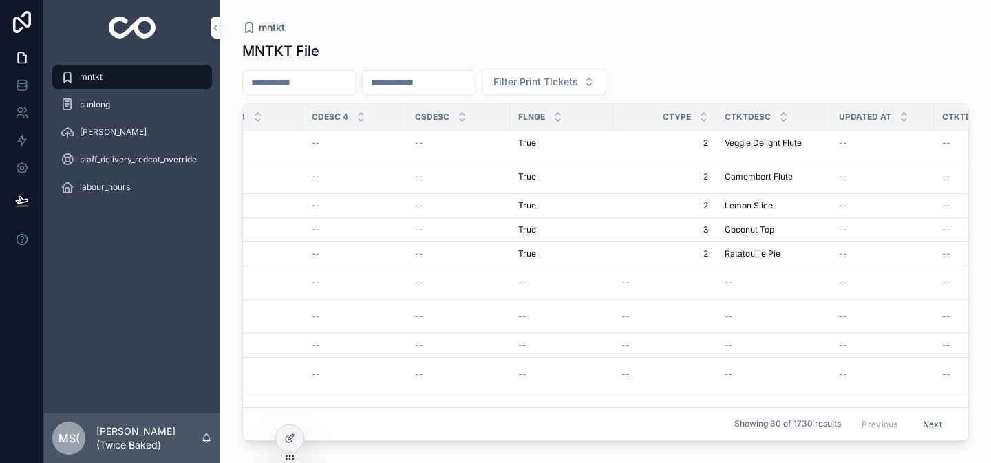
scroll to position [93, 489]
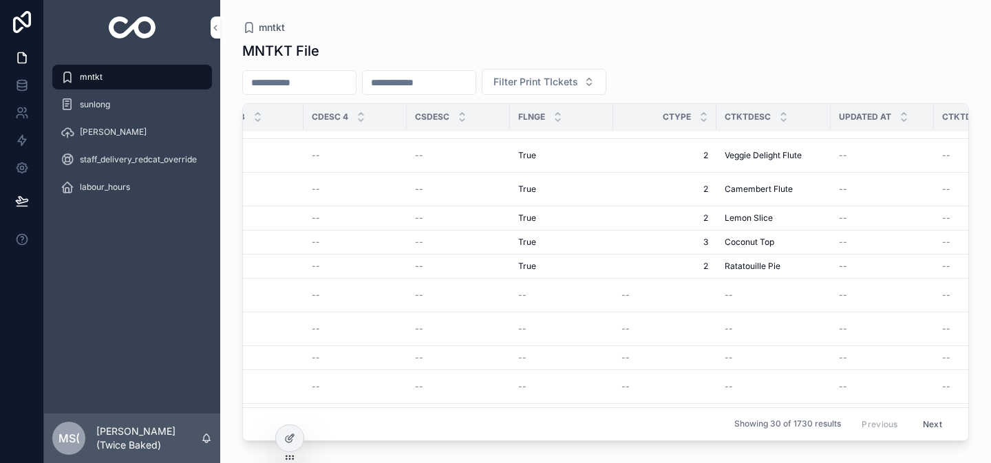
click at [703, 245] on span "3" at bounding box center [665, 242] width 87 height 11
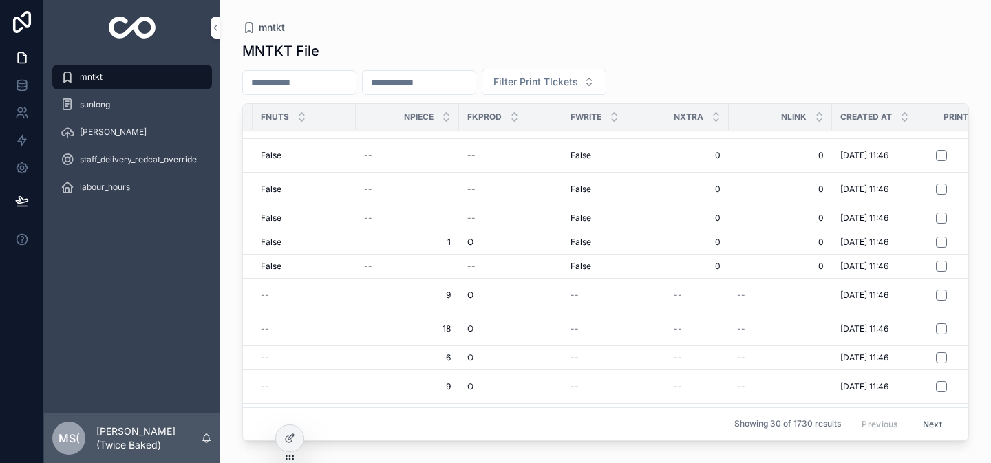
scroll to position [93, 3225]
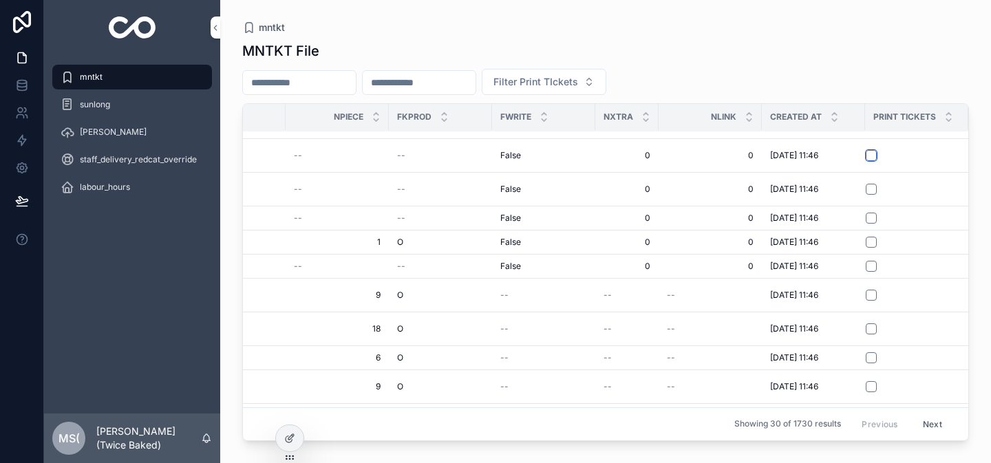
click at [866, 151] on button "scrollable content" at bounding box center [871, 155] width 11 height 11
click at [866, 185] on button "scrollable content" at bounding box center [871, 189] width 11 height 11
click at [19, 136] on icon at bounding box center [22, 141] width 14 height 14
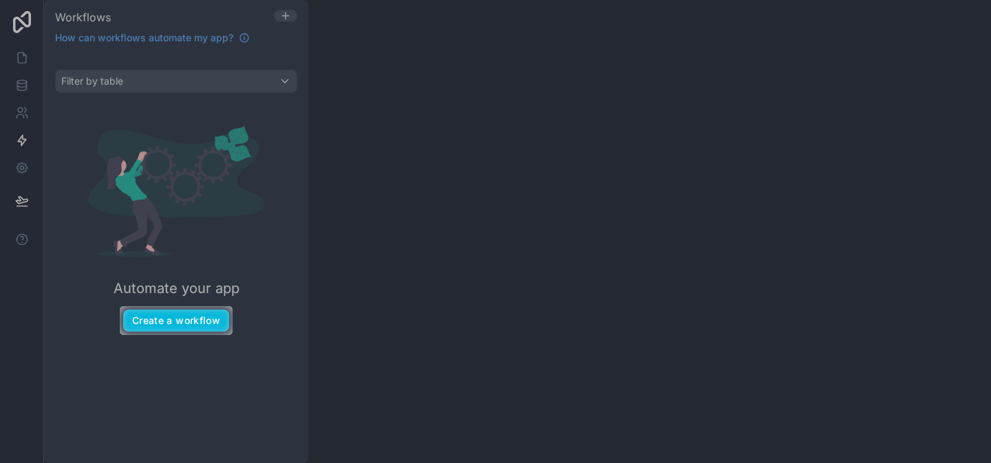
click at [187, 329] on button "Create a workflow" at bounding box center [176, 321] width 106 height 22
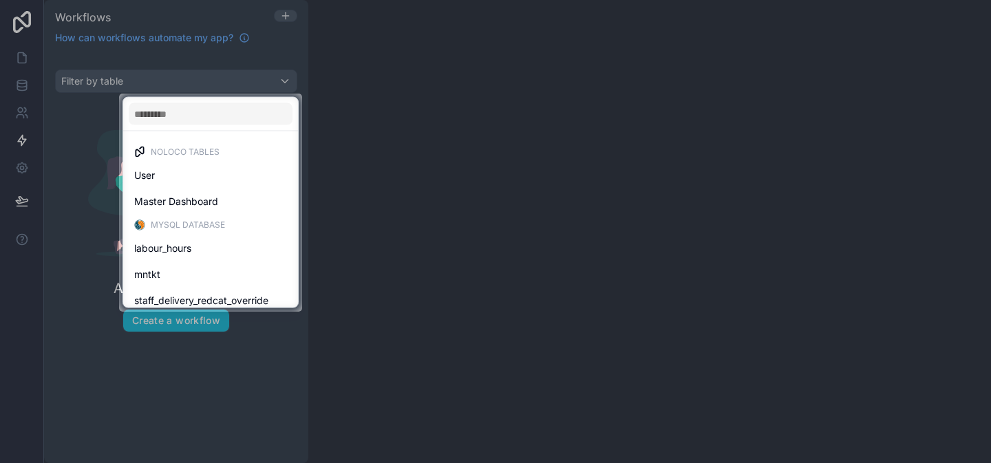
click at [89, 45] on div at bounding box center [495, 47] width 991 height 94
click at [20, 21] on div at bounding box center [495, 47] width 991 height 94
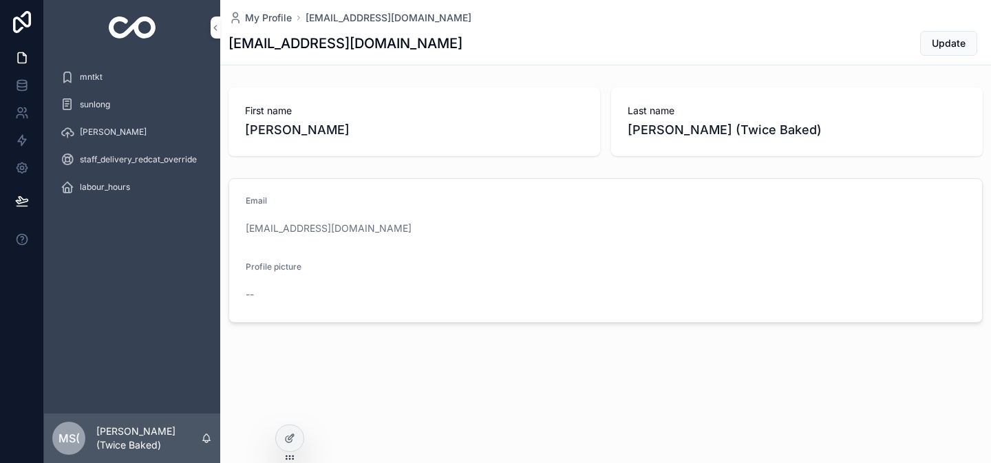
click at [17, 16] on icon at bounding box center [22, 22] width 28 height 22
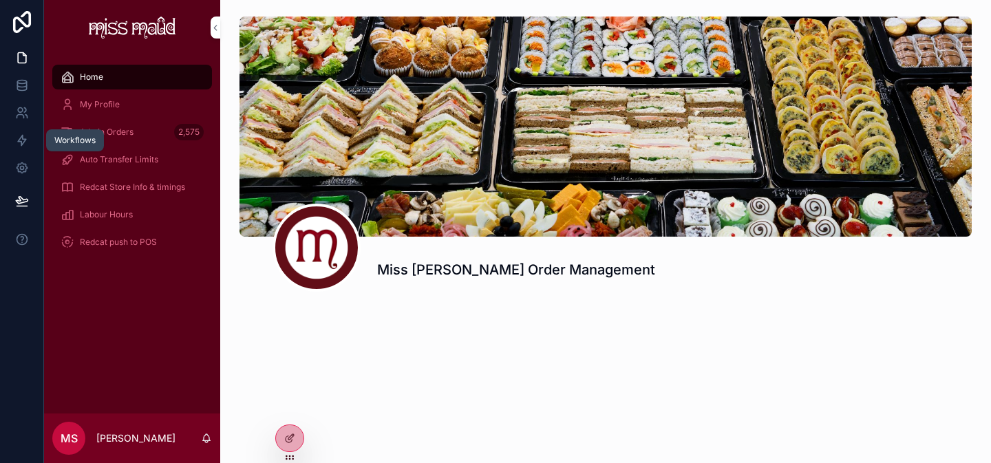
click at [25, 142] on icon at bounding box center [22, 141] width 14 height 14
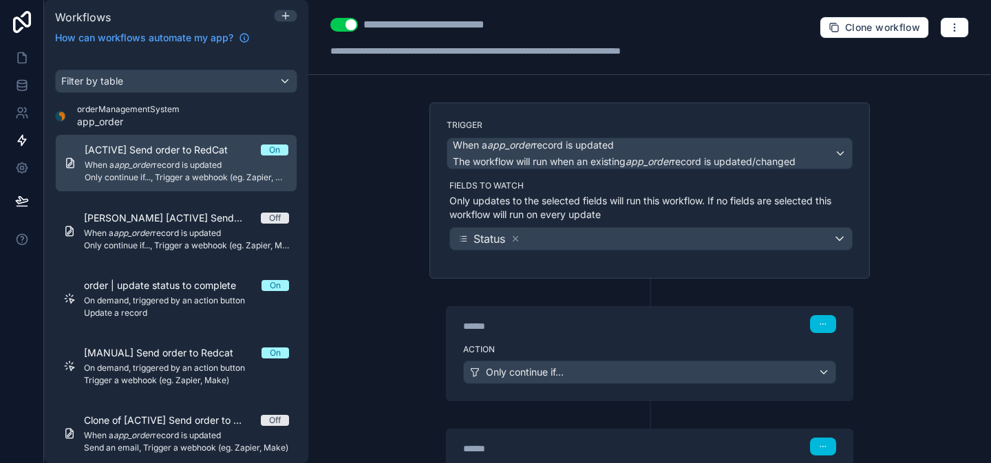
click at [210, 167] on span "When a app_order record is updated" at bounding box center [187, 165] width 204 height 11
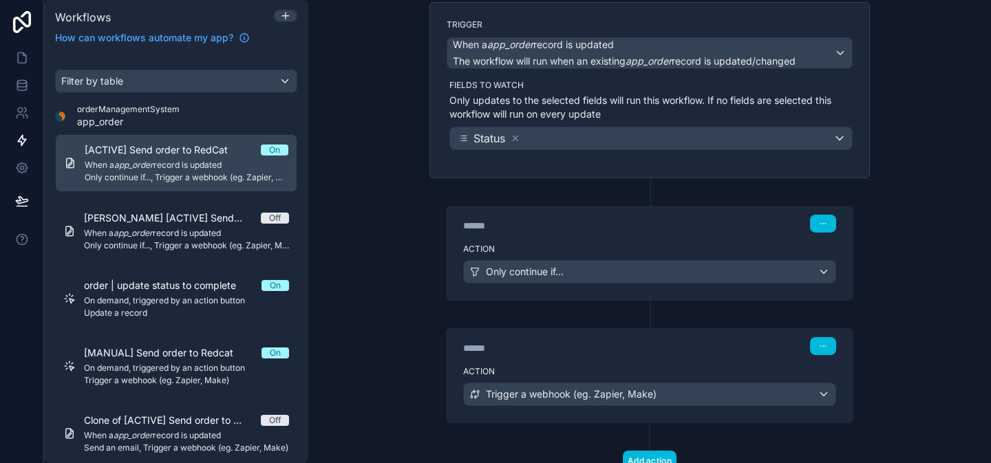
scroll to position [151, 0]
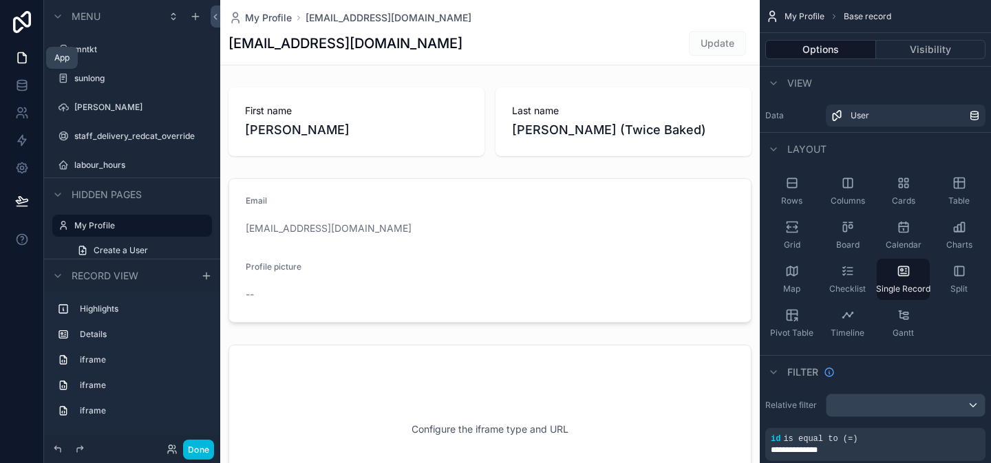
click at [28, 60] on icon at bounding box center [22, 58] width 14 height 14
click at [197, 454] on button "Done" at bounding box center [198, 450] width 31 height 20
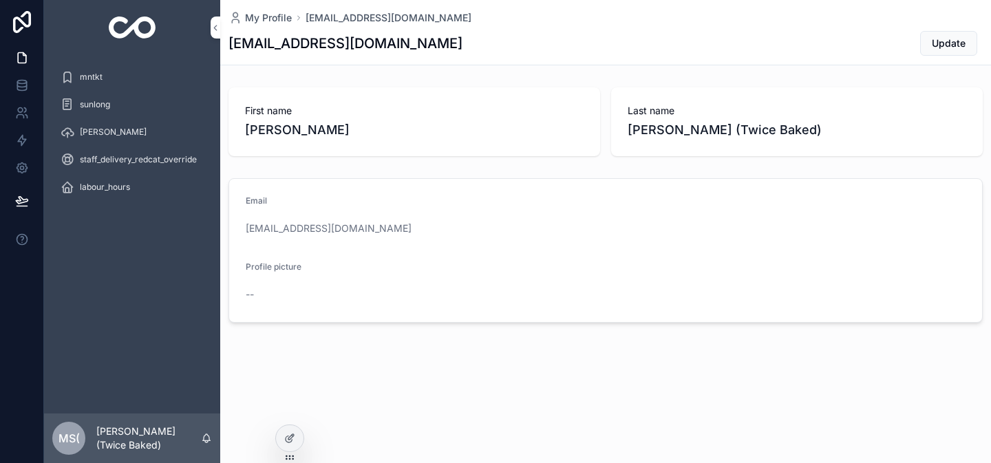
click at [101, 81] on span "mntkt" at bounding box center [91, 77] width 23 height 11
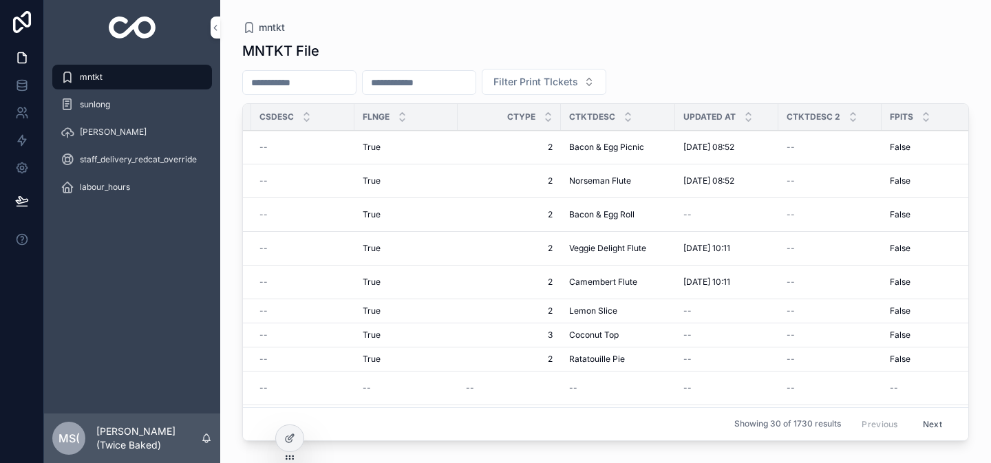
scroll to position [0, 631]
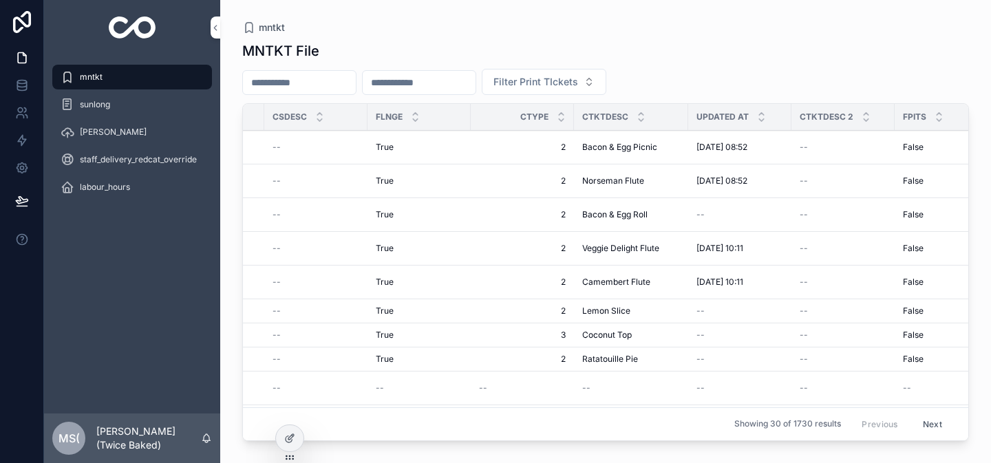
click at [684, 176] on td "Norseman Flute Norseman Flute" at bounding box center [631, 182] width 114 height 34
click at [684, 175] on td "Norseman Flute Norseman Flute" at bounding box center [631, 182] width 114 height 34
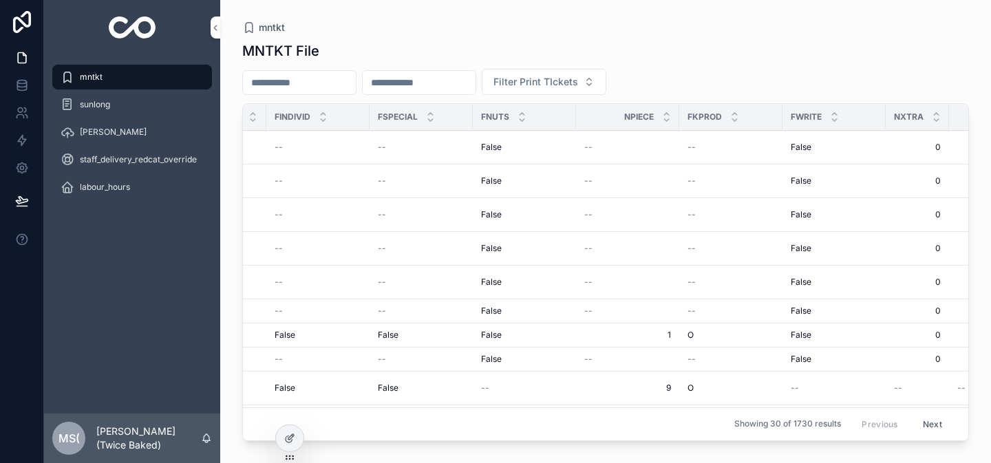
scroll to position [0, 3208]
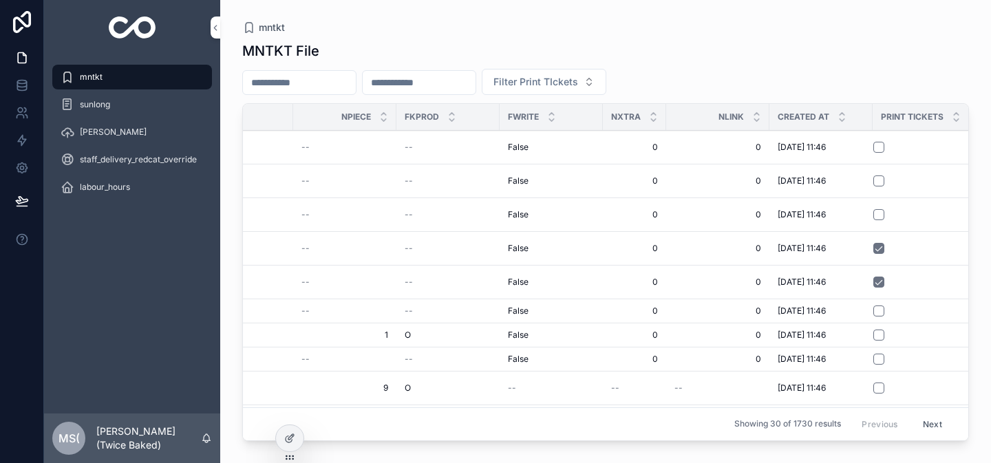
click at [875, 136] on td "scrollable content" at bounding box center [924, 148] width 103 height 34
click at [878, 148] on button "scrollable content" at bounding box center [879, 147] width 11 height 11
click at [876, 146] on button "scrollable content" at bounding box center [879, 147] width 11 height 11
click at [883, 150] on button "scrollable content" at bounding box center [879, 147] width 11 height 11
click at [98, 81] on span "mntkt" at bounding box center [91, 77] width 23 height 11
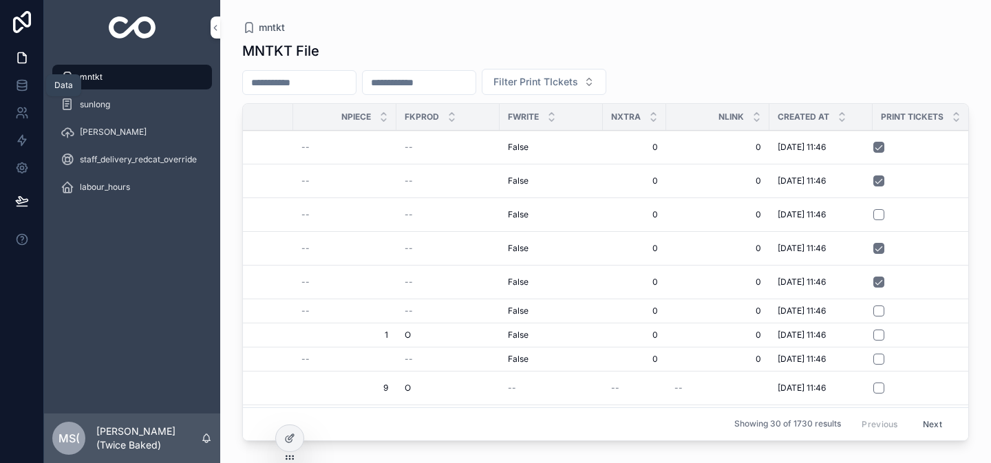
click at [25, 83] on icon at bounding box center [22, 85] width 14 height 14
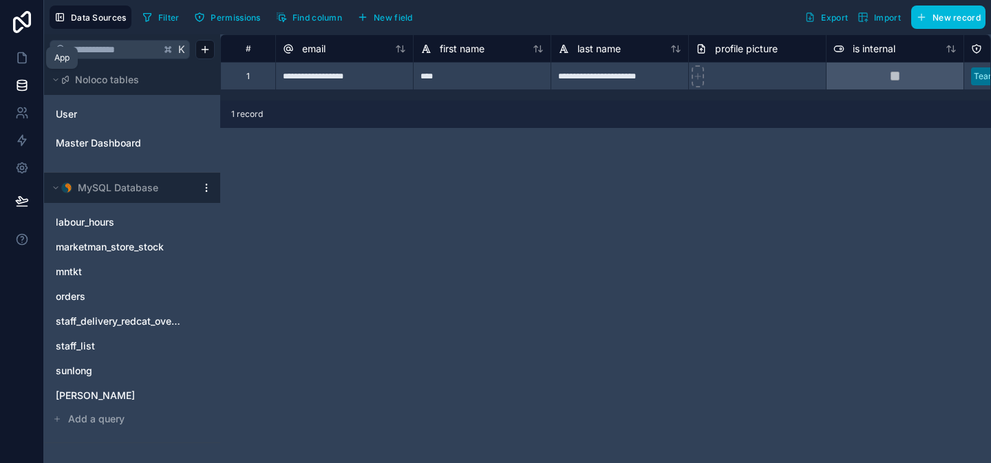
click at [23, 60] on icon at bounding box center [22, 58] width 14 height 14
